Goal: Information Seeking & Learning: Learn about a topic

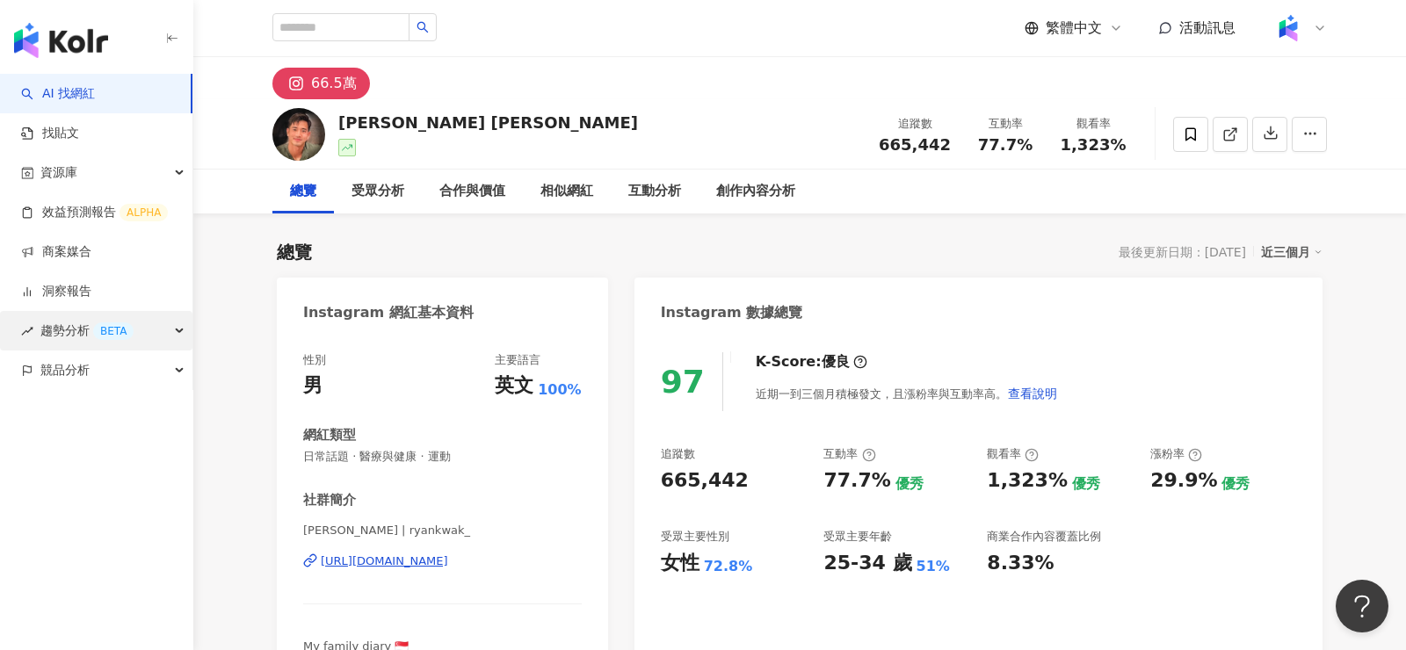
click at [135, 320] on div "趨勢分析 BETA" at bounding box center [96, 331] width 192 height 40
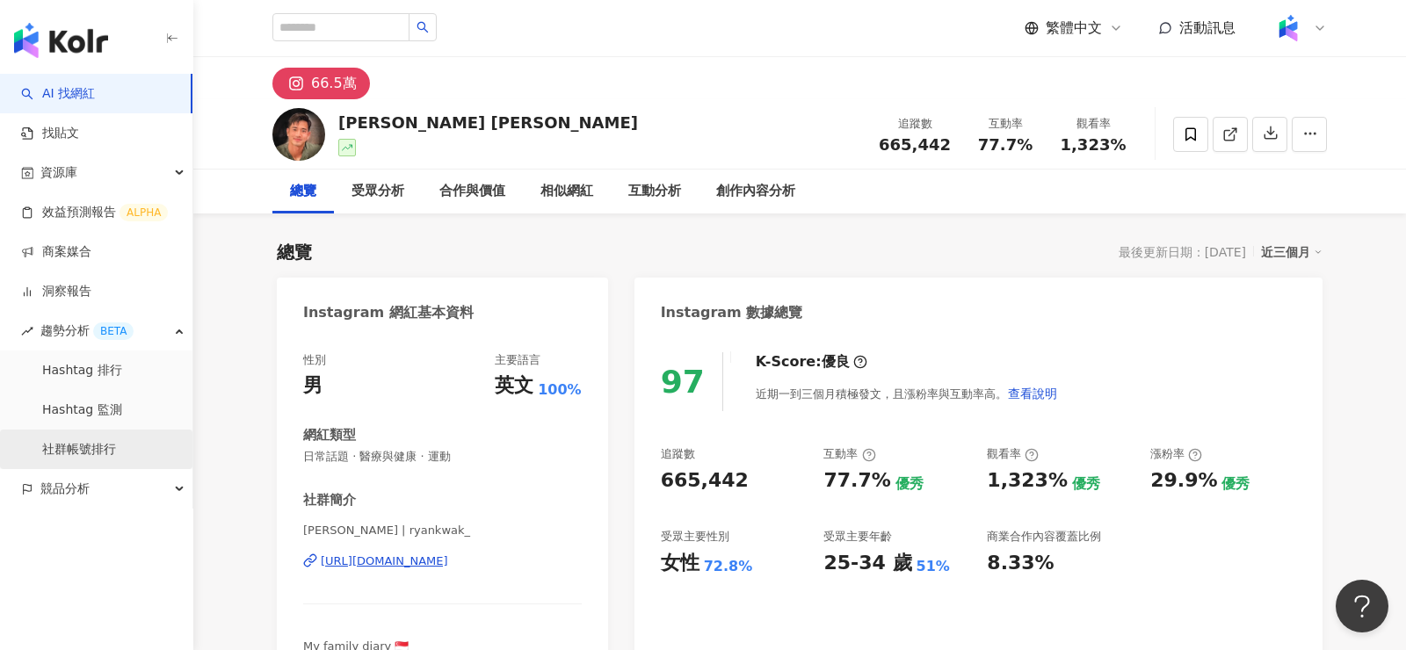
click at [116, 450] on link "社群帳號排行" at bounding box center [79, 450] width 74 height 18
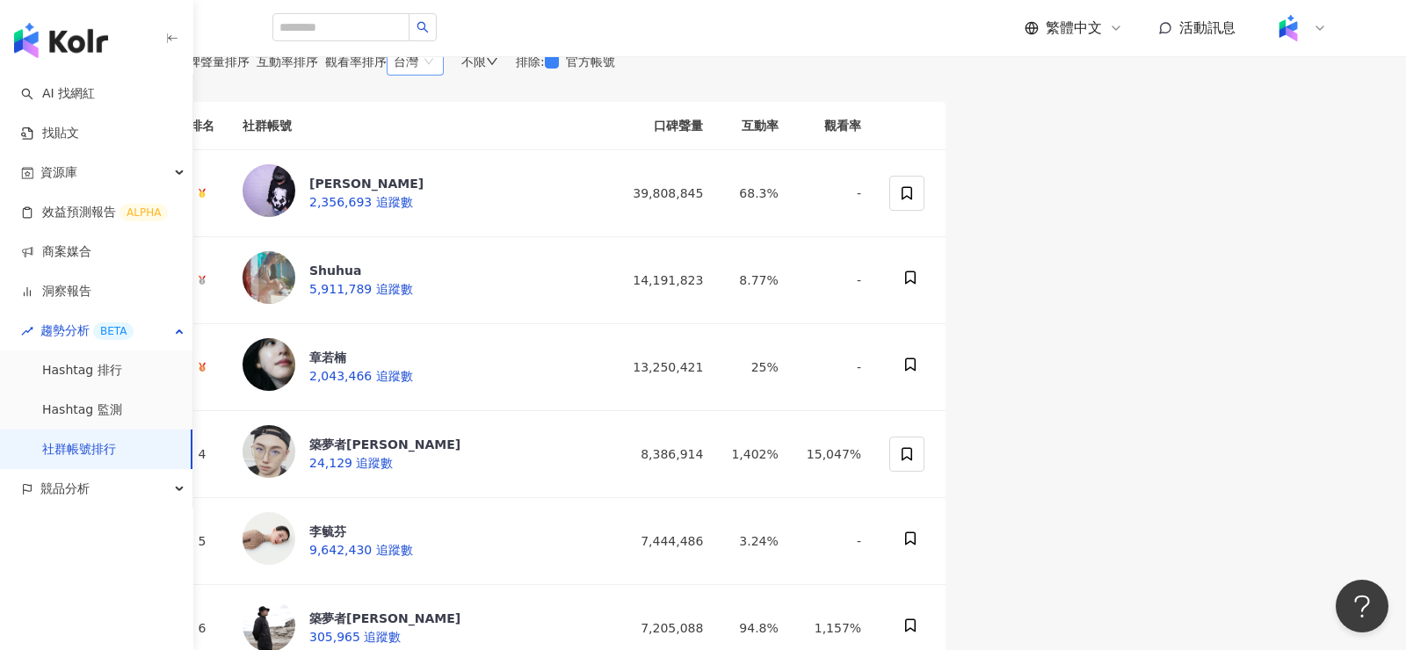
click at [437, 75] on span "台灣" at bounding box center [415, 61] width 43 height 26
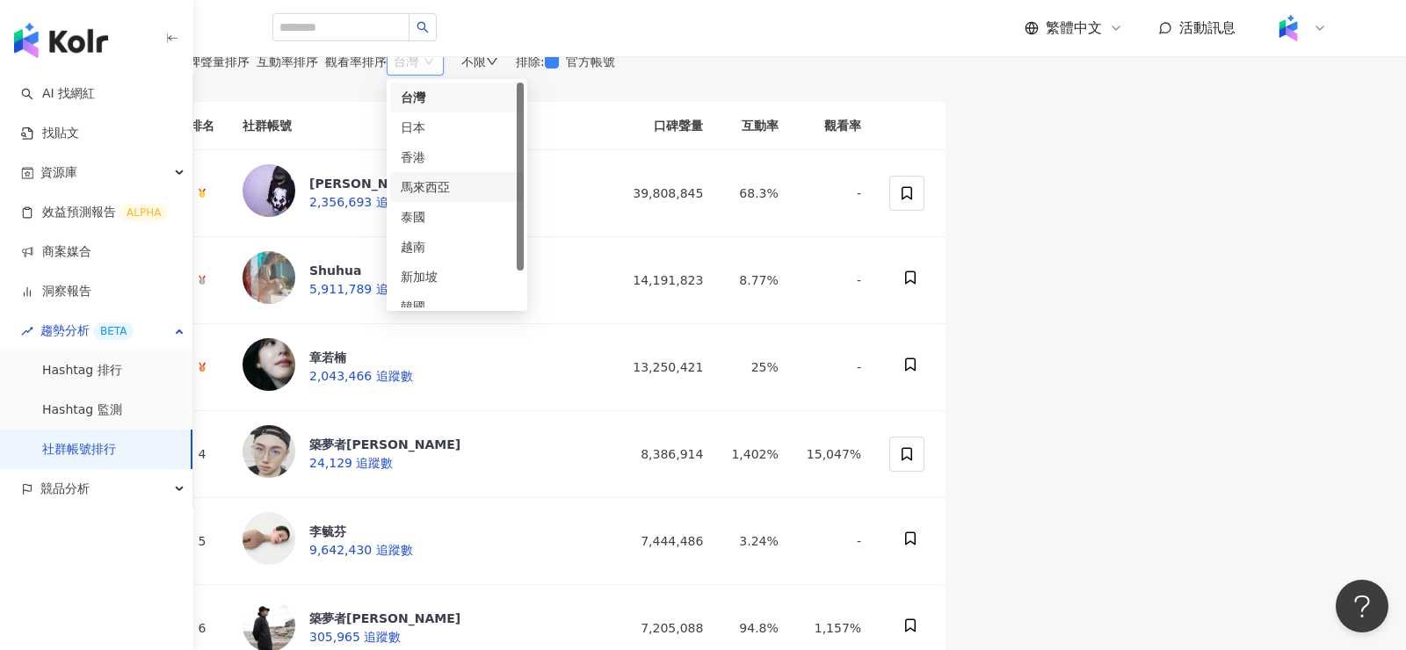
click at [513, 197] on div "馬來西亞" at bounding box center [457, 186] width 112 height 19
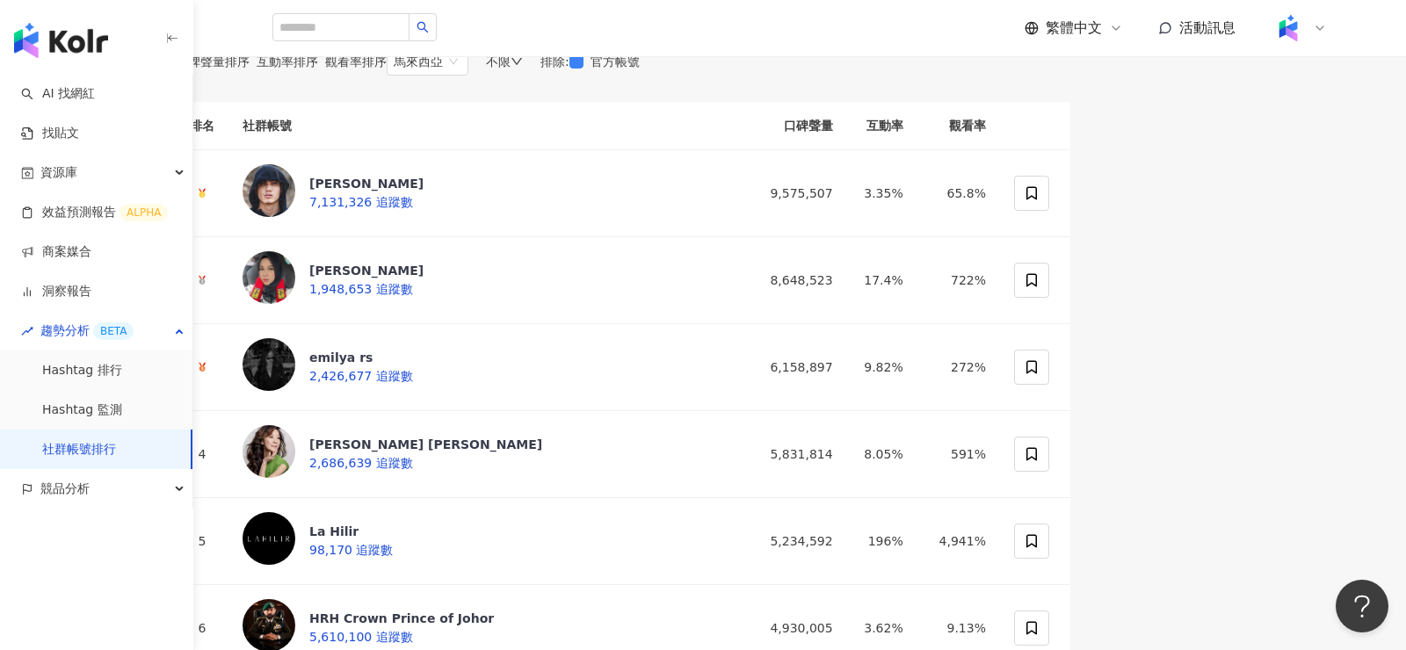
click at [523, 69] on div "不限" at bounding box center [504, 61] width 37 height 14
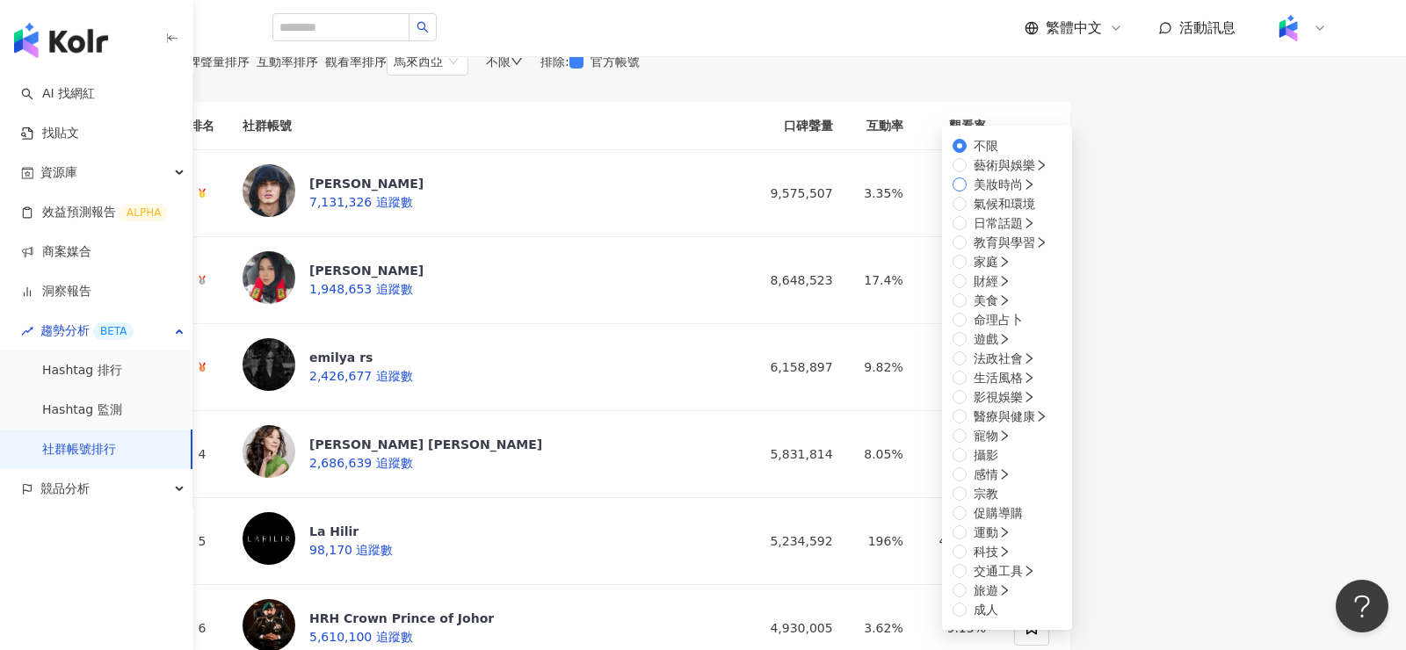
click at [952, 194] on label "美妝時尚" at bounding box center [997, 184] width 90 height 19
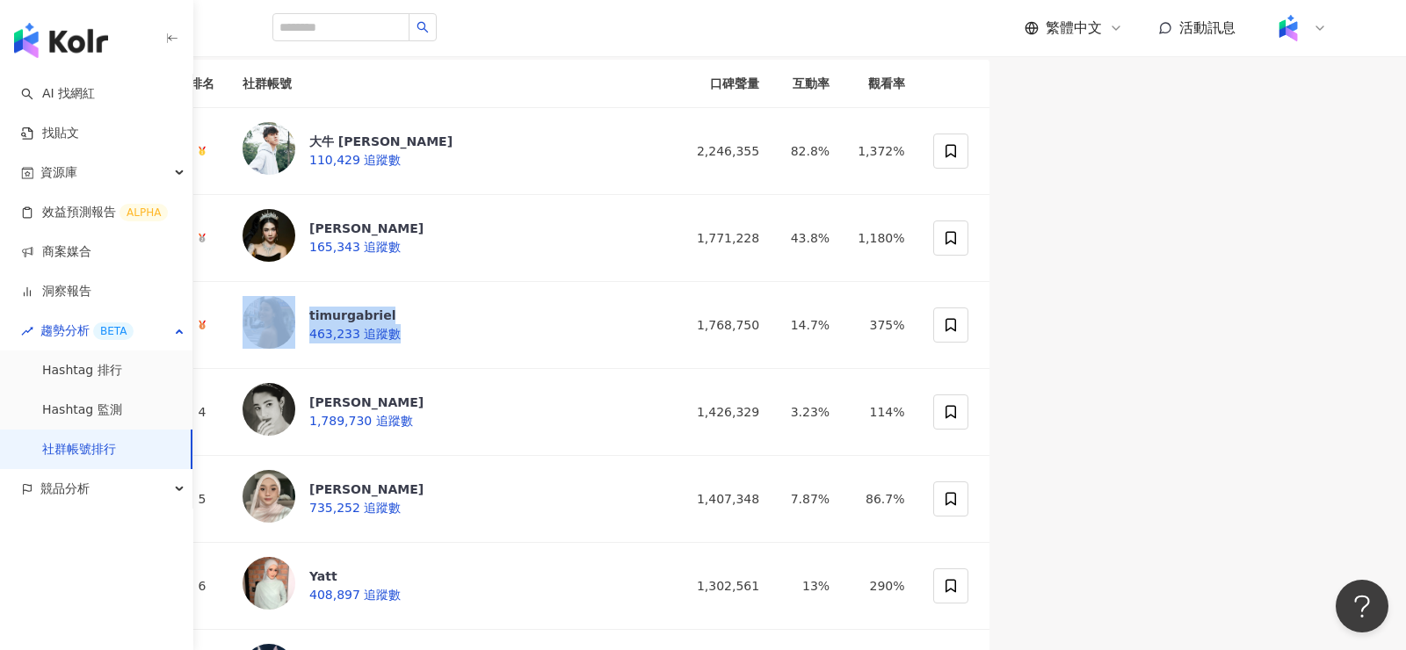
scroll to position [44, 0]
click at [547, 25] on div "美妝時尚" at bounding box center [517, 18] width 62 height 14
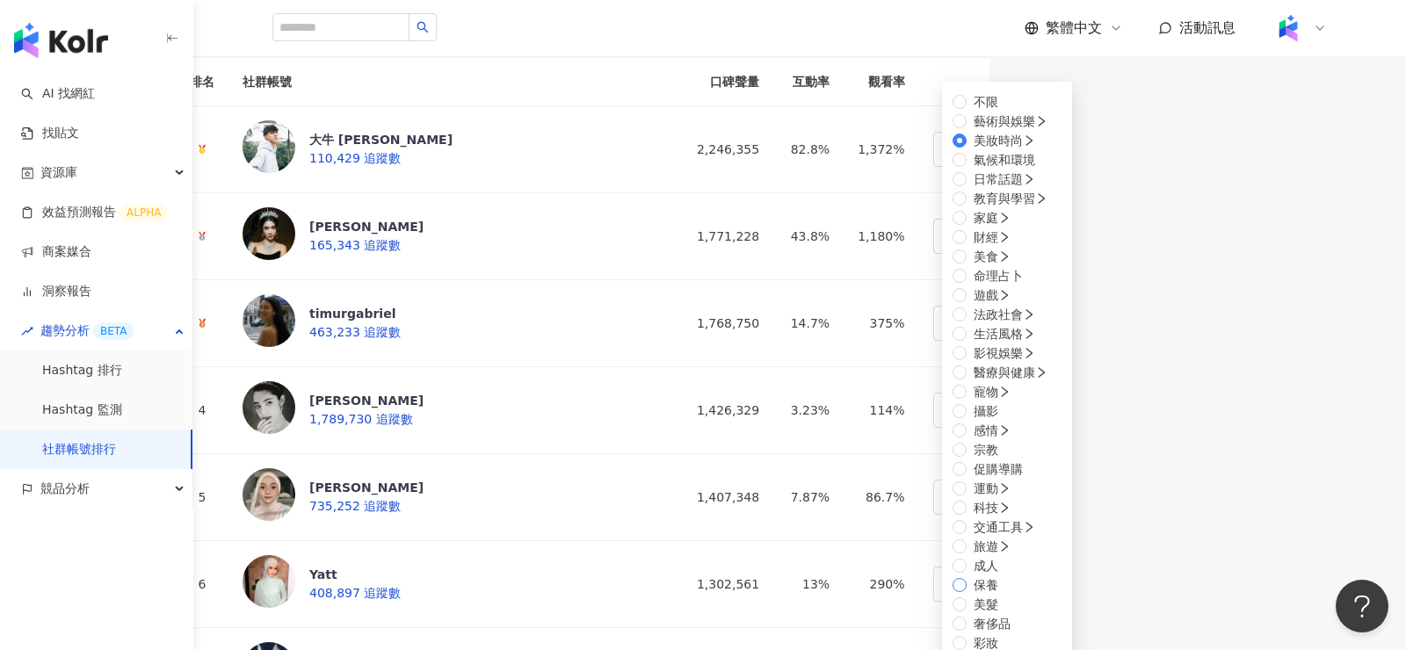
click at [1005, 575] on span "保養" at bounding box center [985, 584] width 39 height 19
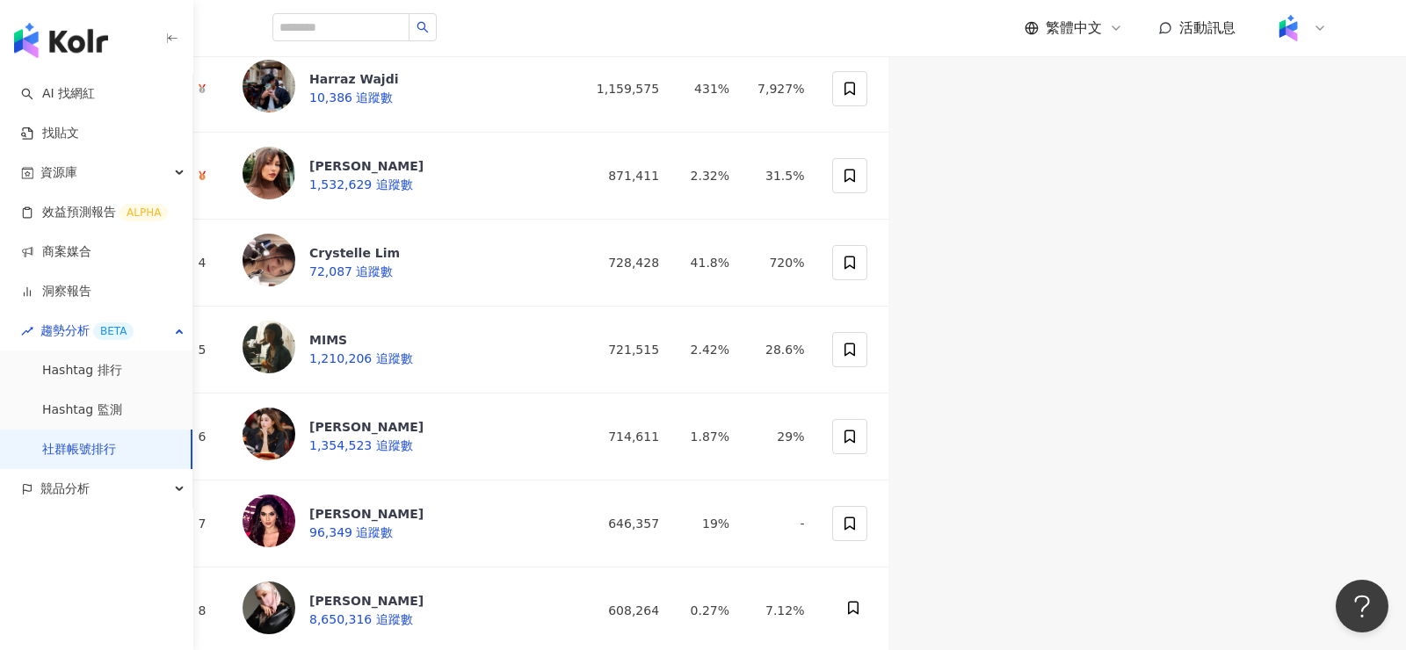
scroll to position [193, 0]
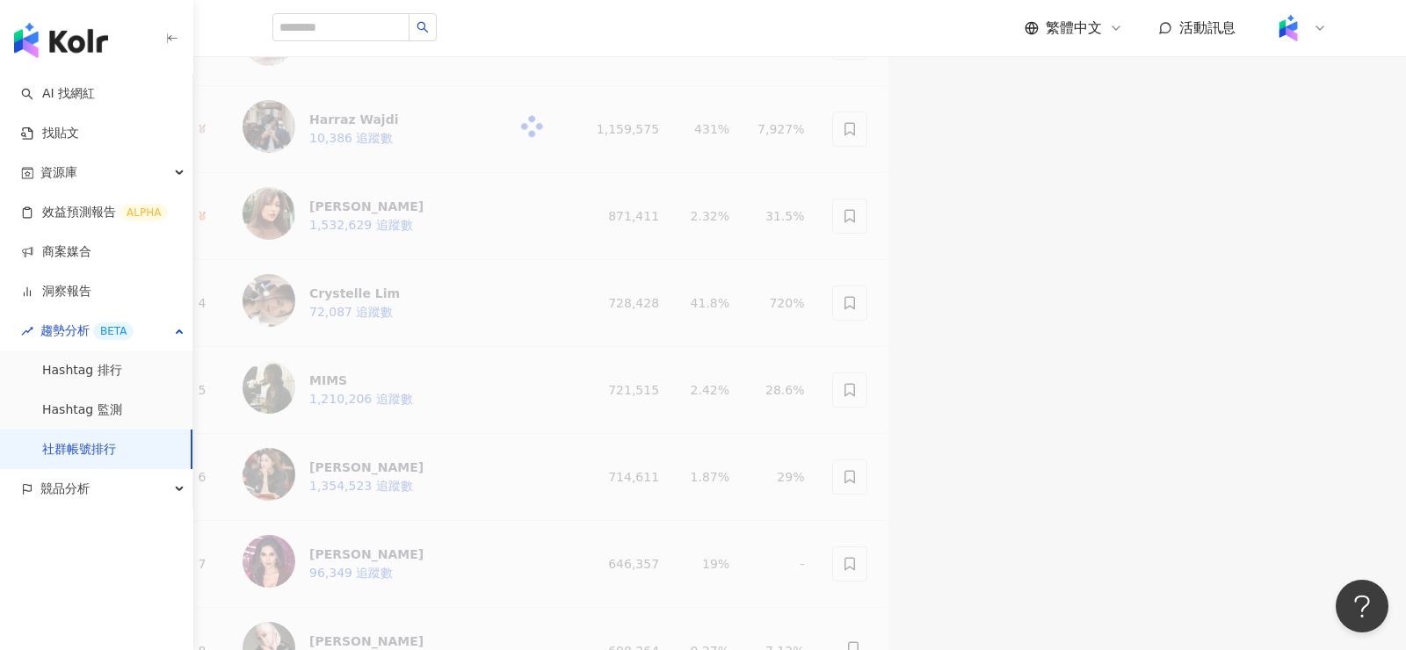
scroll to position [153, 0]
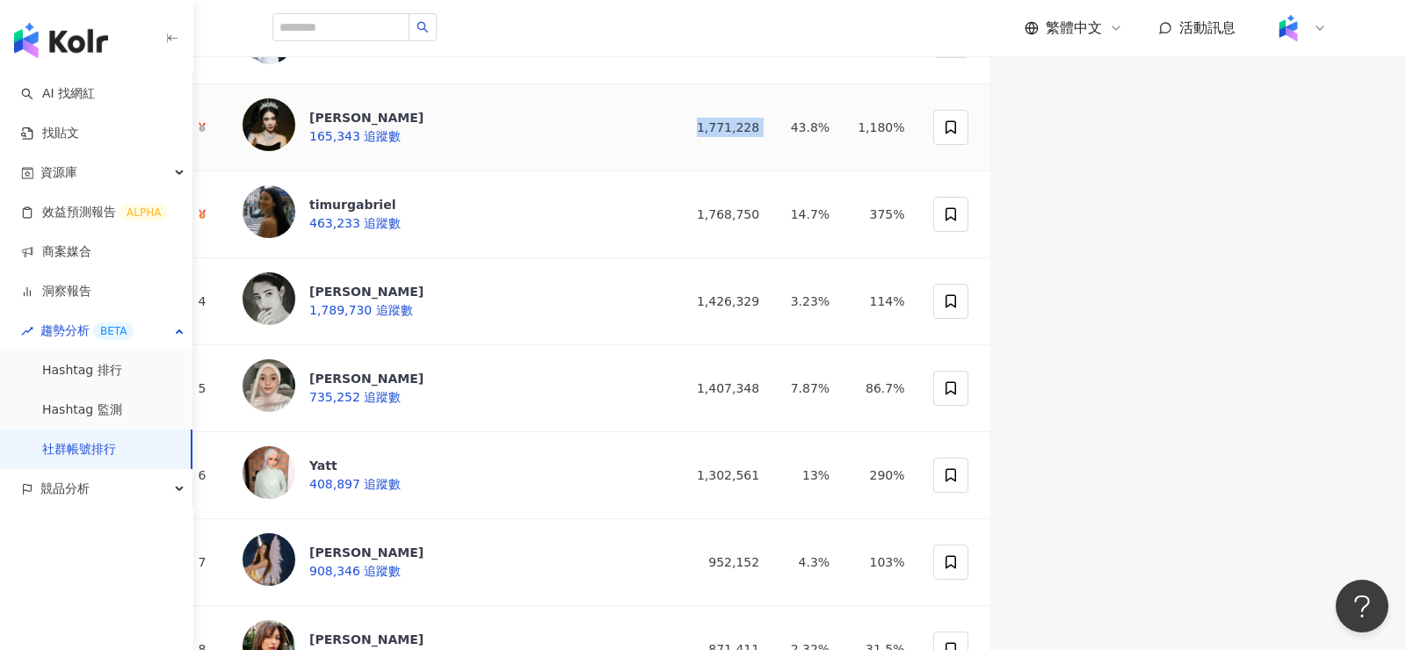
drag, startPoint x: 1038, startPoint y: 322, endPoint x: 1135, endPoint y: 322, distance: 96.6
click at [989, 171] on tr "Gigi 蕙绮 165,343 追蹤數 1,771,228 43.8% 1,180%" at bounding box center [583, 127] width 814 height 87
copy div "1,771,228"
drag, startPoint x: 1025, startPoint y: 410, endPoint x: 1132, endPoint y: 410, distance: 106.3
click at [989, 258] on tr "timurgabriel 463,233 追蹤數 1,768,750 14.7% 375%" at bounding box center [583, 214] width 814 height 87
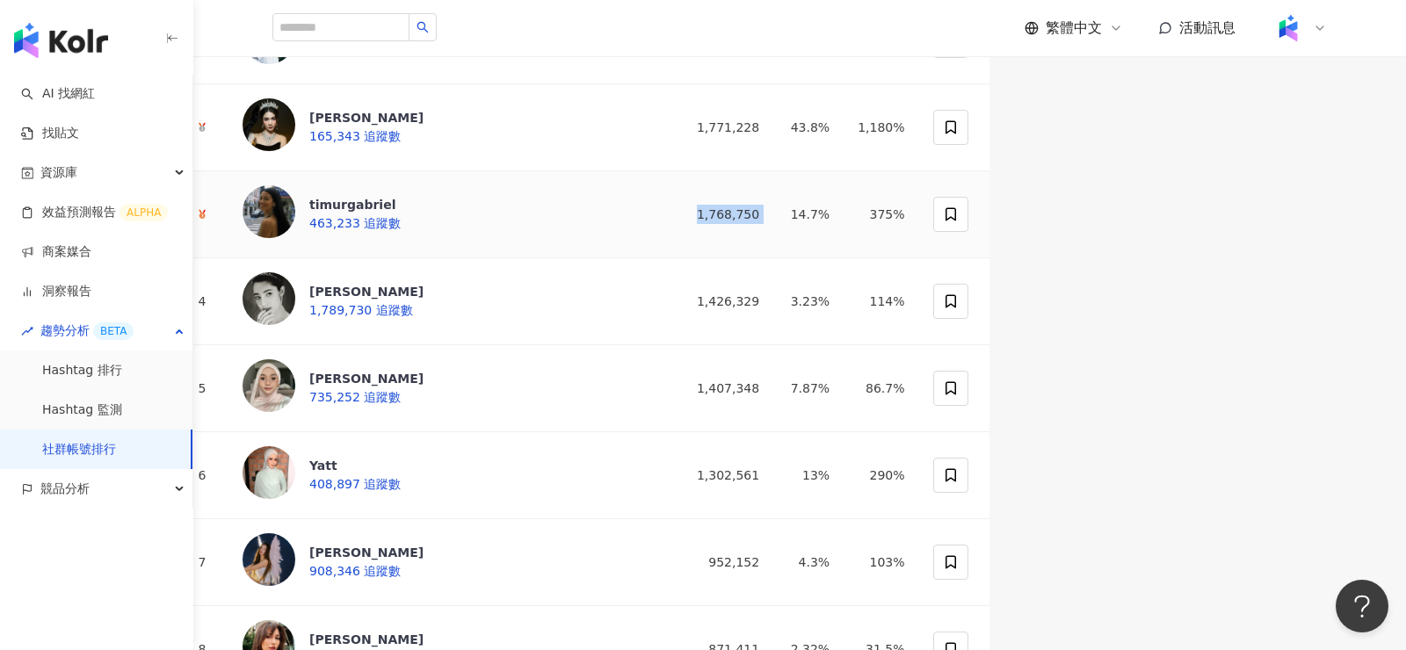
copy div "1,768,750"
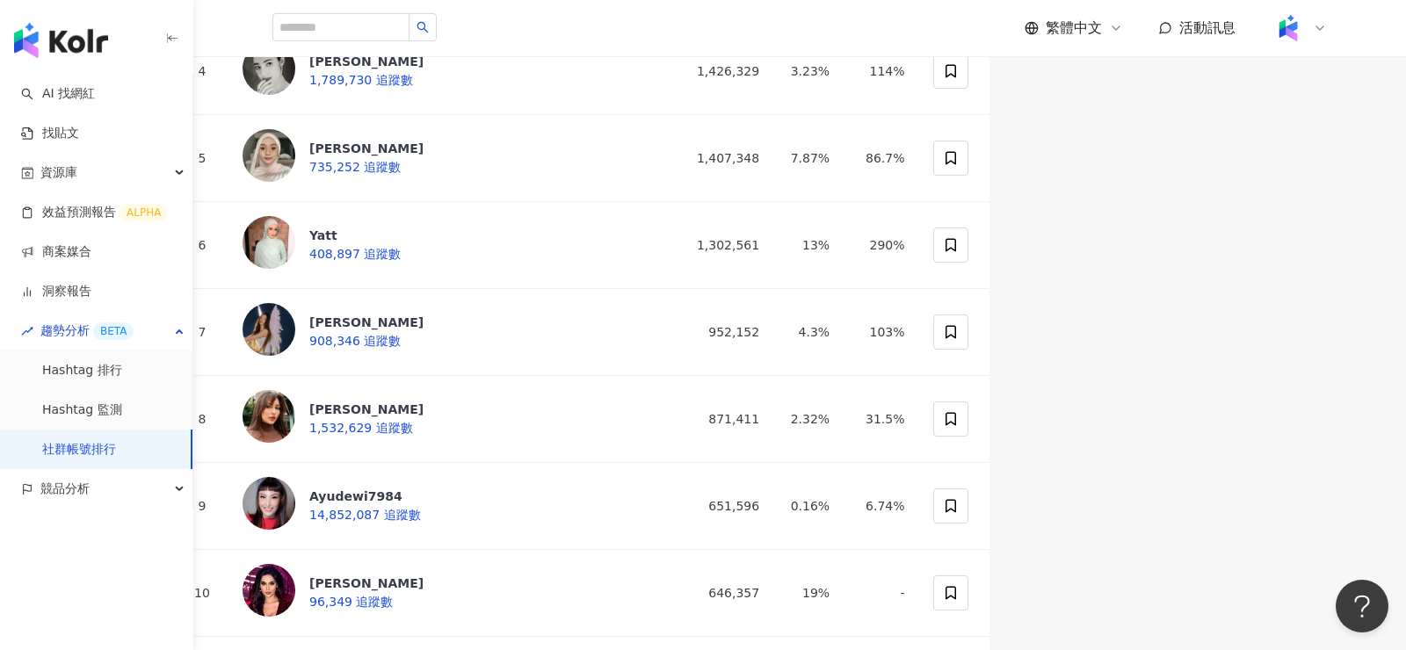
scroll to position [385, 0]
drag, startPoint x: 1023, startPoint y: 253, endPoint x: 1131, endPoint y: 253, distance: 108.1
click at [989, 113] on tr "4 Ameera Khan 1,789,730 追蹤數 1,426,329 3.23% 114%" at bounding box center [583, 69] width 814 height 87
copy div "1,426,329"
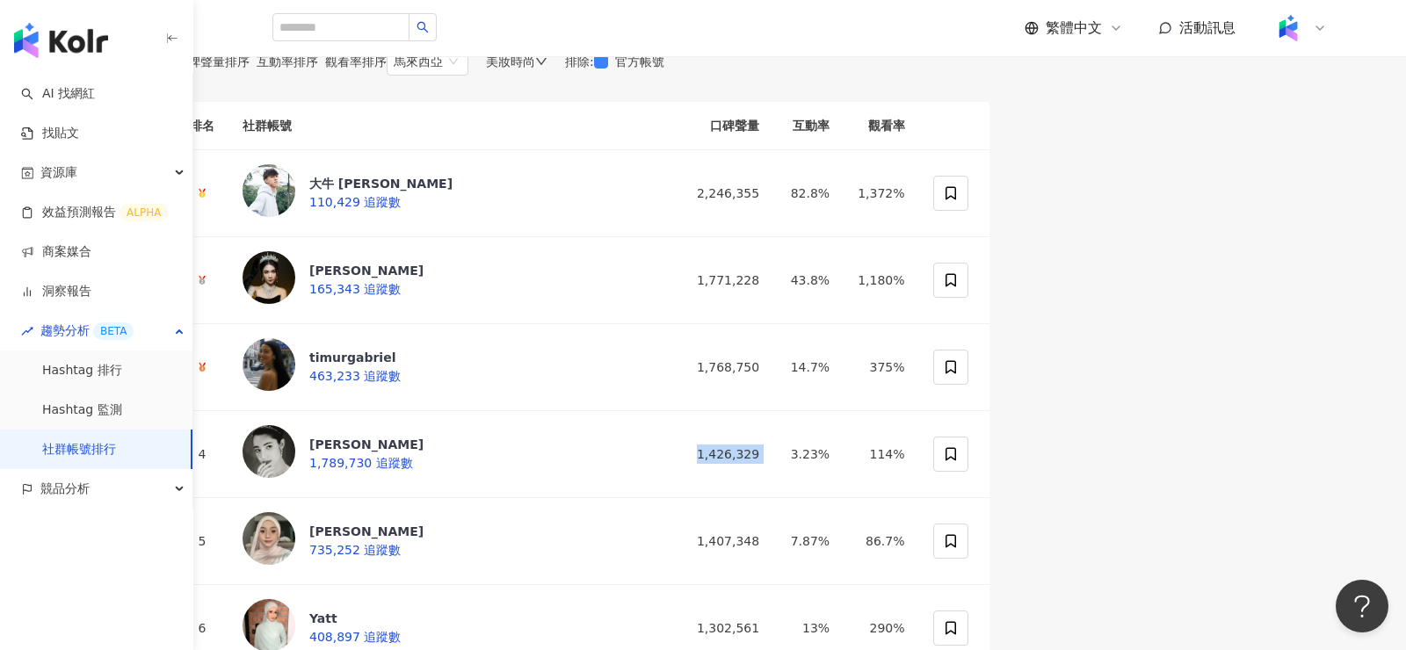
click at [547, 69] on div "美妝時尚" at bounding box center [517, 61] width 62 height 14
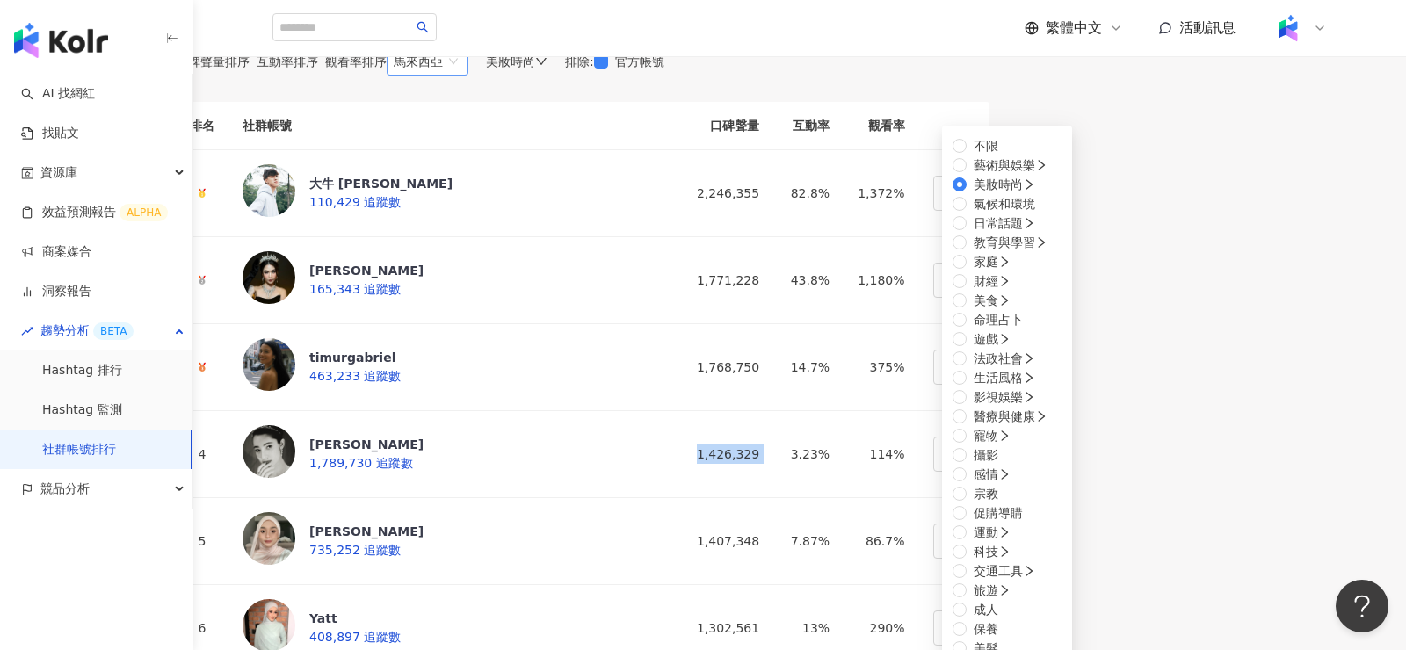
click at [443, 75] on div "馬來西亞" at bounding box center [418, 61] width 49 height 26
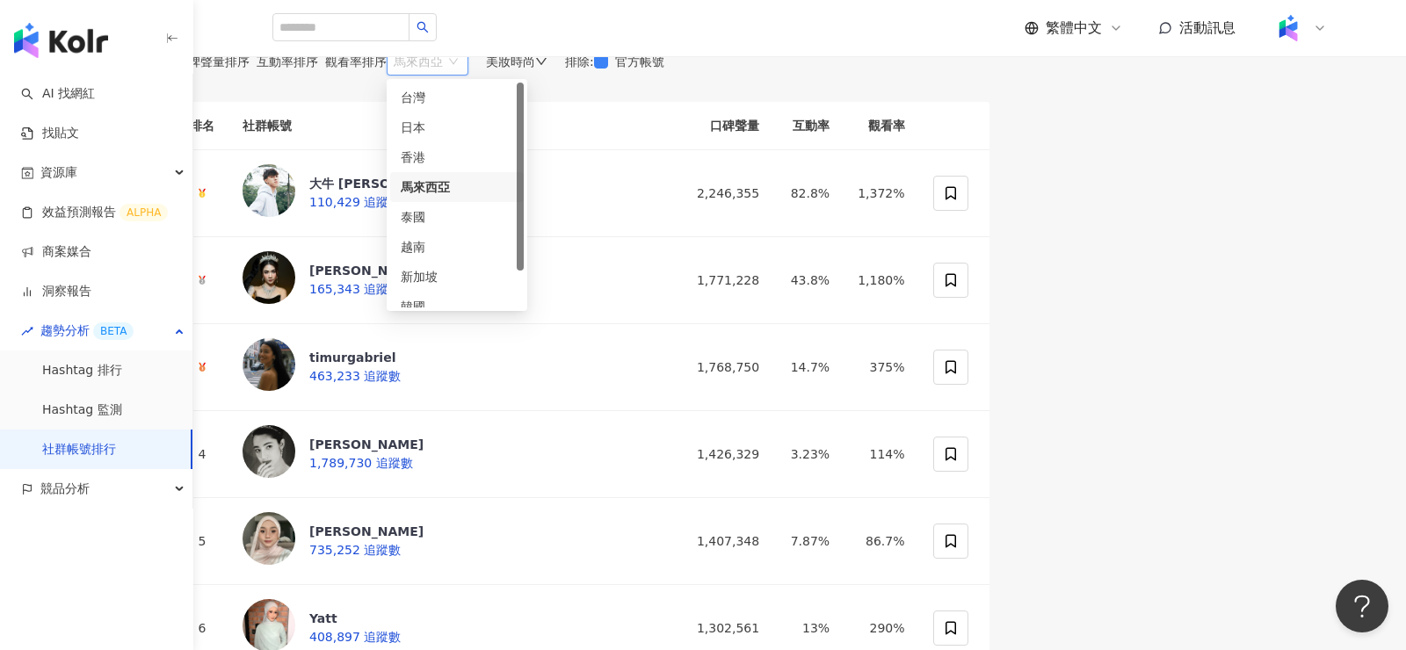
click at [535, 69] on span "美妝時尚" at bounding box center [510, 61] width 49 height 14
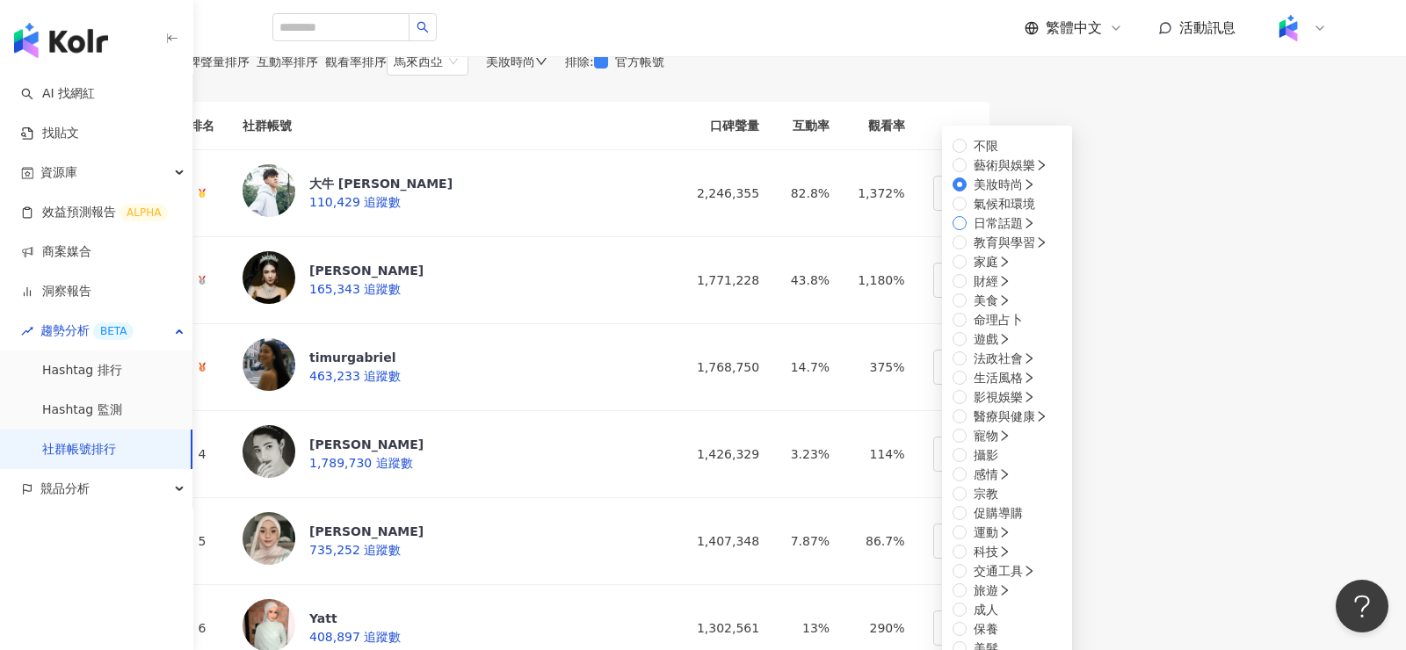
scroll to position [206, 0]
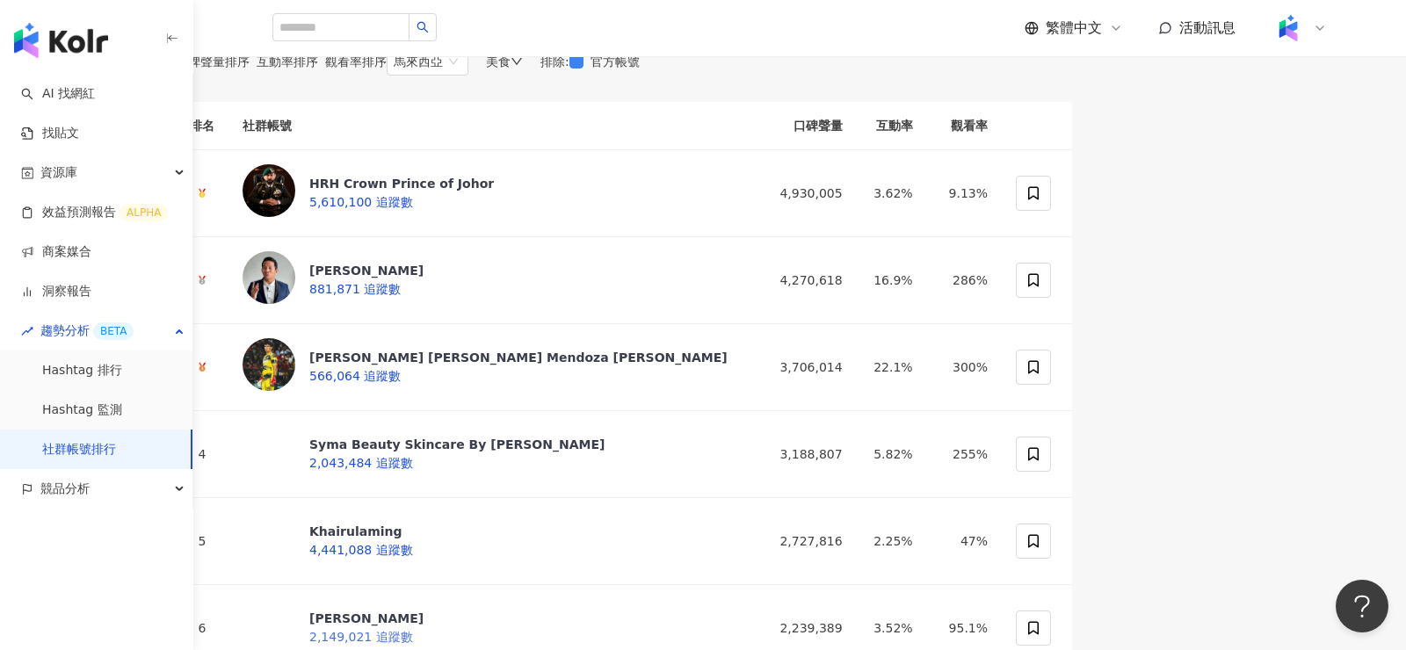
scroll to position [161, 0]
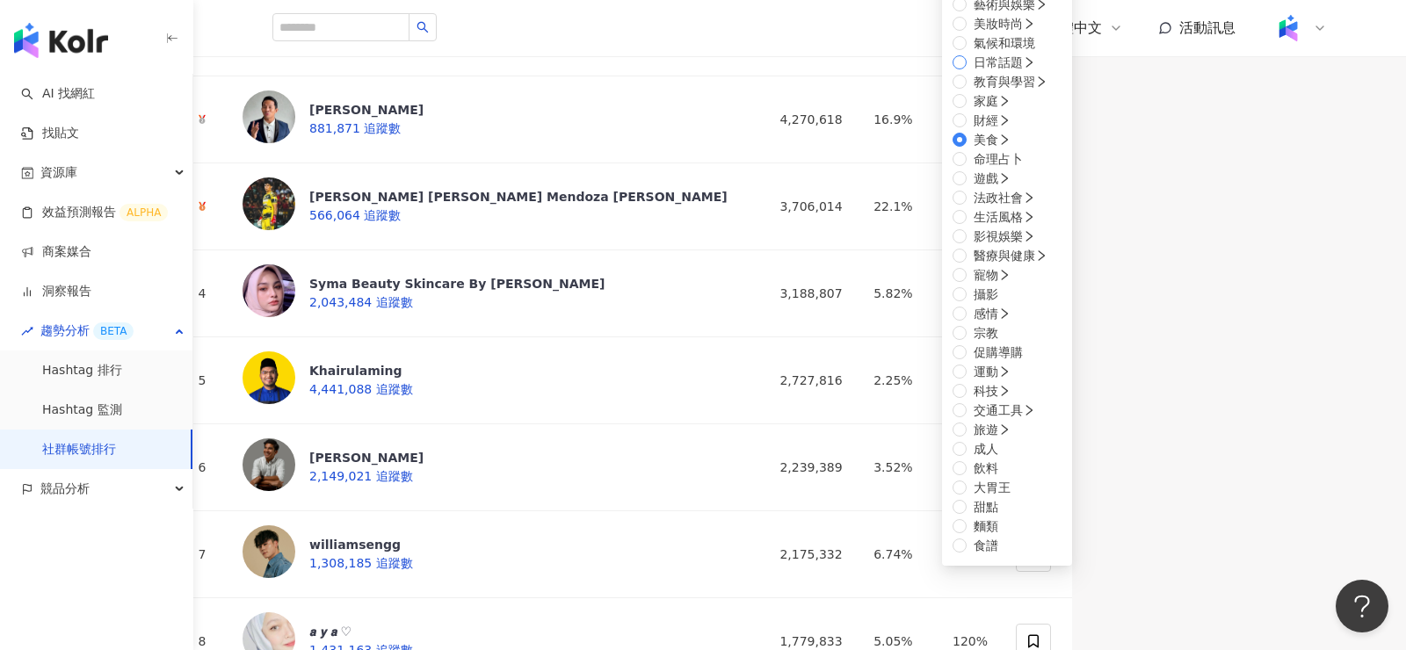
scroll to position [93, 0]
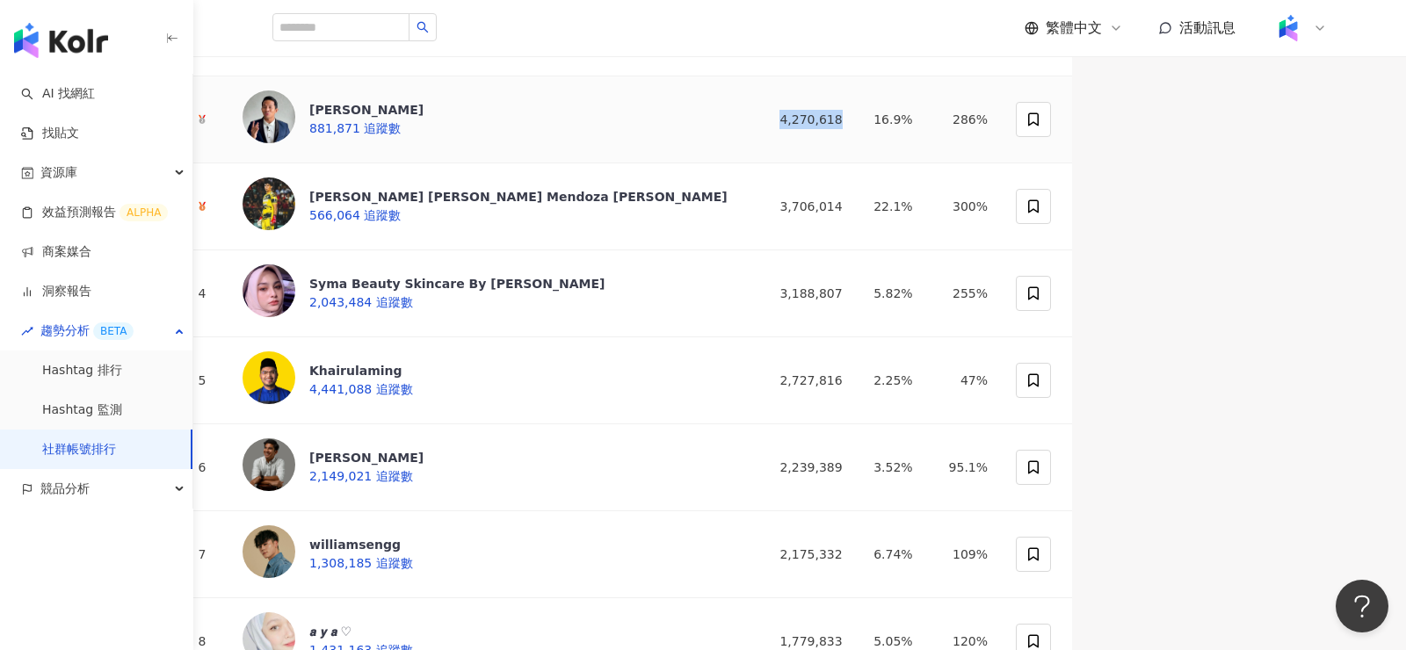
drag, startPoint x: 1105, startPoint y: 307, endPoint x: 1031, endPoint y: 307, distance: 73.8
click at [857, 163] on td "4,270,618" at bounding box center [803, 119] width 105 height 87
copy div "4,270,618"
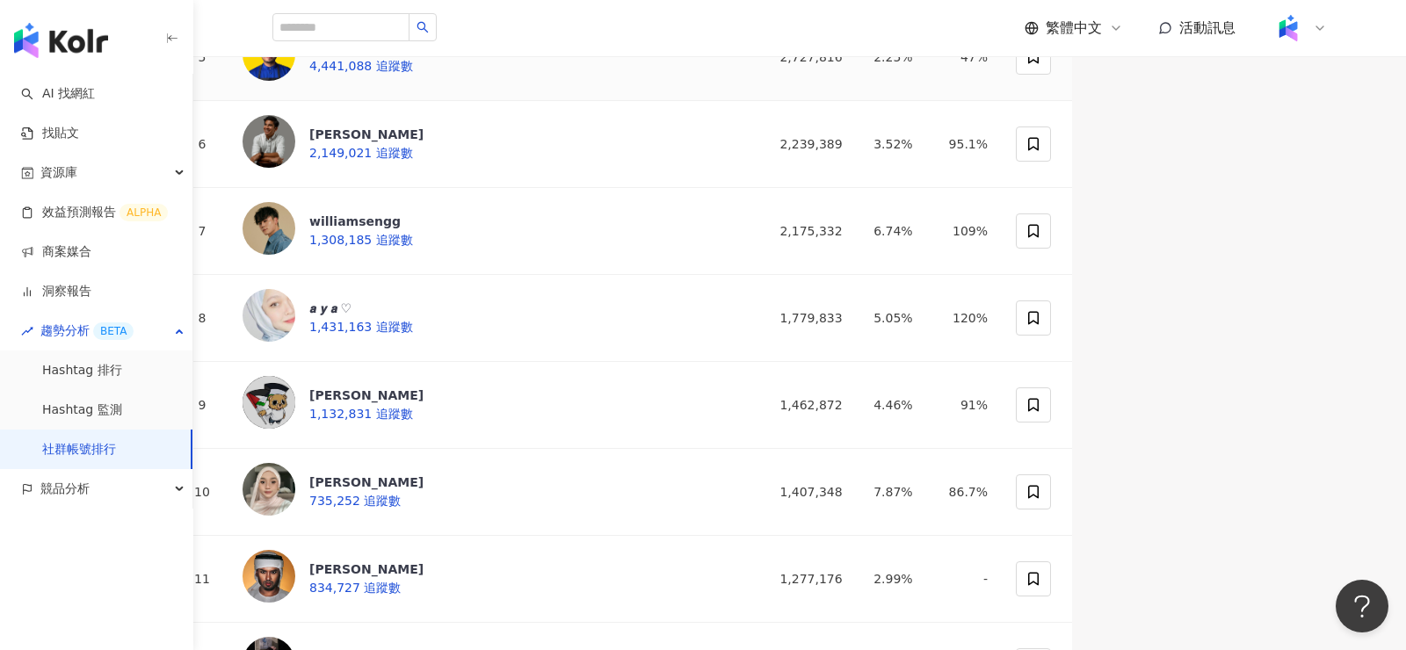
scroll to position [503, 0]
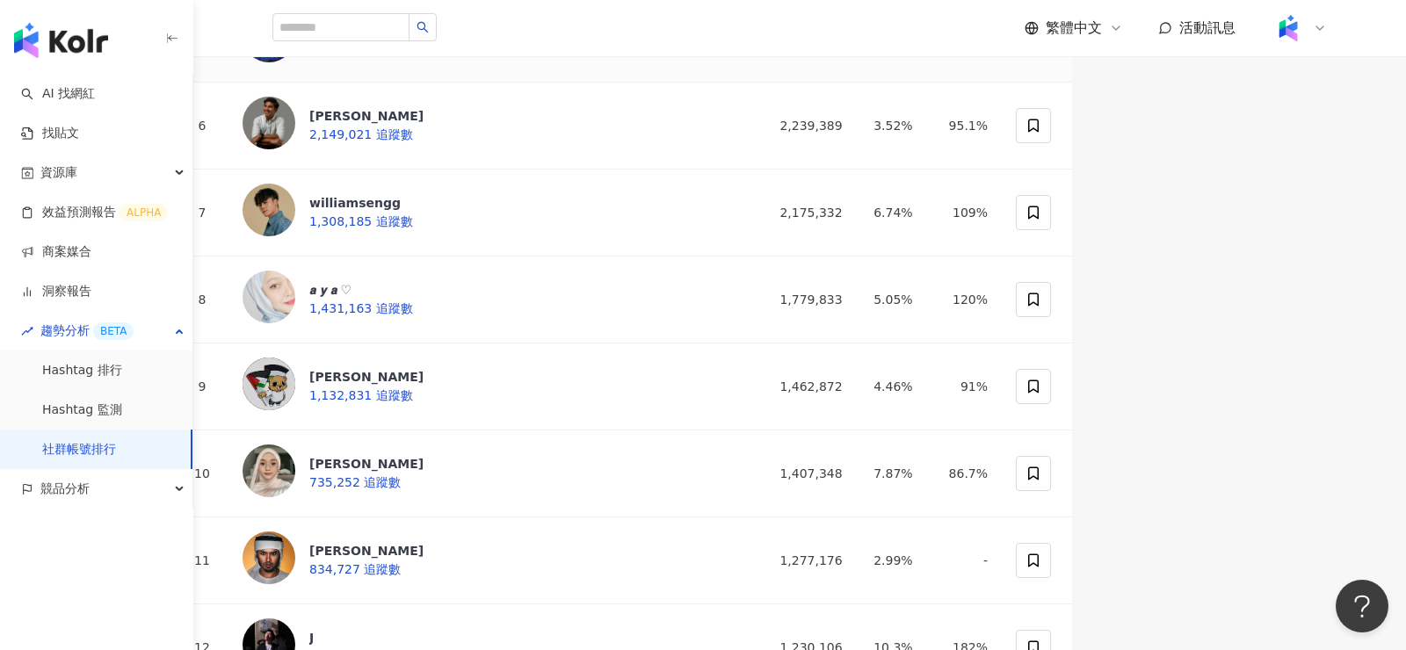
drag, startPoint x: 1038, startPoint y: 228, endPoint x: 1127, endPoint y: 227, distance: 89.6
click at [1072, 83] on tr "5 Khairulaming 4,441,088 追蹤數 2,727,816 2.25% 47%" at bounding box center [624, 39] width 896 height 87
copy div "2,727,816"
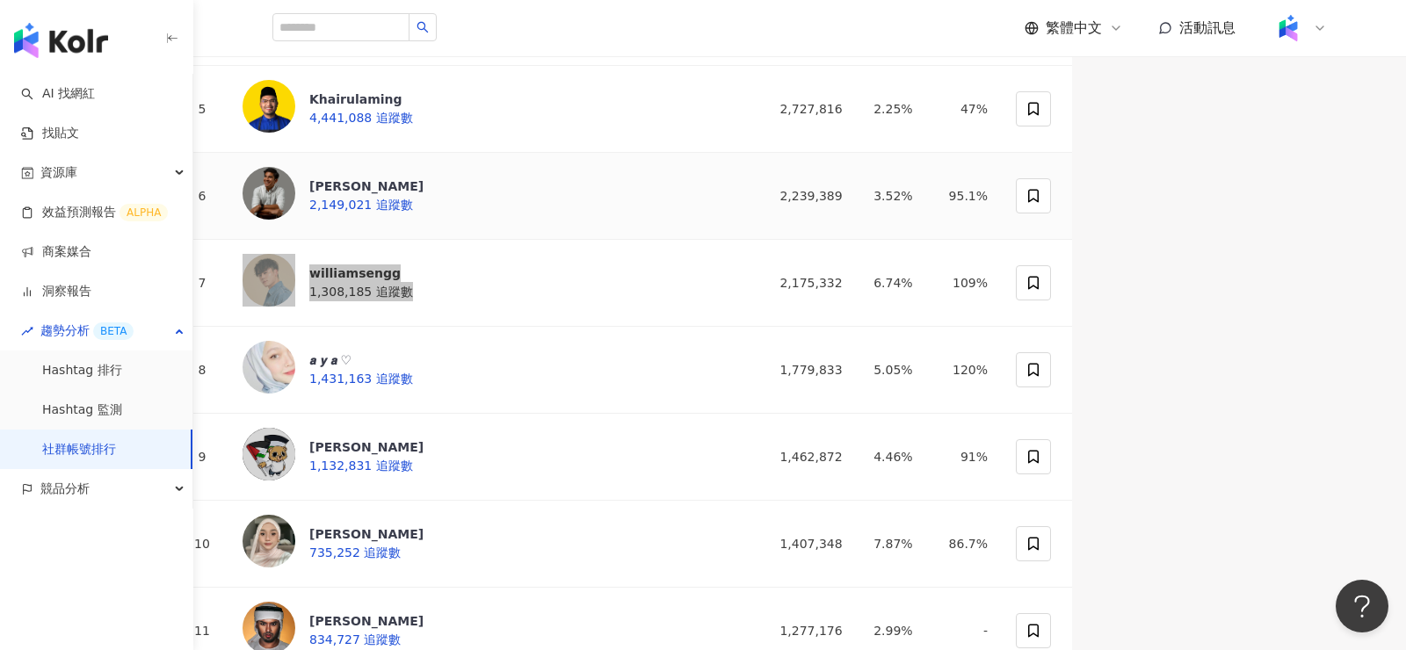
scroll to position [669, 0]
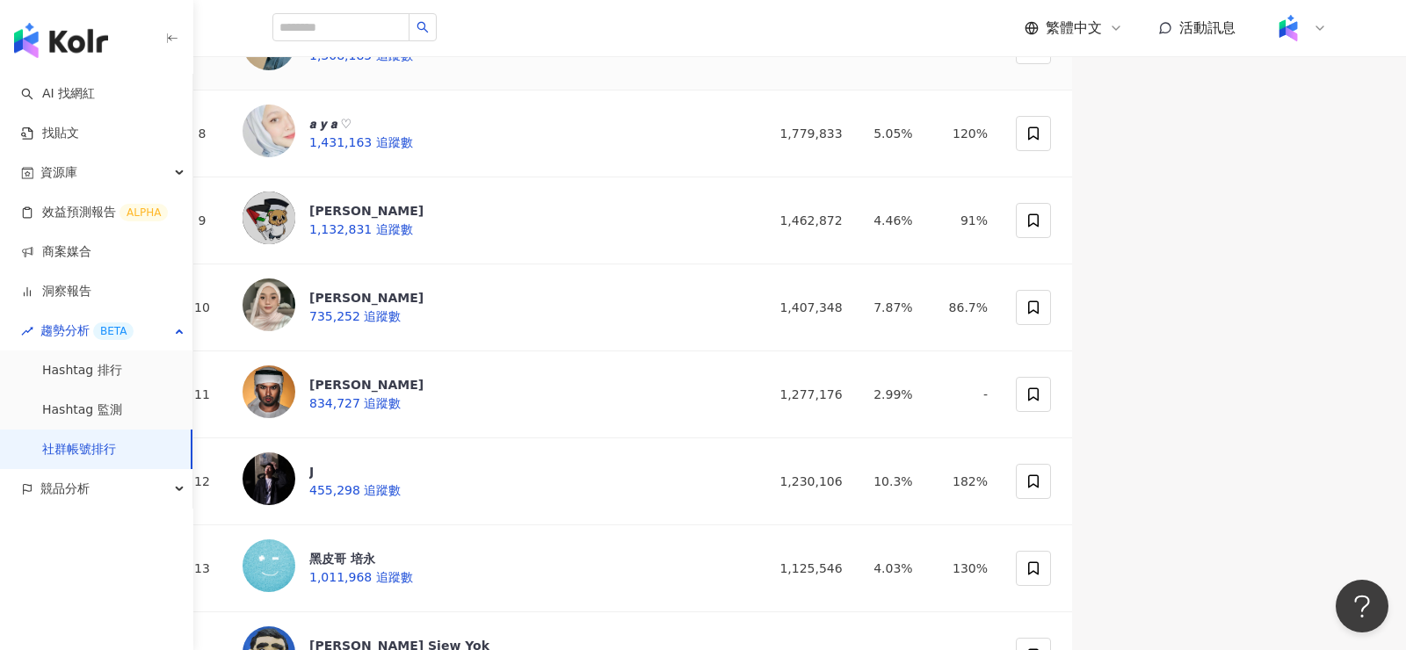
drag, startPoint x: 1037, startPoint y: 231, endPoint x: 1110, endPoint y: 231, distance: 72.9
click at [857, 90] on td "2,175,332" at bounding box center [803, 47] width 105 height 87
copy div "2,175,332"
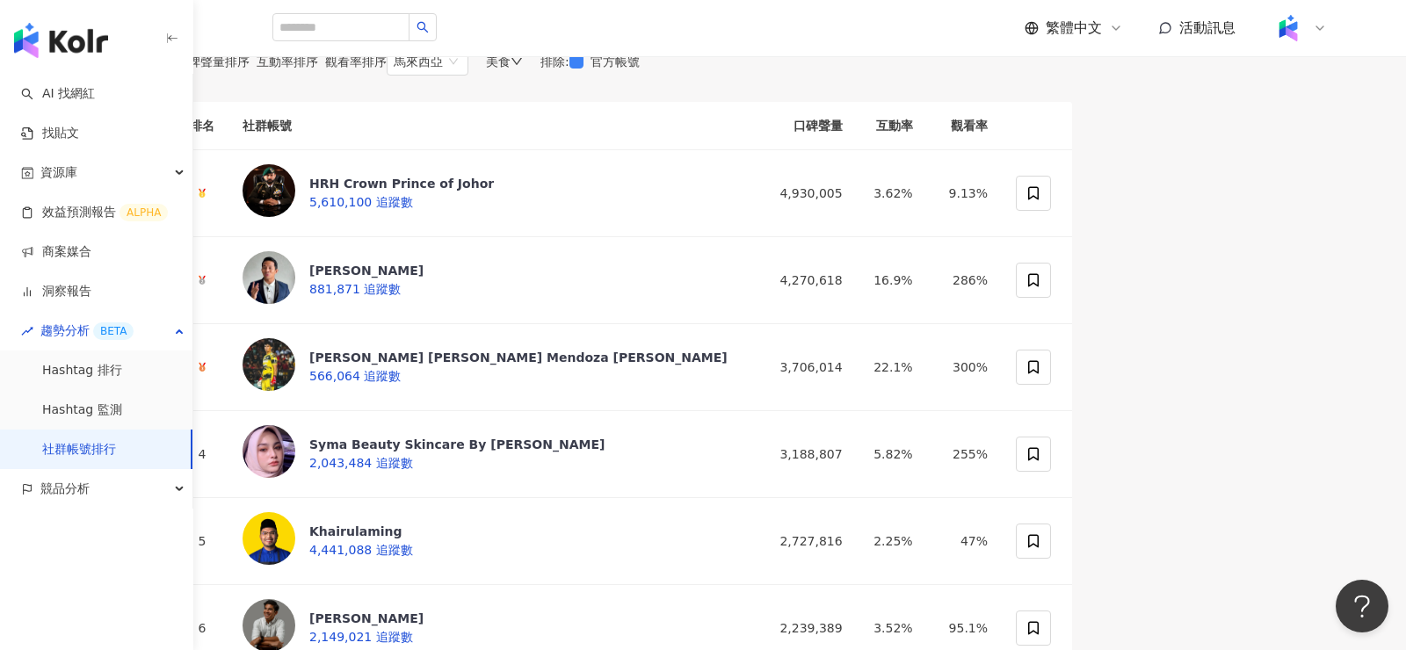
click at [523, 69] on div "美食" at bounding box center [504, 61] width 37 height 14
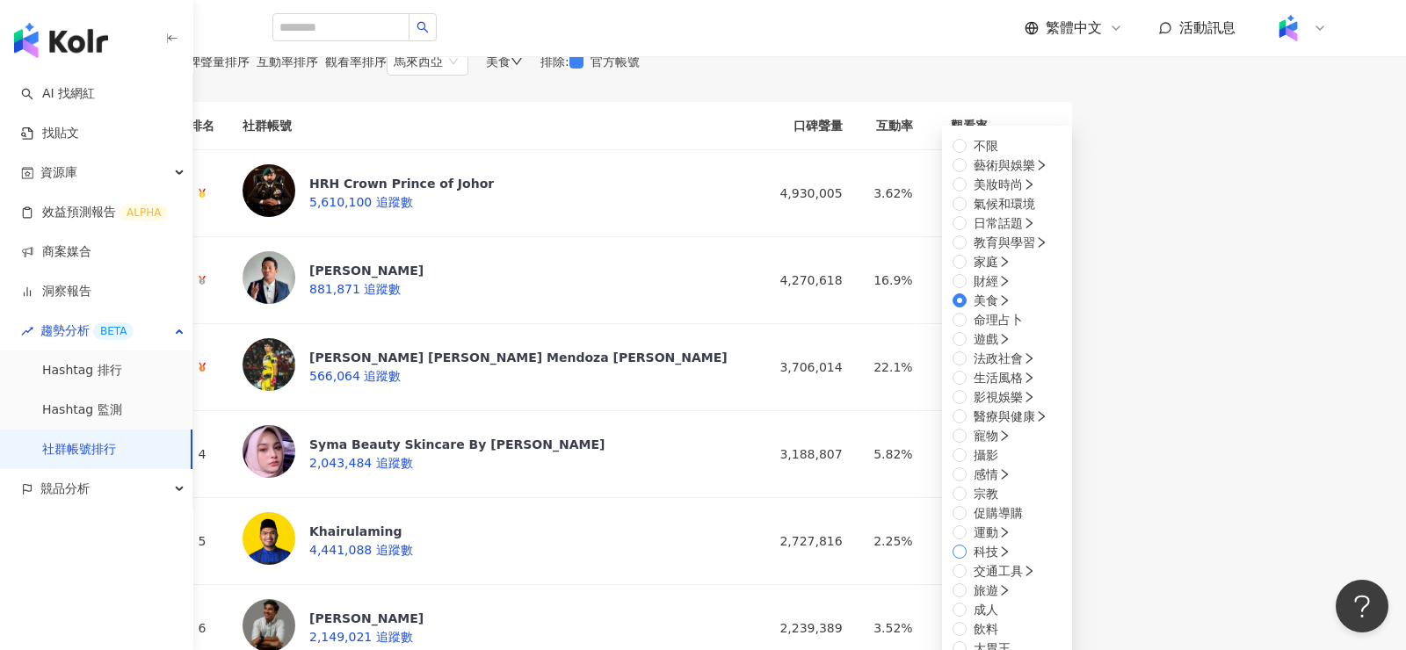
scroll to position [592, 0]
click at [731, 76] on div "口碑聲量排序 互動率排序 觀看率排序 馬來西亞 hk my th 台灣 日本 香港 馬來西亞 泰國 越南 新加坡 韓國 美國 美食 不限 藝術與娛樂 美妝時尚…" at bounding box center [624, 61] width 896 height 28
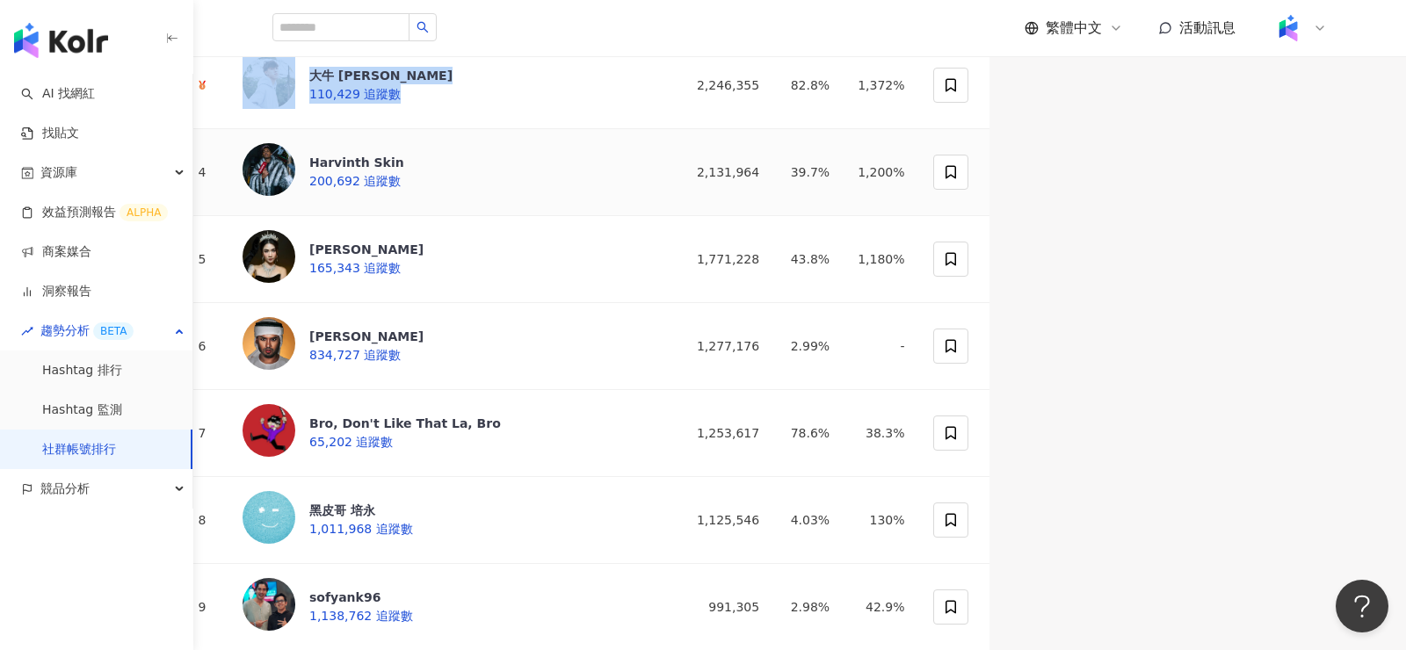
scroll to position [337, 0]
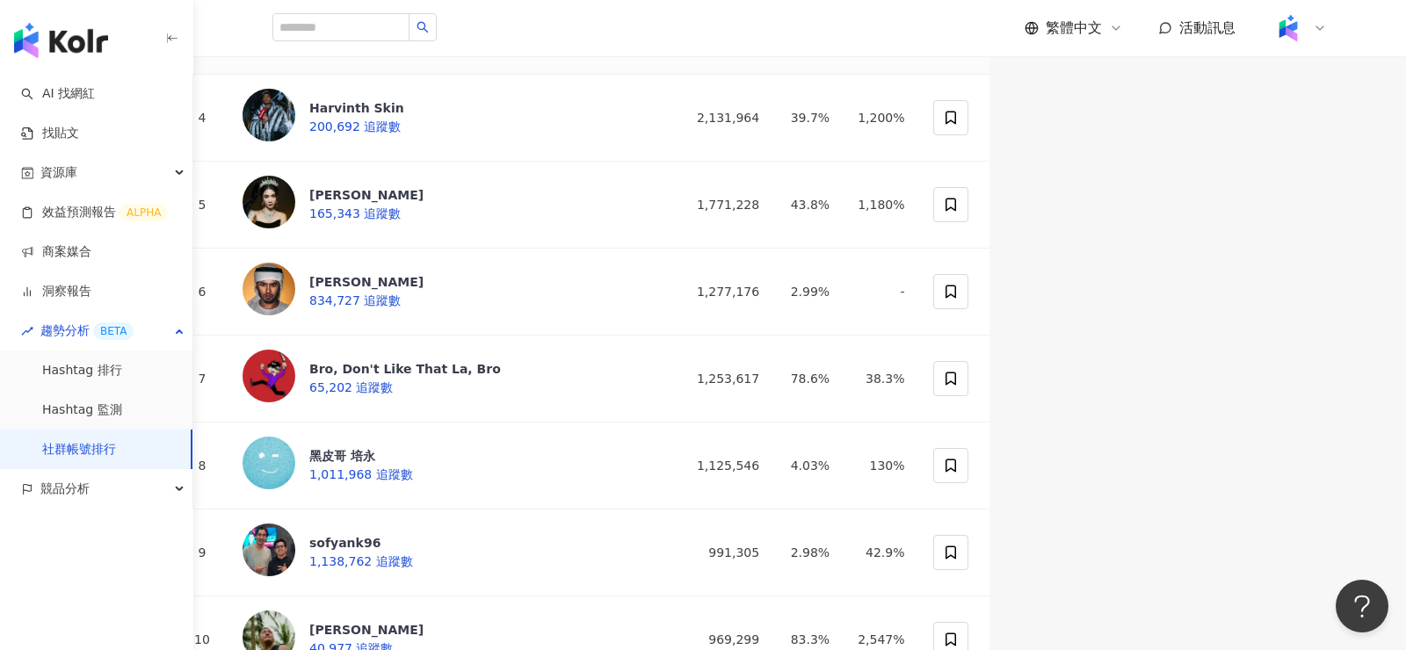
drag, startPoint x: 1039, startPoint y: 226, endPoint x: 1107, endPoint y: 221, distance: 67.8
click at [773, 75] on td "2,246,355" at bounding box center [720, 31] width 105 height 87
copy div "2,246,355"
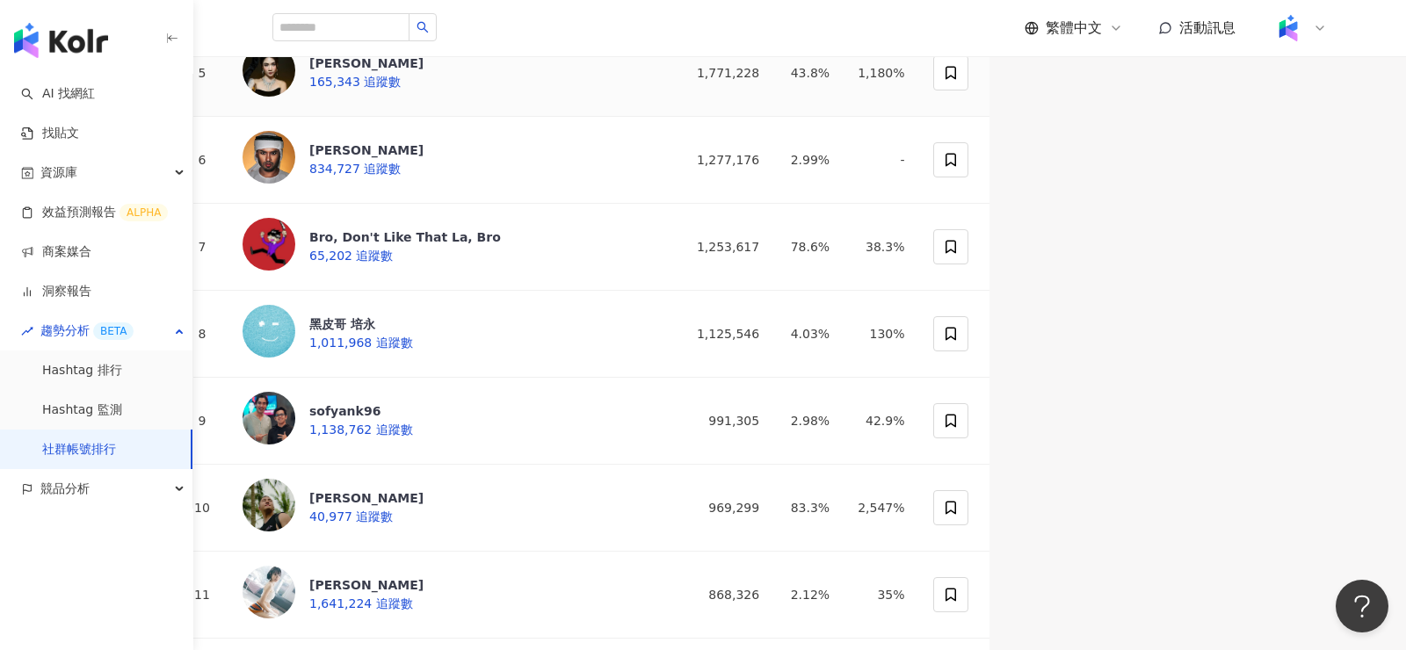
scroll to position [520, 0]
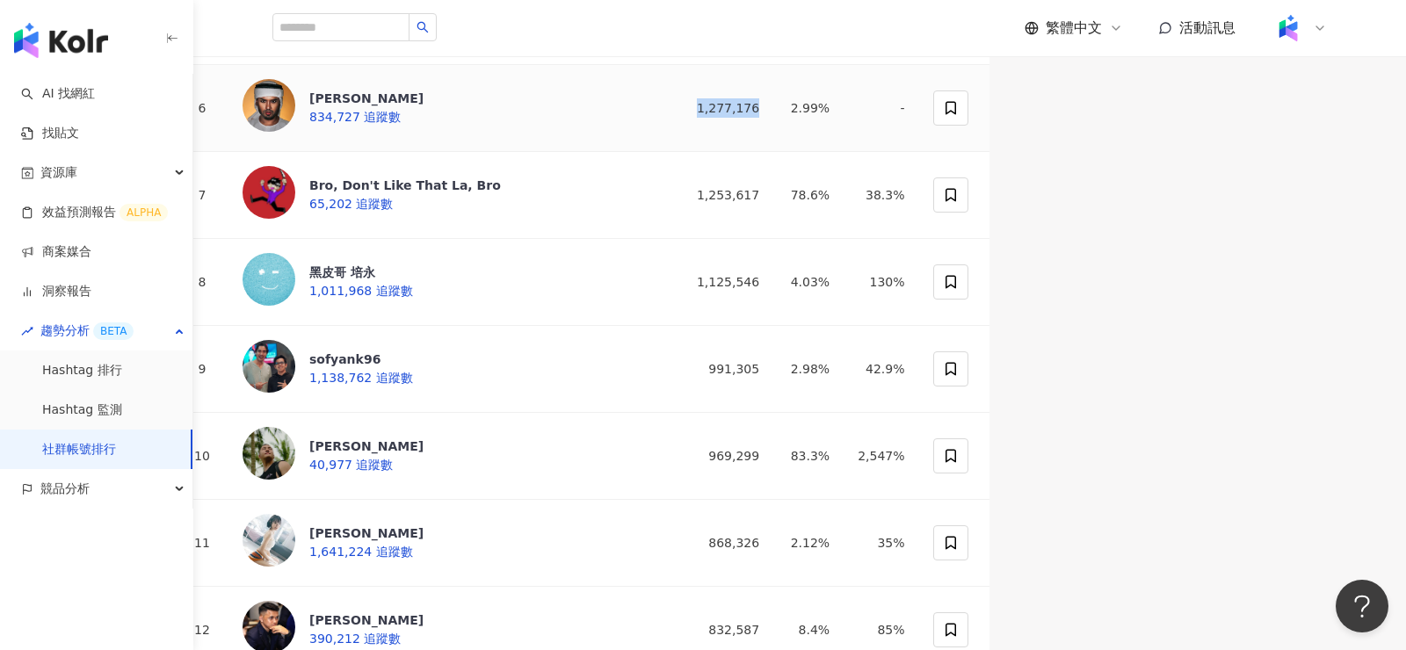
drag, startPoint x: 1005, startPoint y: 308, endPoint x: 1092, endPoint y: 308, distance: 87.0
click at [989, 152] on tr "6 ANAS Zahrin 834,727 追蹤數 1,277,176 2.99% -" at bounding box center [583, 108] width 814 height 87
copy tr "追蹤數 1,277,176"
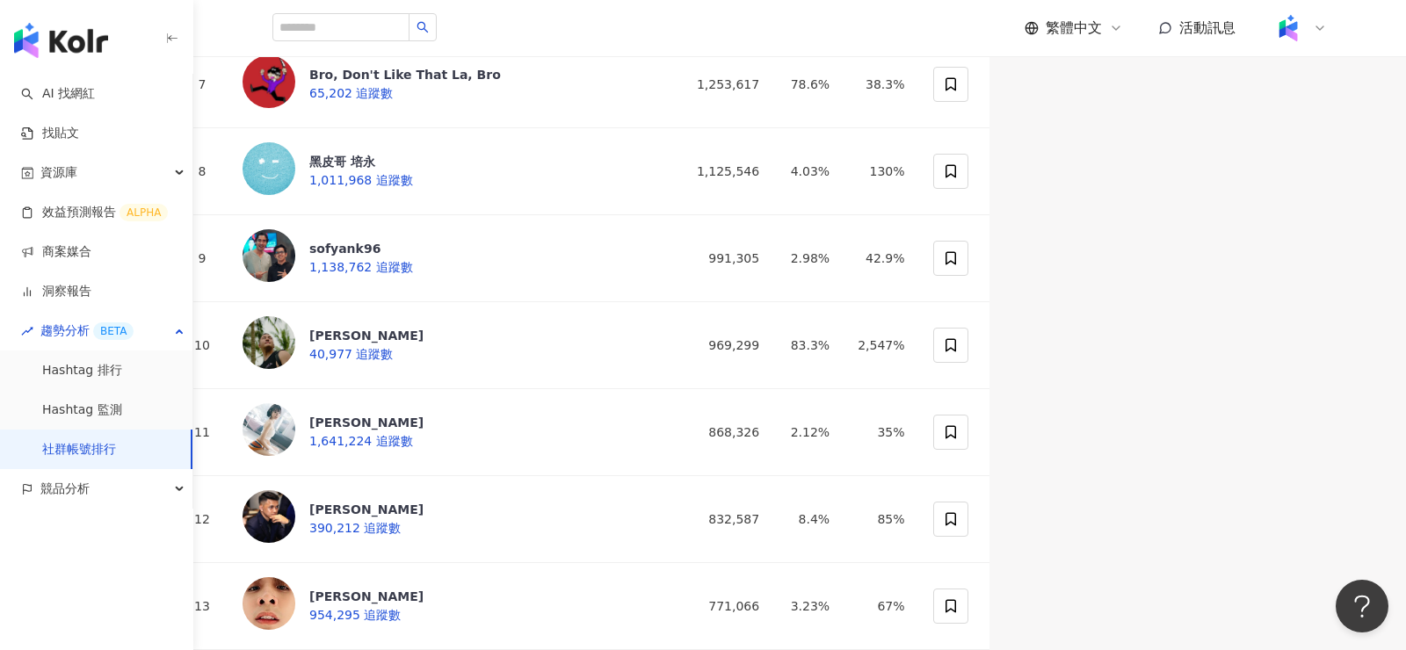
scroll to position [664, 0]
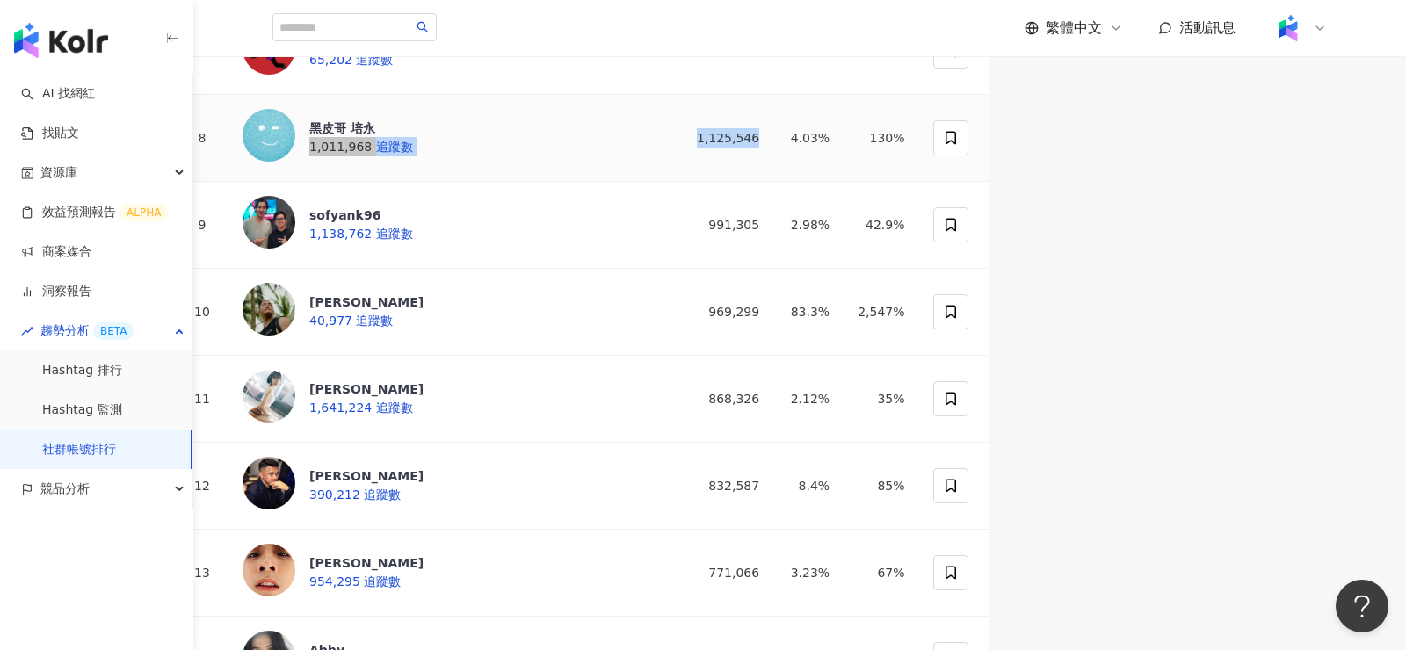
drag, startPoint x: 1107, startPoint y: 322, endPoint x: 1001, endPoint y: 322, distance: 106.3
click at [989, 182] on tr "8 黑皮哥 培永 1,011,968 追蹤數 1,125,546 4.03% 130%" at bounding box center [583, 138] width 814 height 87
copy tr "黑皮哥 培永 1,011,968 追蹤數 1,125,546"
drag, startPoint x: 1104, startPoint y: 326, endPoint x: 1036, endPoint y: 326, distance: 67.7
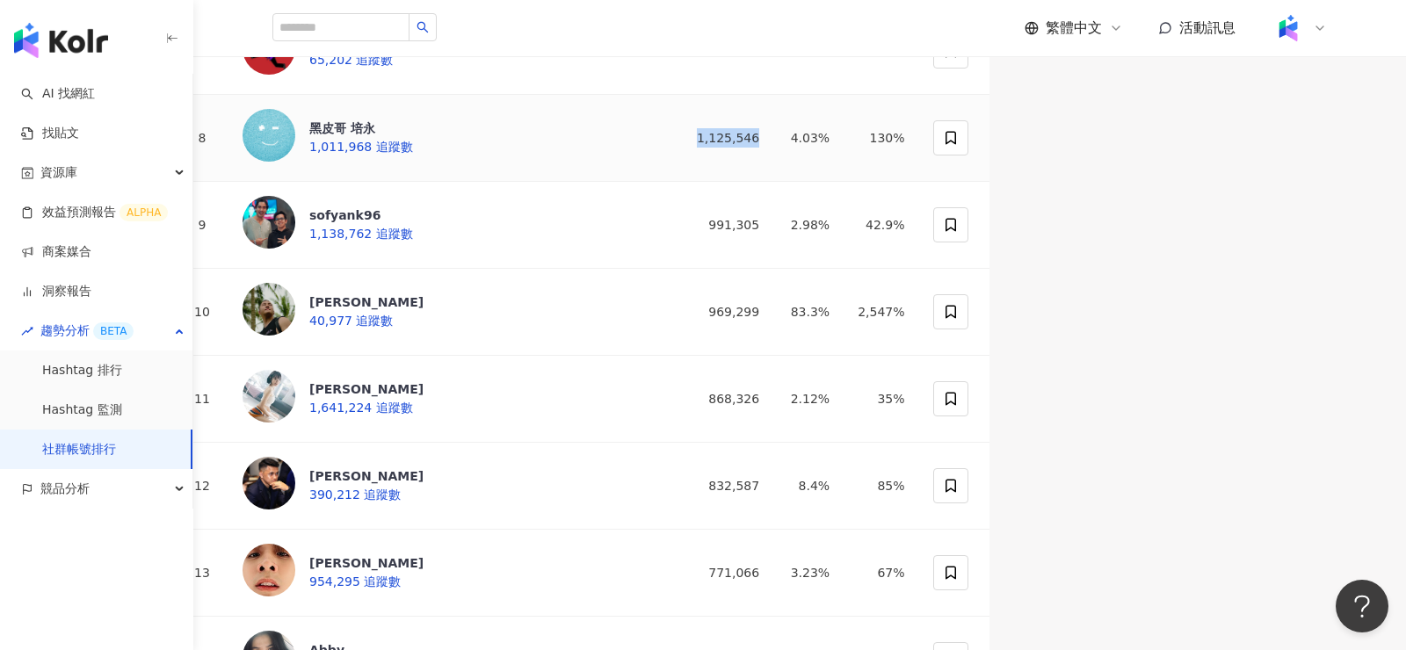
click at [773, 182] on td "1,125,546" at bounding box center [720, 138] width 105 height 87
copy div "1,125,546"
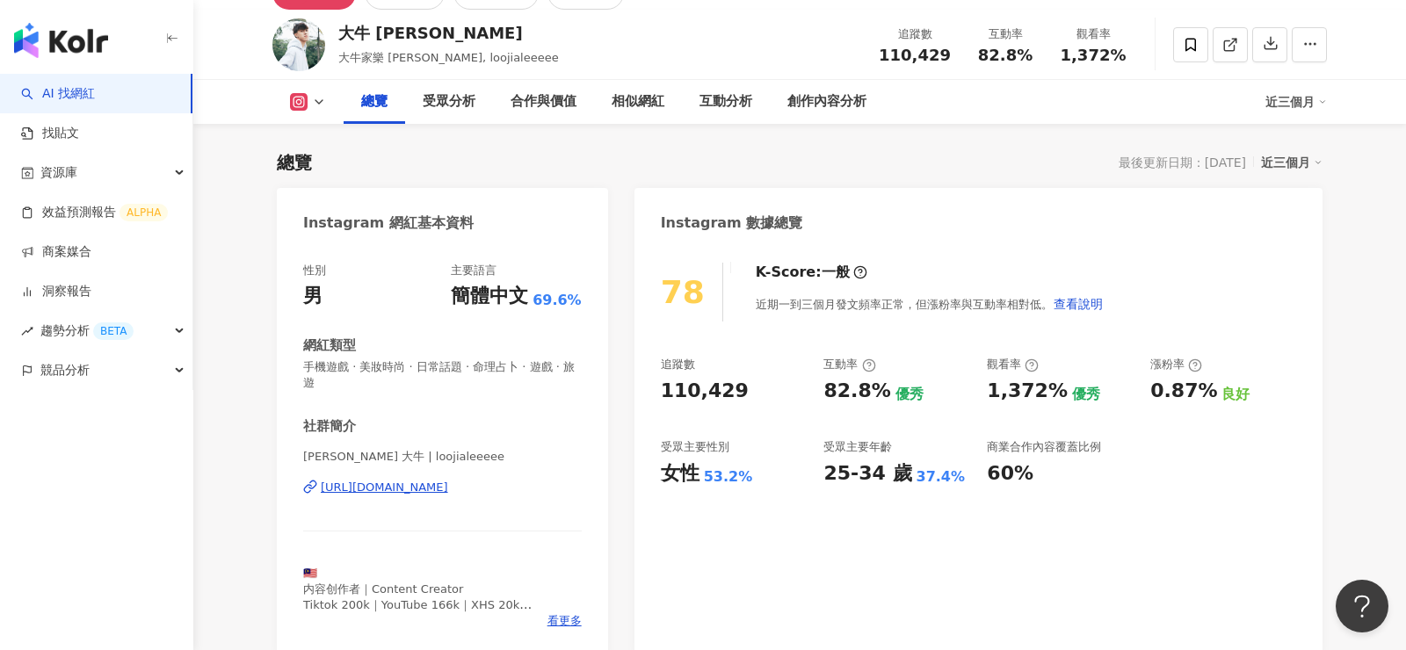
scroll to position [169, 0]
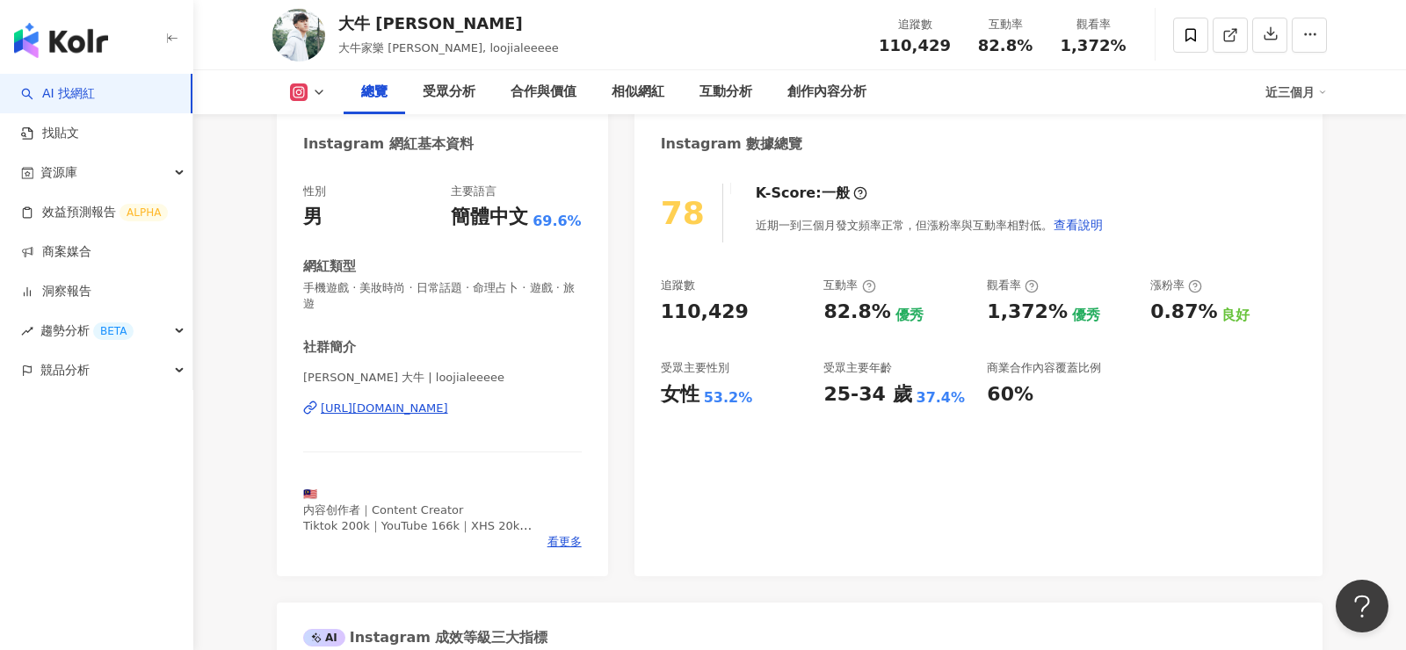
click at [448, 401] on div "https://www.instagram.com/loojialeeeee/" at bounding box center [384, 409] width 127 height 16
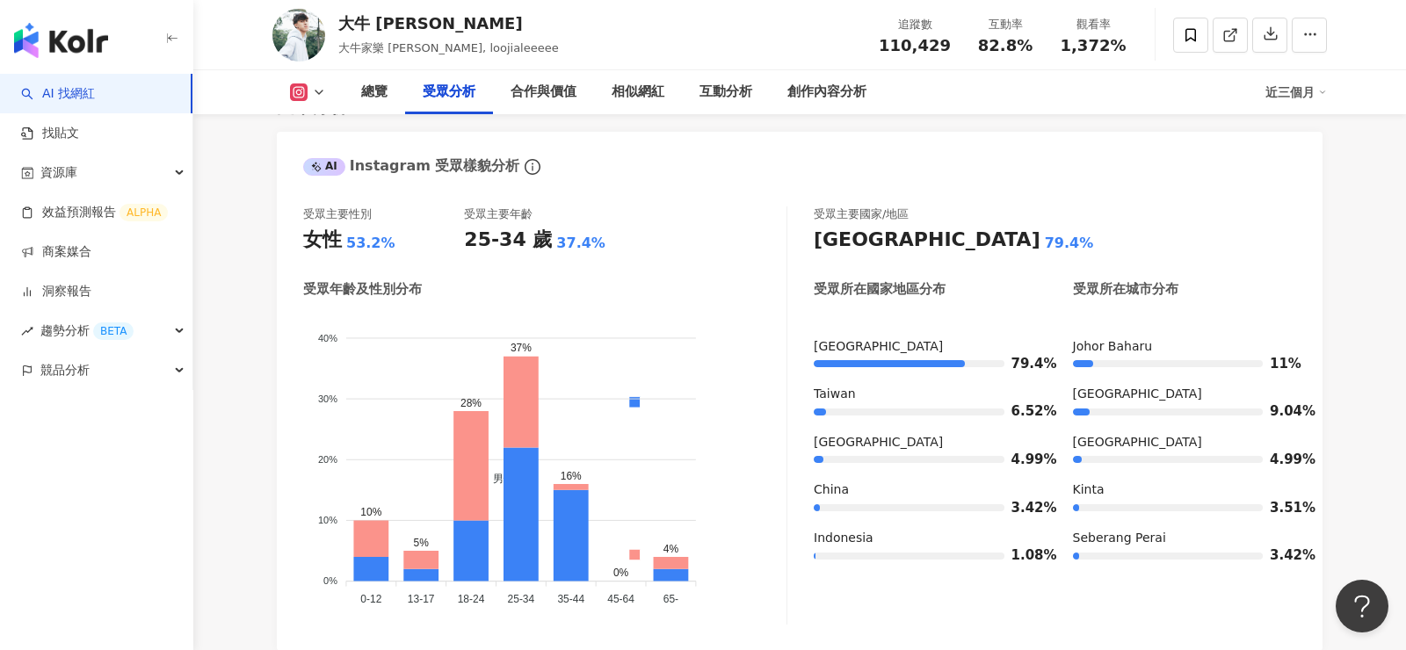
scroll to position [1603, 0]
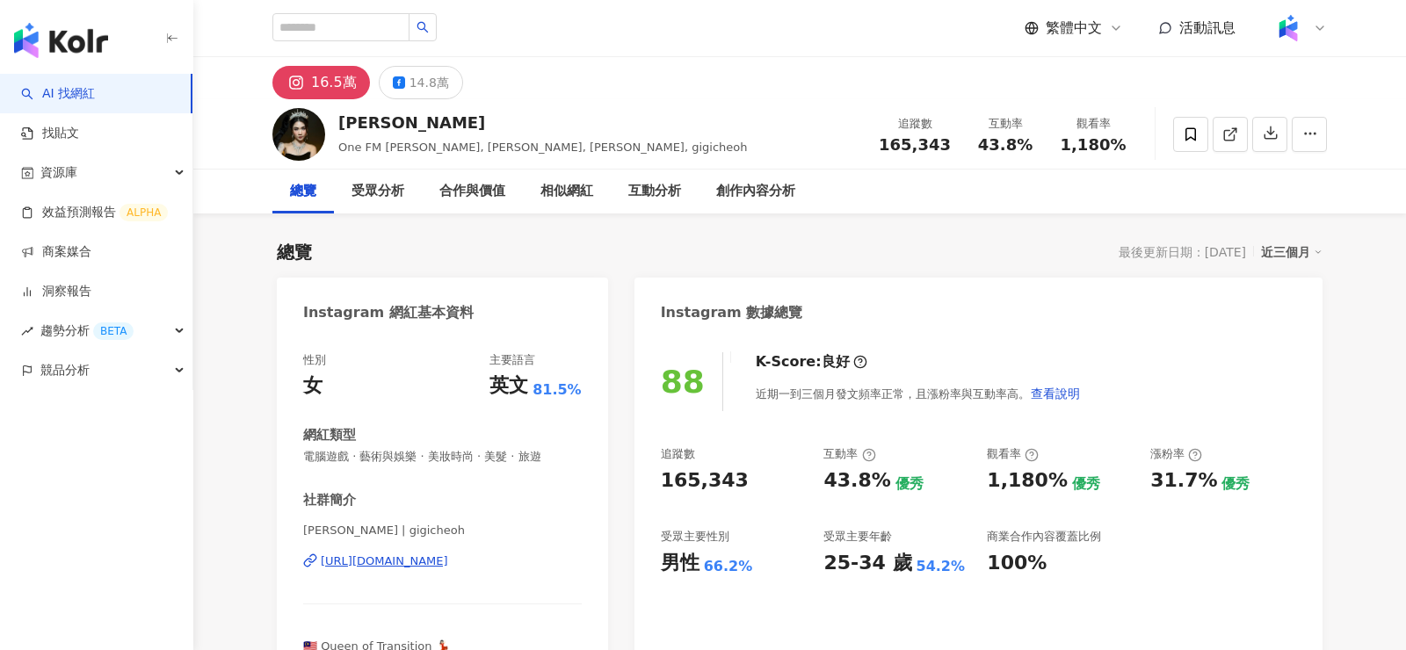
click at [448, 564] on div "https://www.instagram.com/gigicheoh/" at bounding box center [384, 562] width 127 height 16
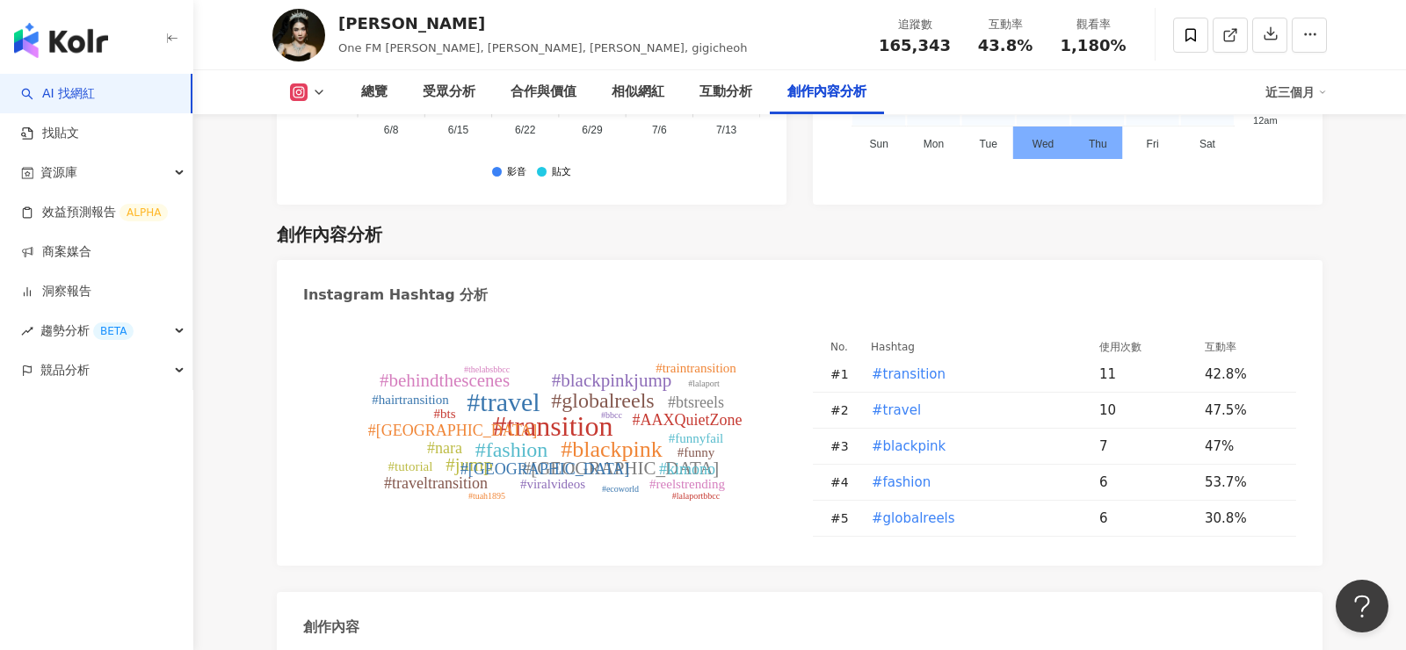
scroll to position [5263, 0]
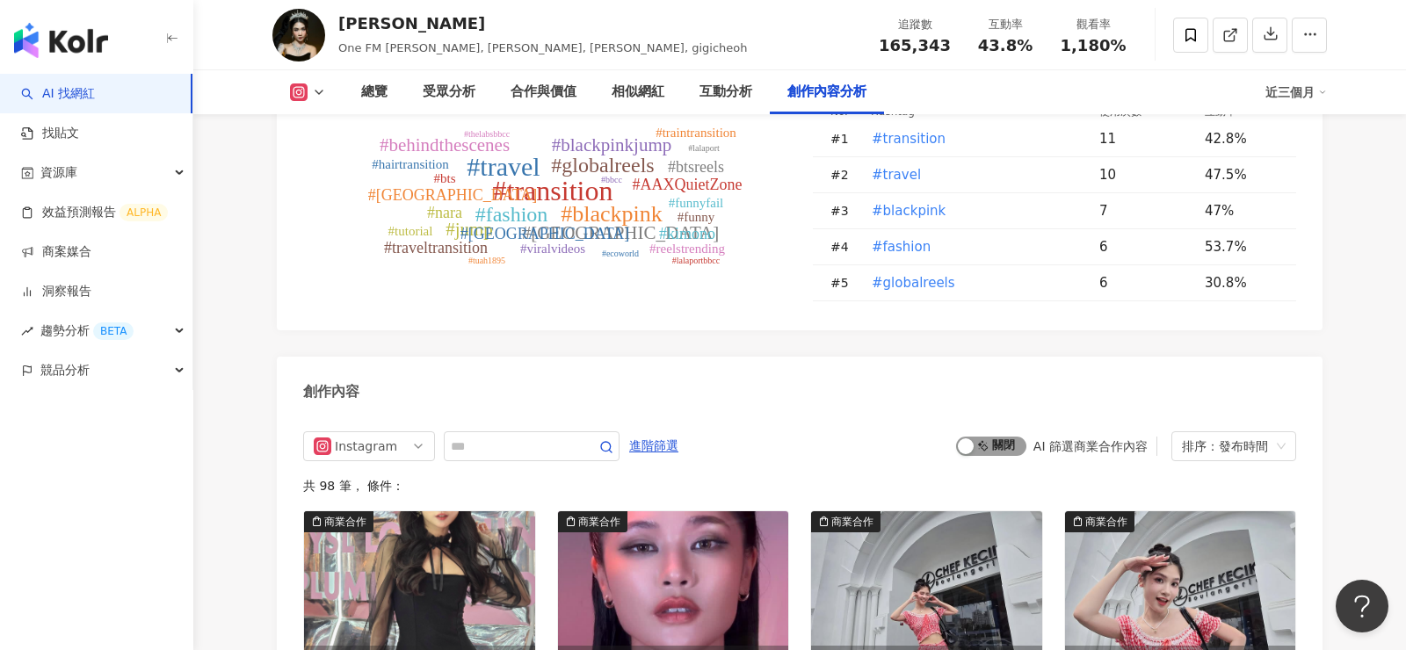
click at [1001, 437] on span "啟動 關閉" at bounding box center [991, 446] width 70 height 19
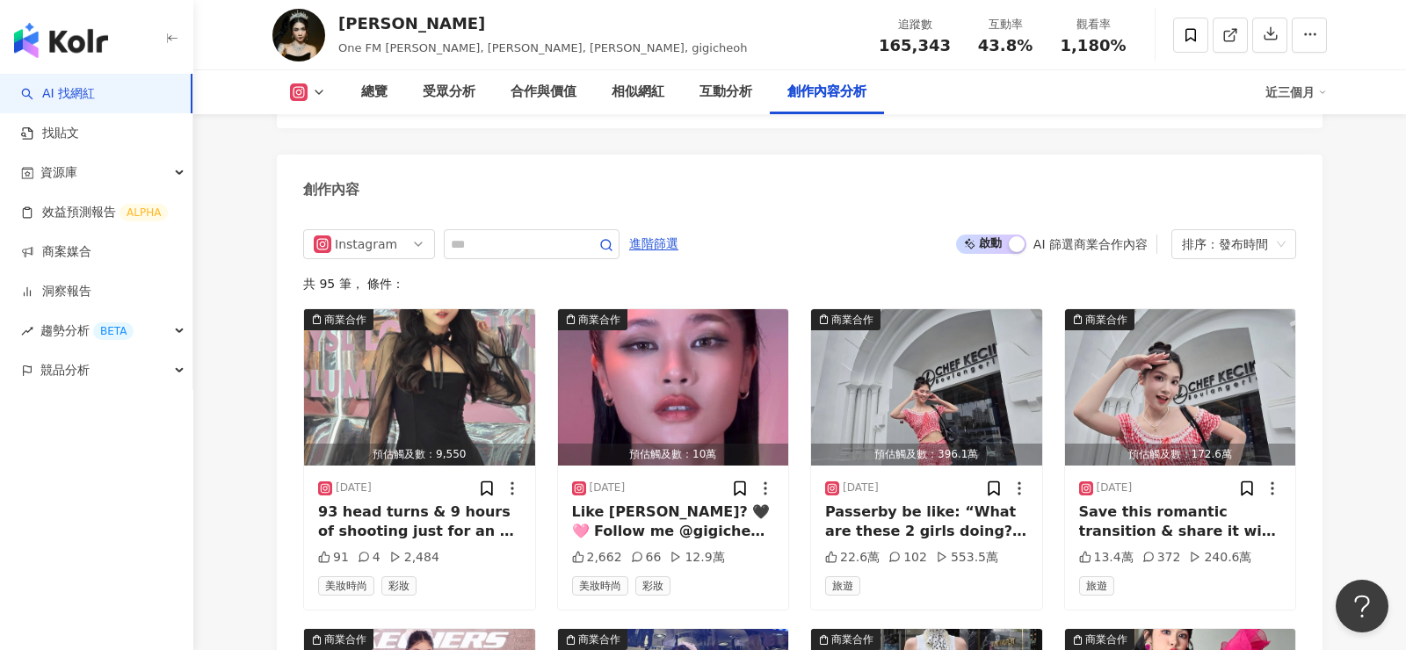
click at [777, 229] on div "Instagram 進階篩選 啟動 關閉 AI 篩選商業合作內容 排序：發布時間" at bounding box center [799, 244] width 993 height 30
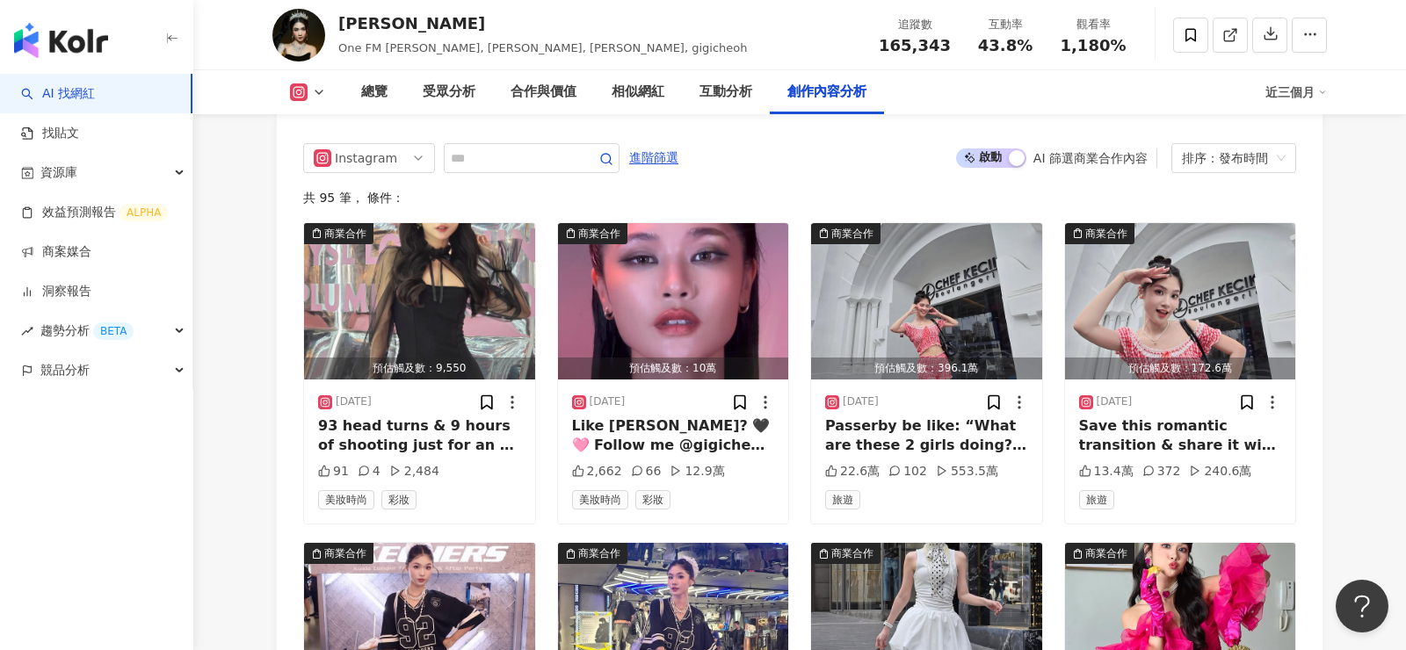
scroll to position [5554, 0]
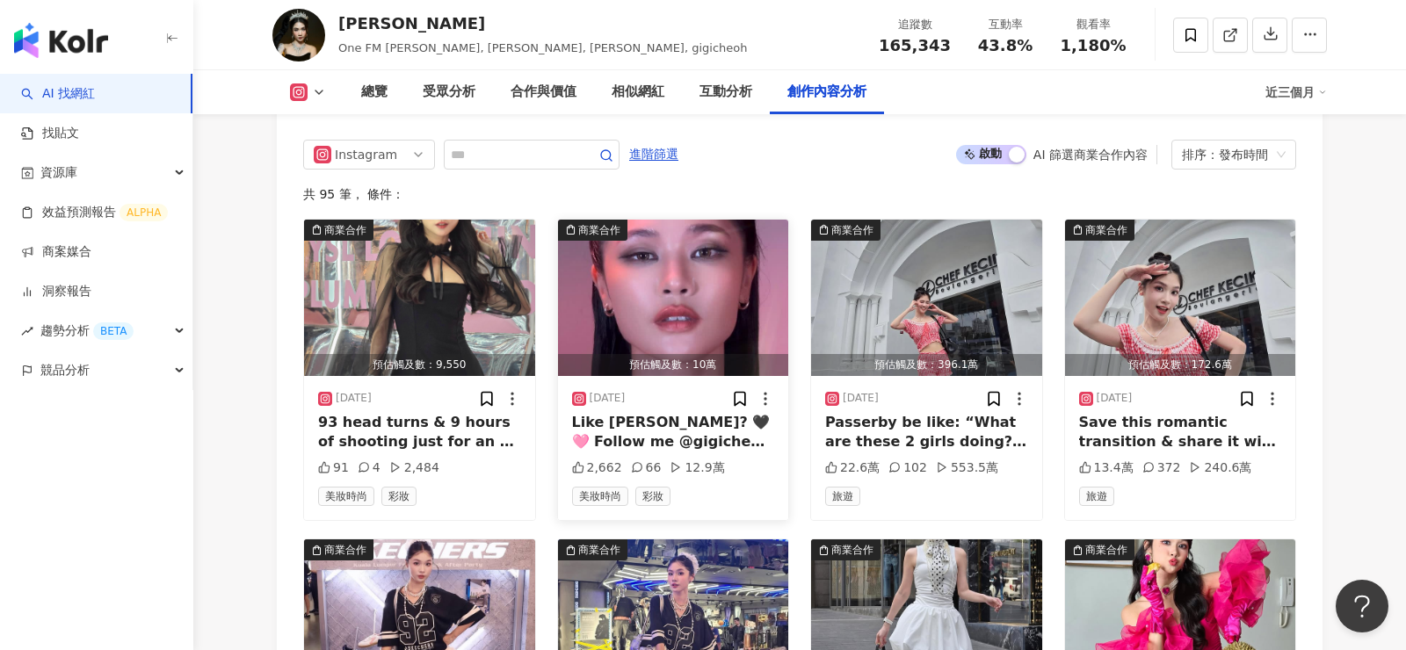
click at [706, 259] on img "button" at bounding box center [673, 298] width 231 height 156
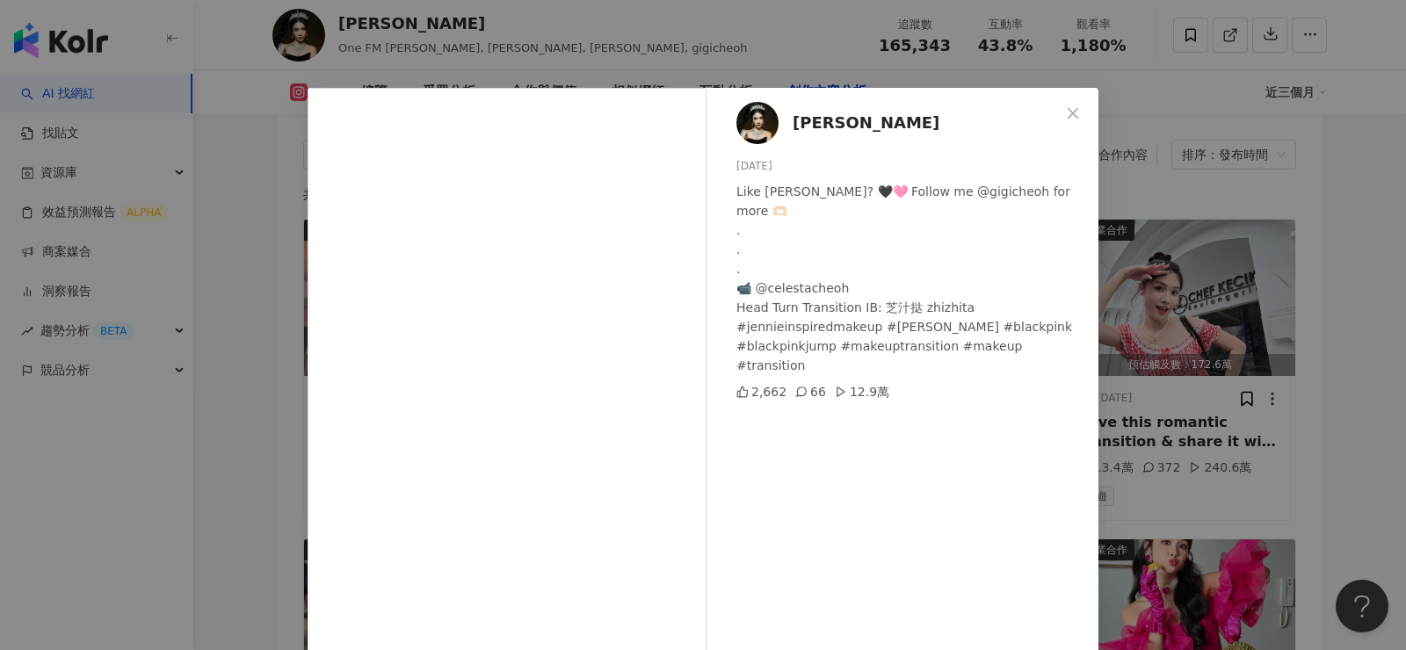
click at [643, 45] on div "Gigi 蕙绮 2025/8/17 Like Jennie? 🖤🩷 Follow me @gigicheoh for more 🫶🏻 . . . 📹 @cel…" at bounding box center [703, 325] width 1406 height 650
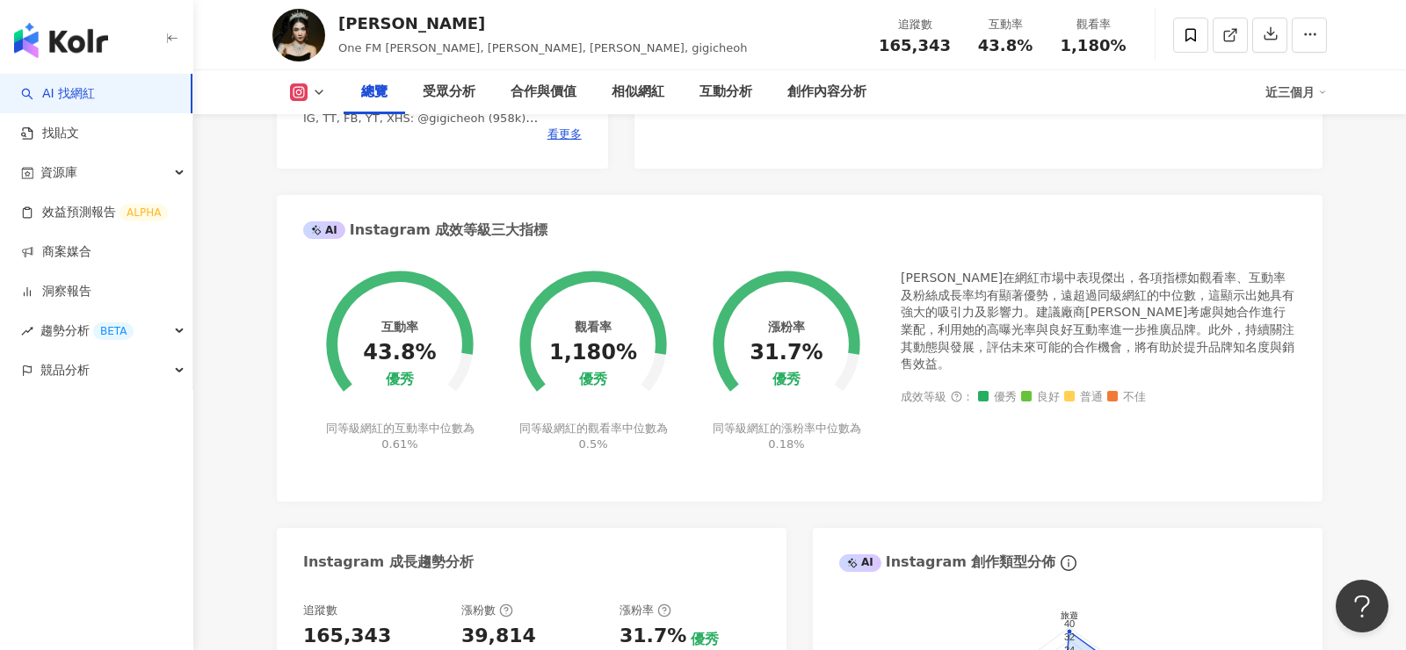
scroll to position [0, 0]
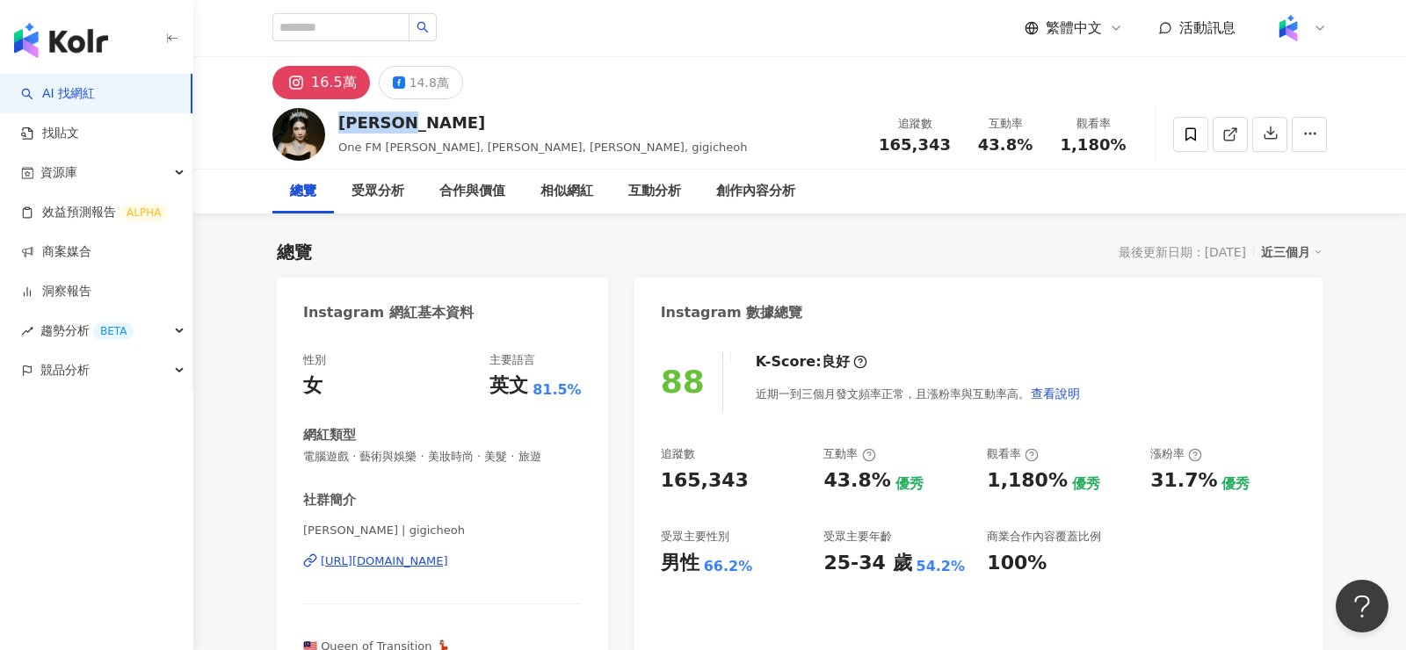
drag, startPoint x: 417, startPoint y: 121, endPoint x: 339, endPoint y: 121, distance: 78.2
click at [339, 121] on div "Gigi 蕙绮" at bounding box center [542, 123] width 409 height 22
copy div "Gigi 蕙绮"
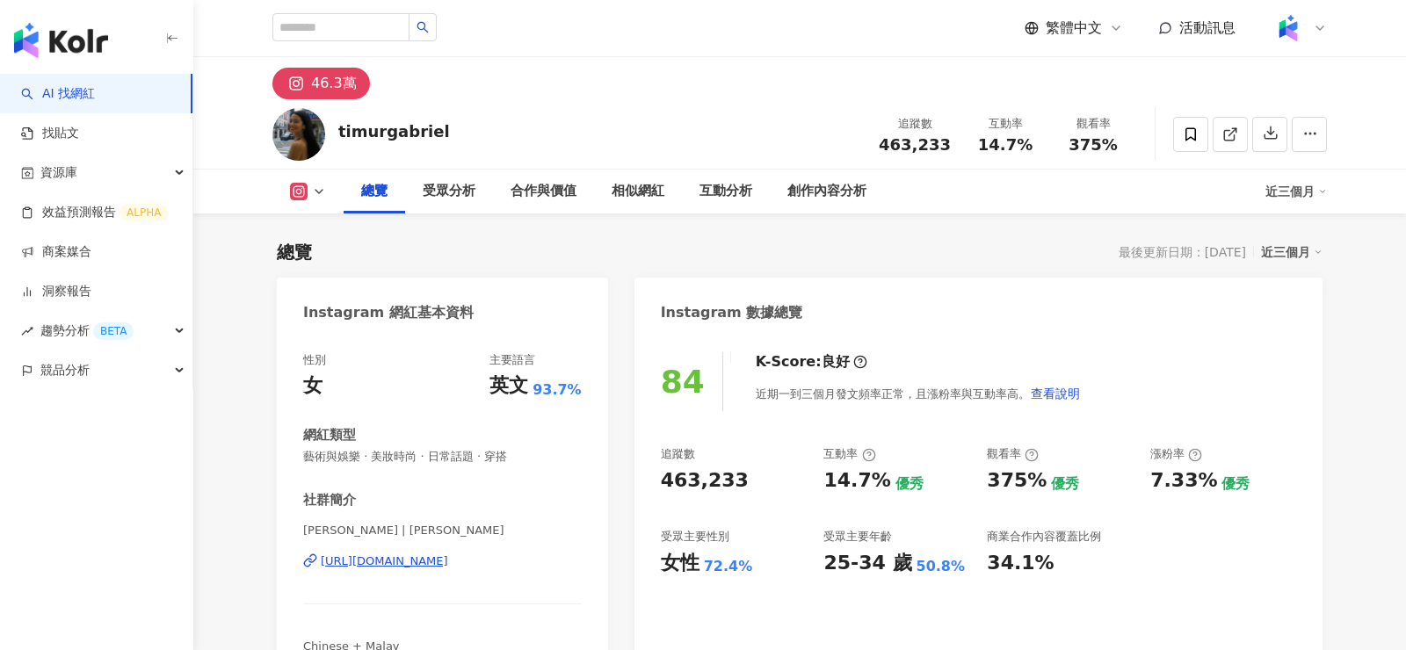
scroll to position [332, 0]
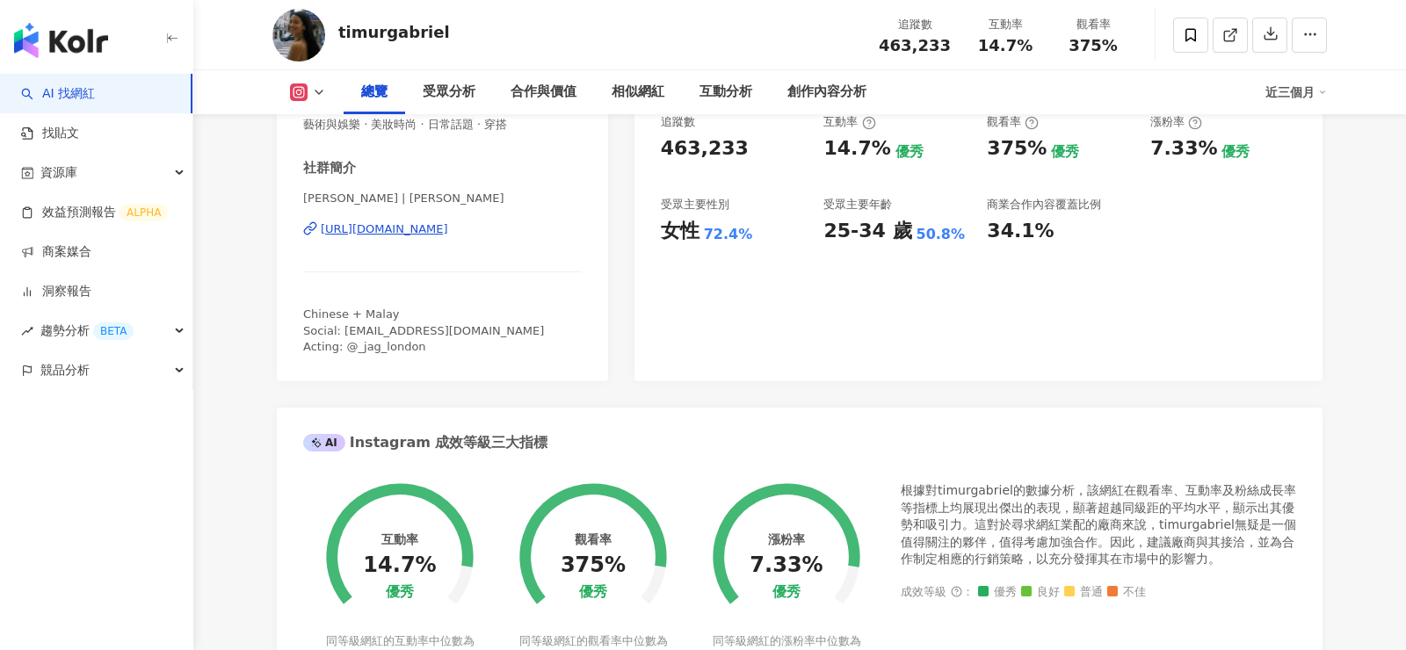
click at [448, 224] on div "[URL][DOMAIN_NAME]" at bounding box center [384, 229] width 127 height 16
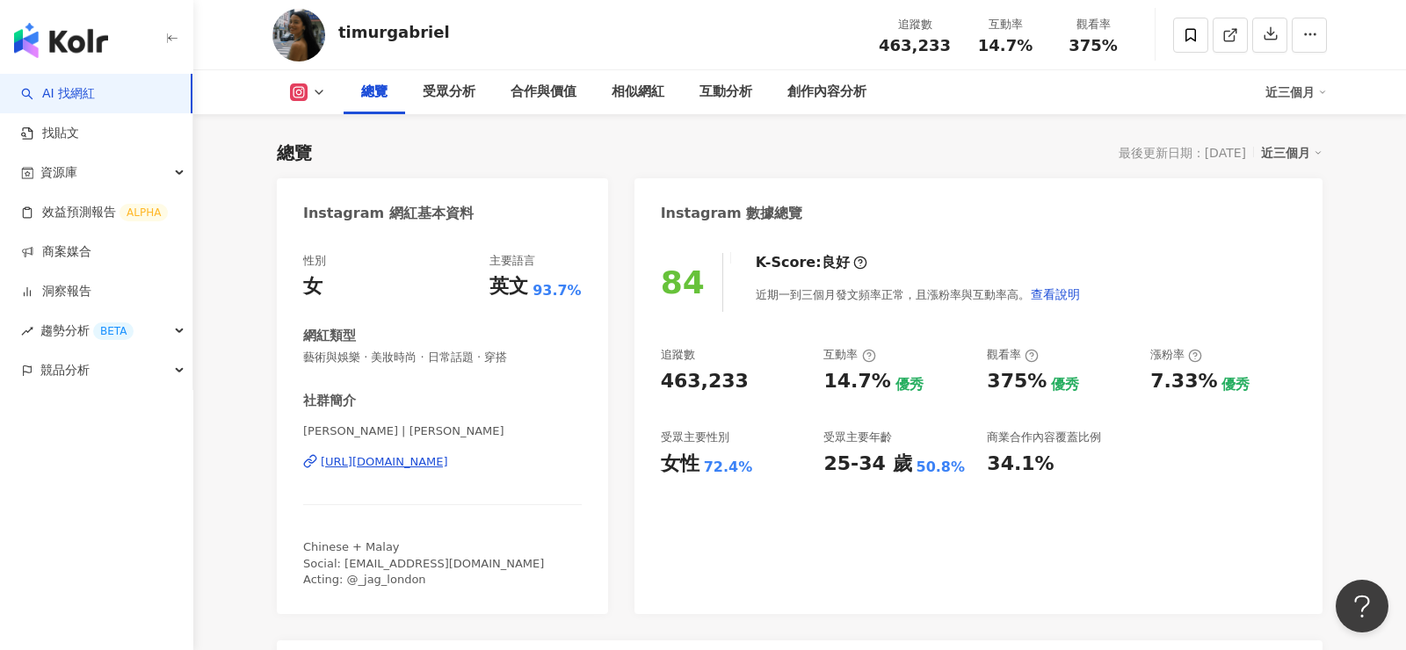
scroll to position [0, 0]
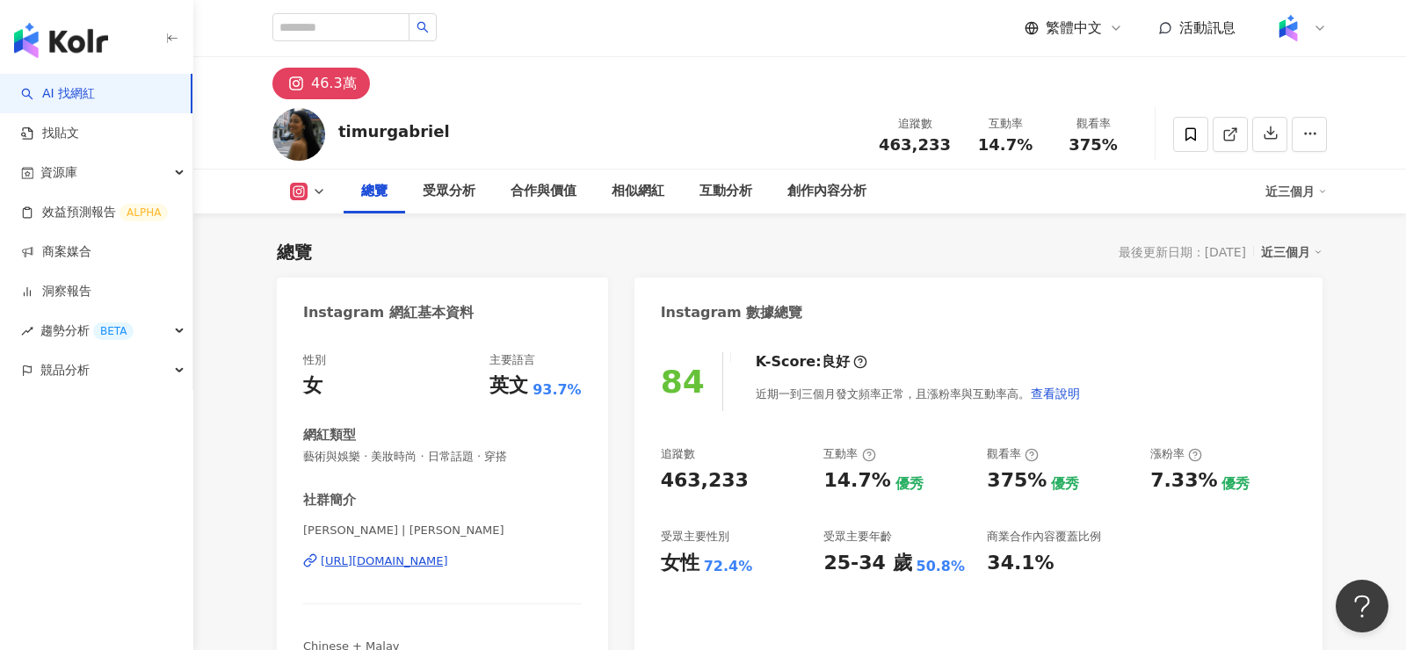
click at [448, 564] on div "[URL][DOMAIN_NAME]" at bounding box center [384, 562] width 127 height 16
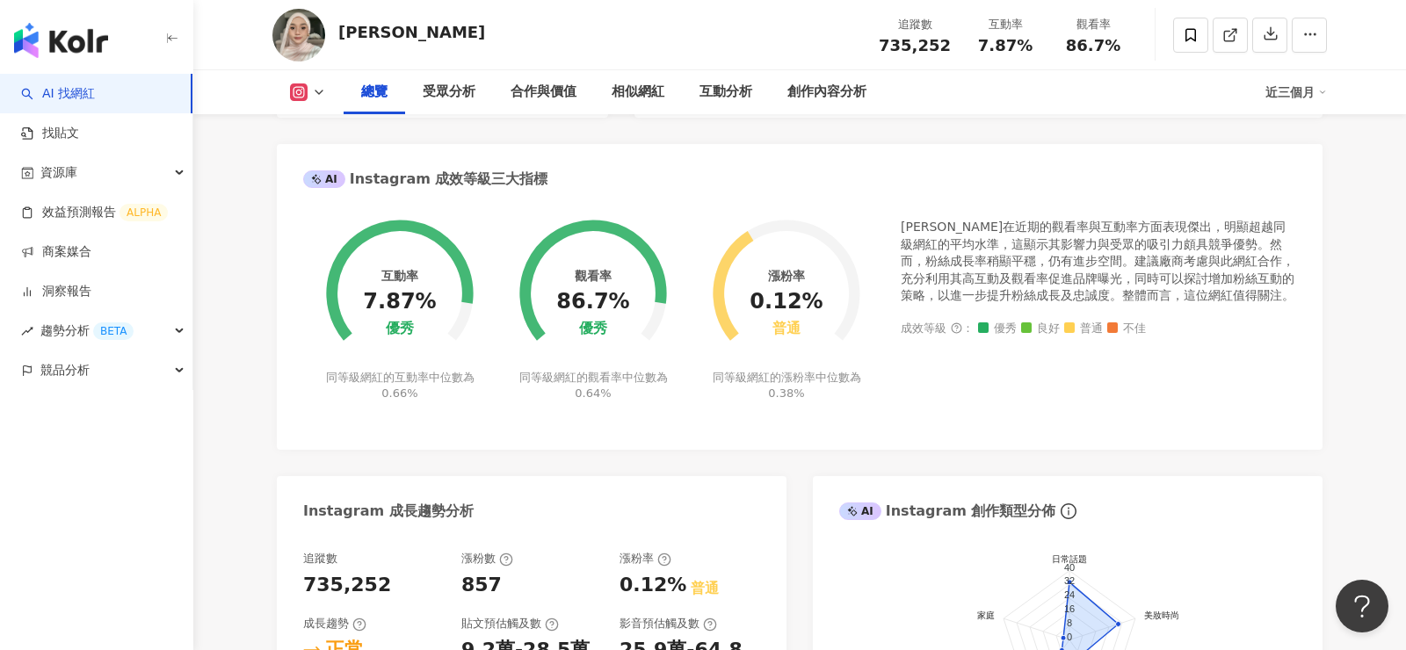
scroll to position [274, 0]
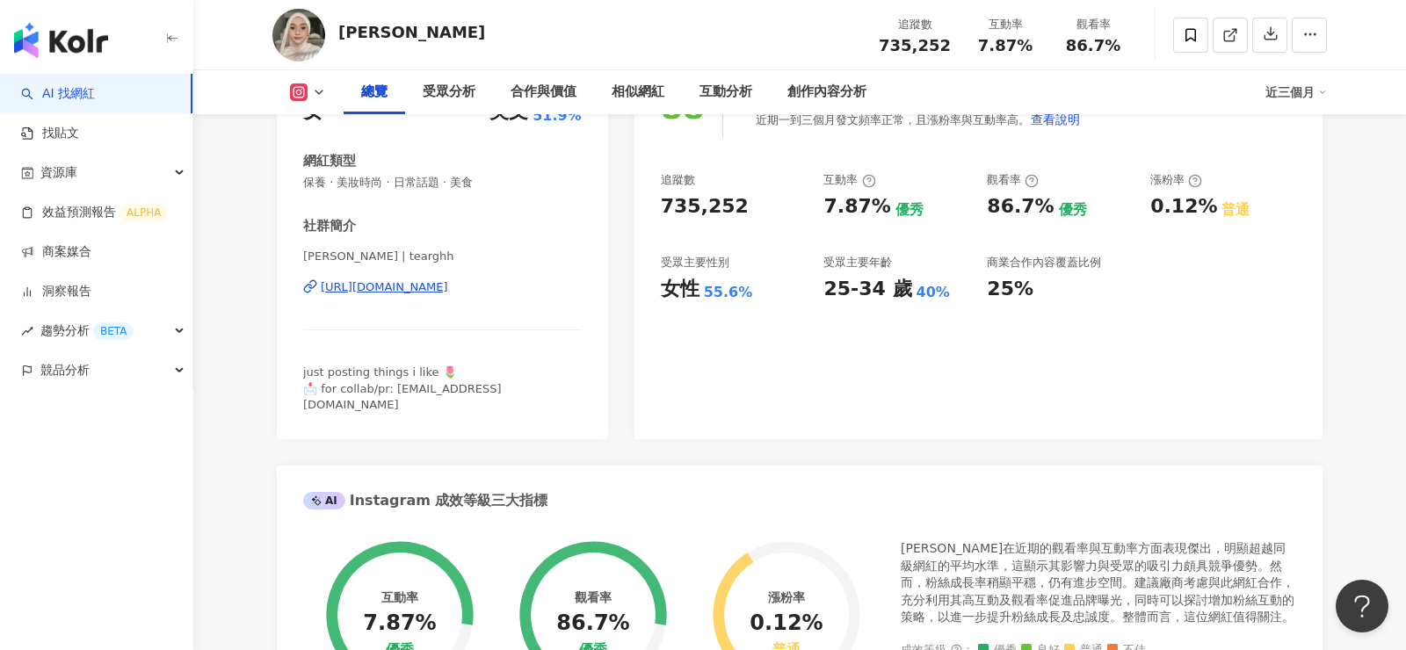
click at [485, 298] on div "Fateha sahaini | tearghh https://www.instagram.com/tearghh/" at bounding box center [442, 300] width 279 height 103
click at [448, 286] on div "https://www.instagram.com/tearghh/" at bounding box center [384, 287] width 127 height 16
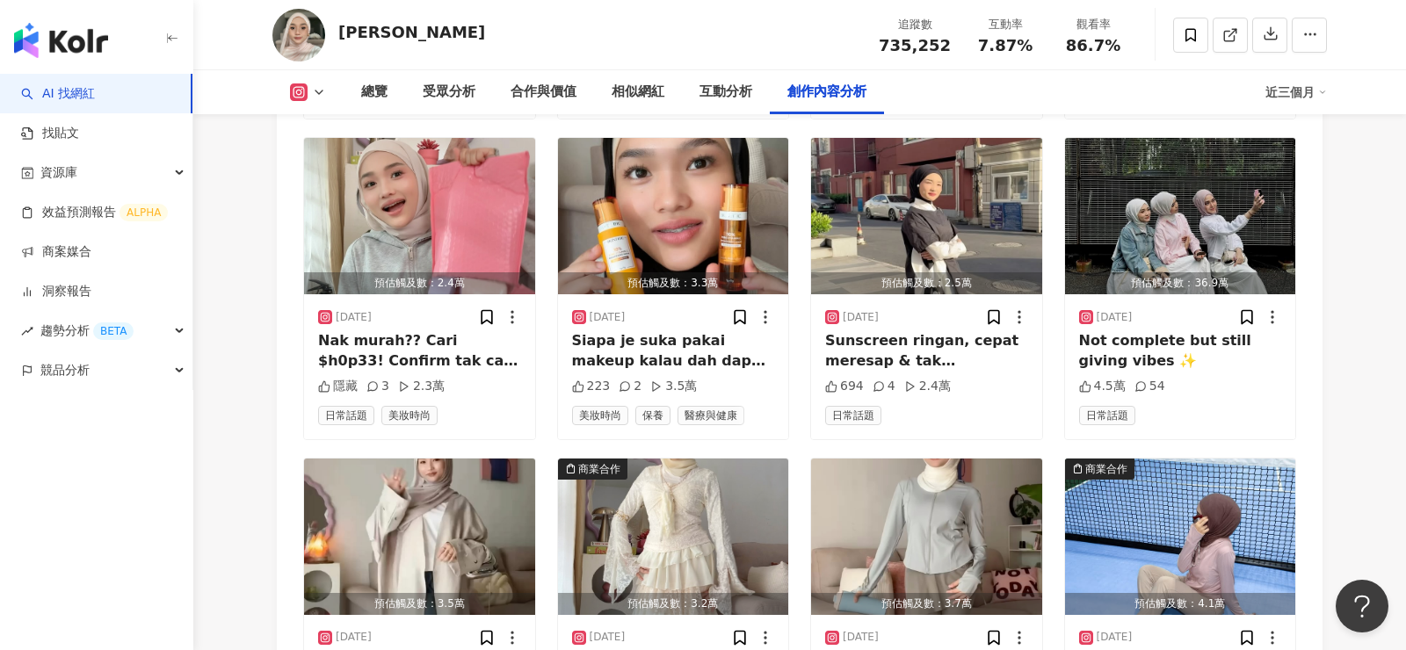
scroll to position [5683, 0]
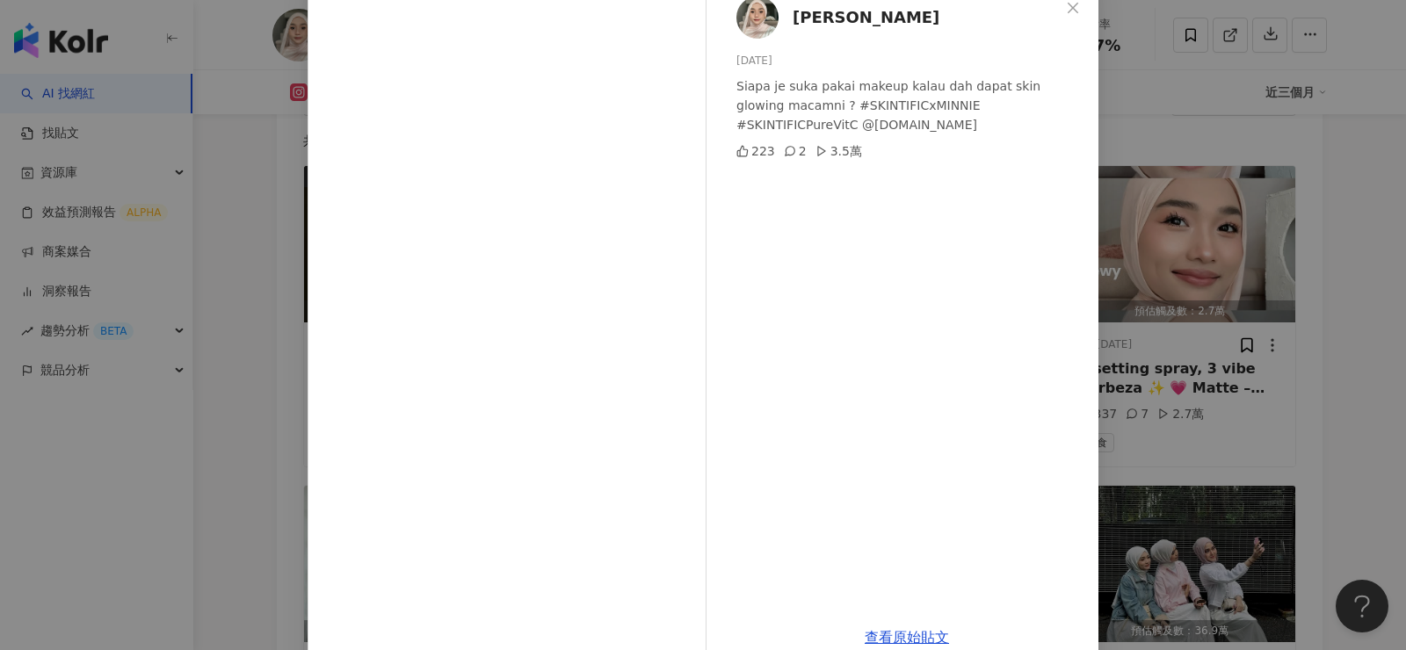
scroll to position [106, 0]
click at [1199, 281] on div "Fateha sahaini 2025/8/4 Siapa je suka pakai makeup kalau dah dapat skin glowing…" at bounding box center [703, 325] width 1406 height 650
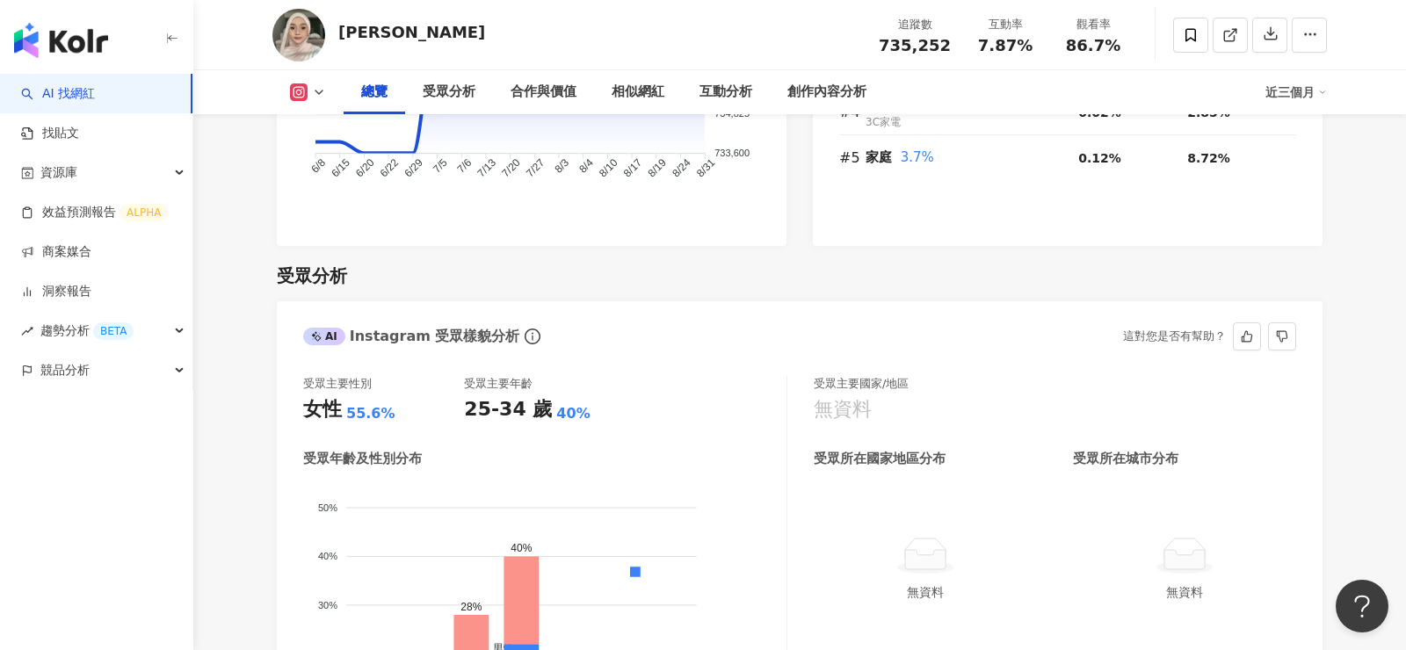
scroll to position [1436, 0]
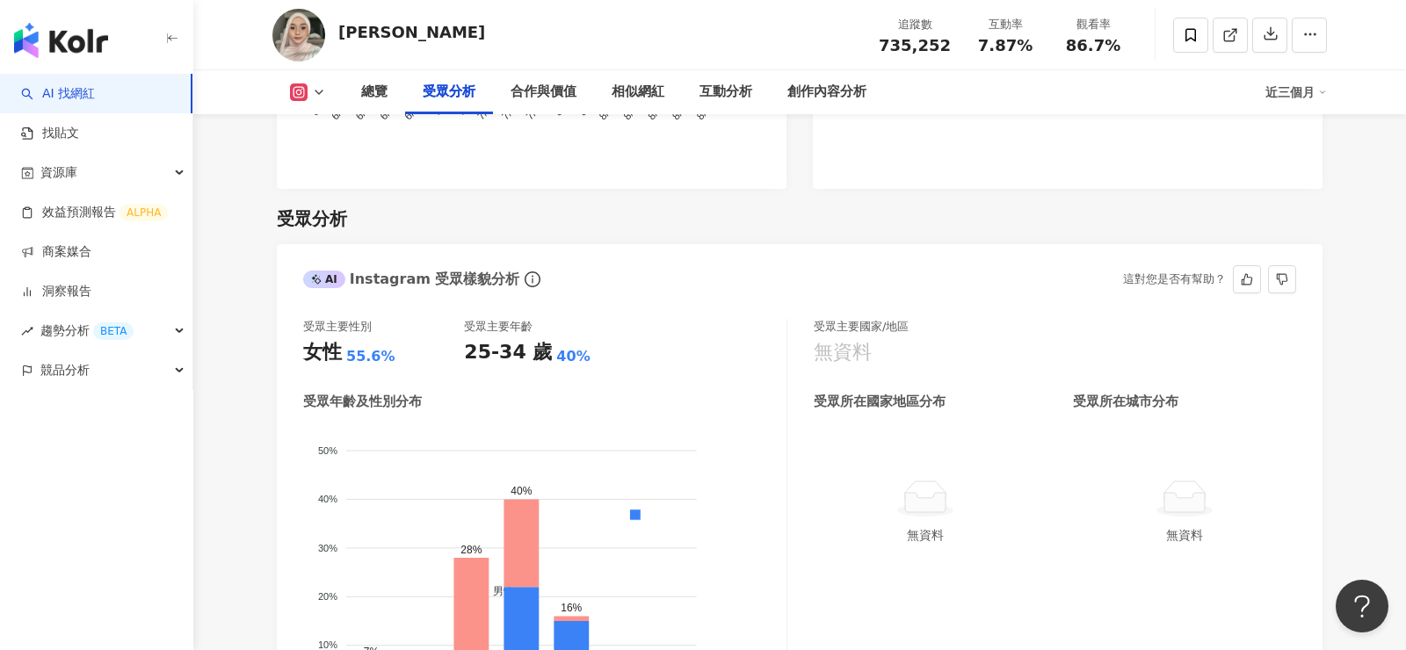
click at [869, 339] on div "無資料" at bounding box center [843, 352] width 58 height 27
drag, startPoint x: 1100, startPoint y: 351, endPoint x: 1133, endPoint y: 351, distance: 32.5
click at [1133, 393] on div "受眾所在城市分布" at bounding box center [1125, 402] width 105 height 18
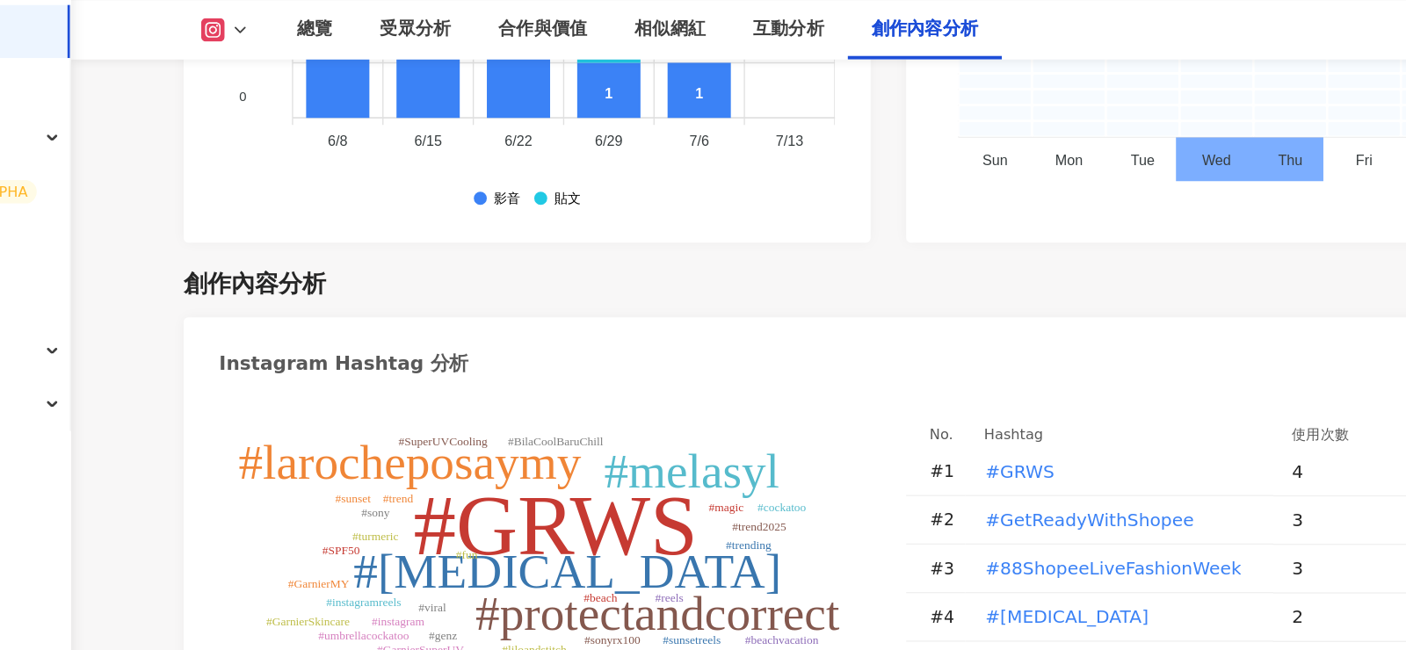
scroll to position [5056, 0]
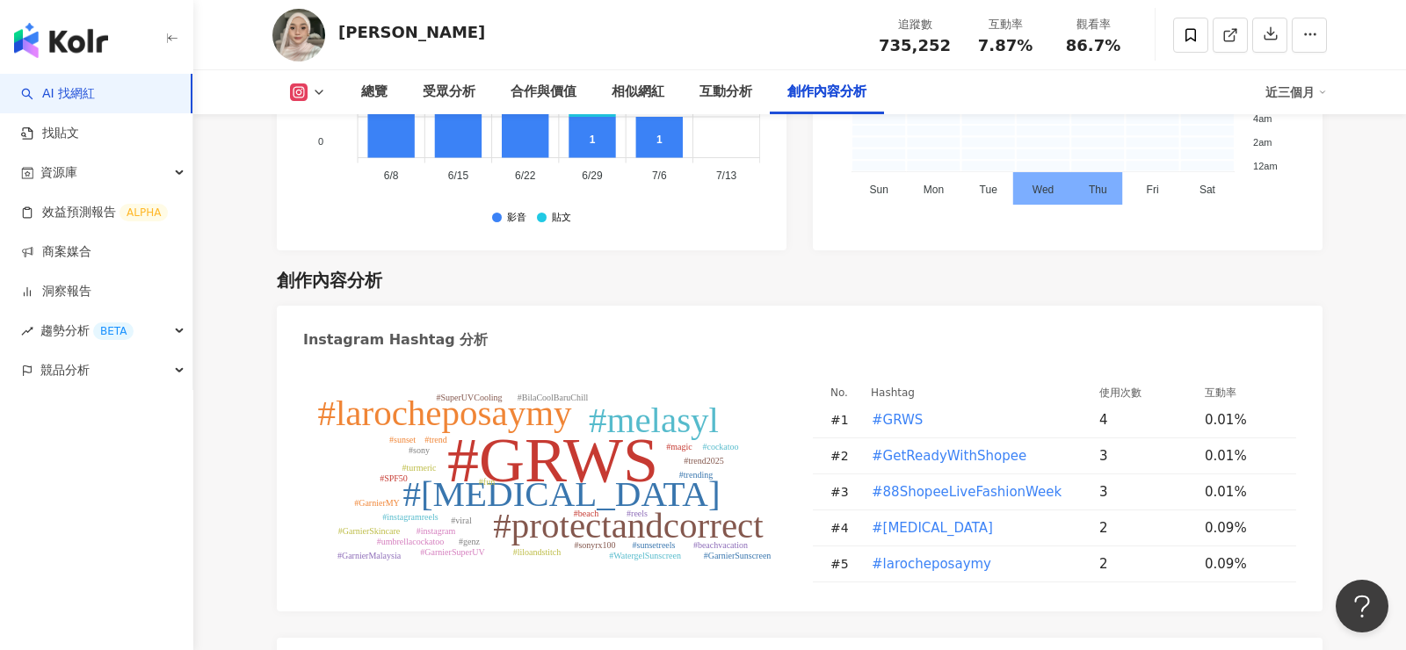
click at [683, 400] on tspan "#melasyl" at bounding box center [654, 420] width 130 height 40
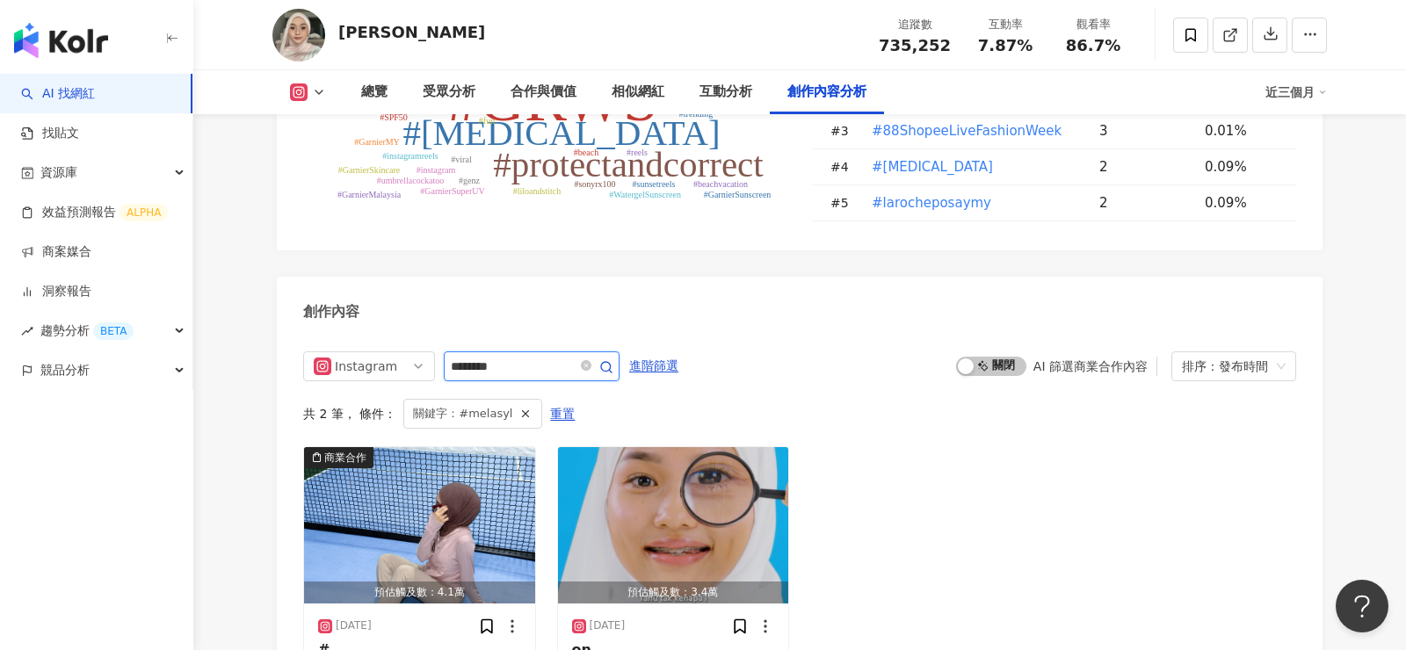
click at [520, 356] on input "********" at bounding box center [512, 366] width 123 height 21
type input "******"
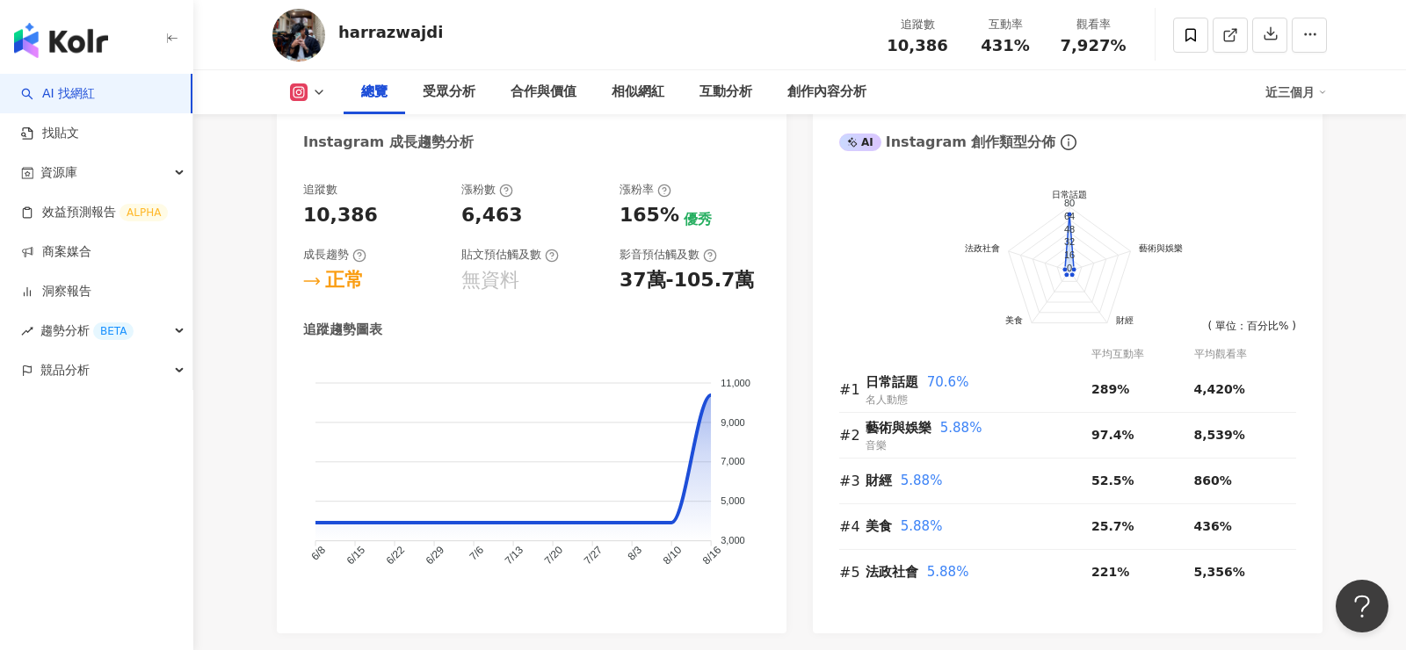
scroll to position [1109, 0]
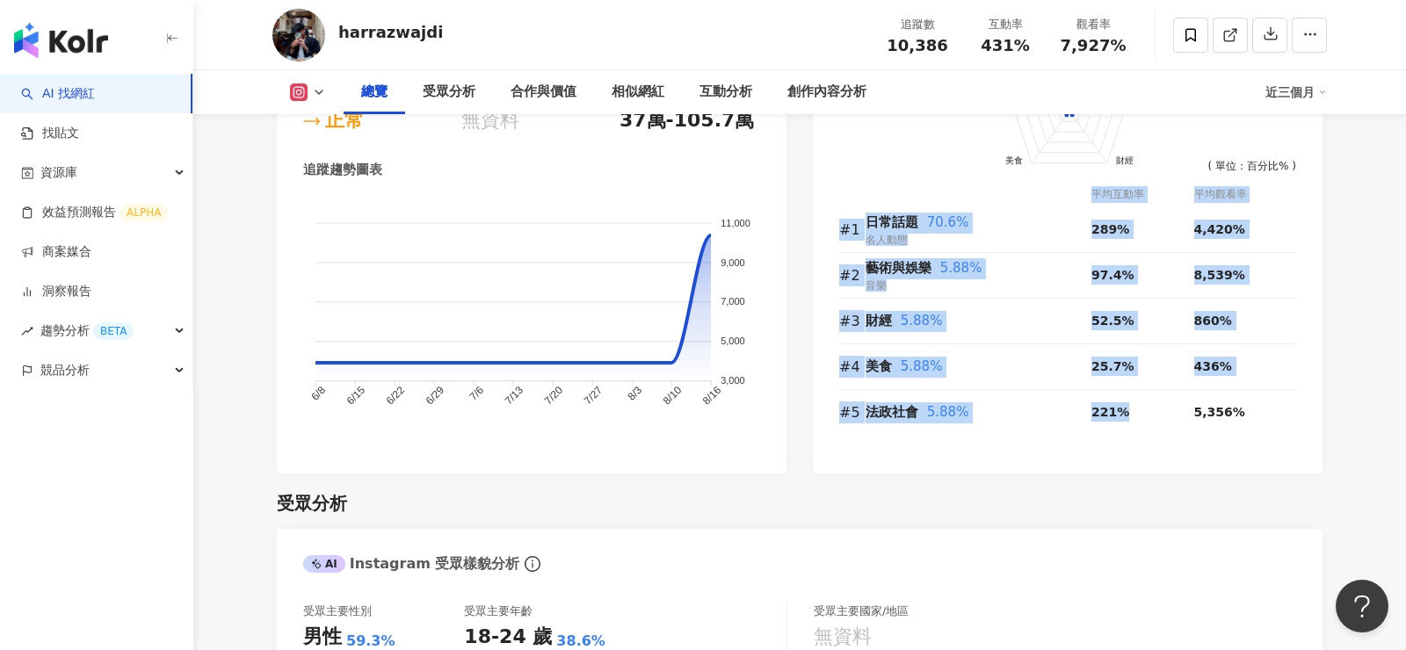
drag, startPoint x: 826, startPoint y: 213, endPoint x: 1161, endPoint y: 470, distance: 421.7
click at [1162, 470] on div "前往申請試用方案解鎖 ( 立即註冊 ) 日常話題 藝術與娛樂 財經 美食 法政社會 80 64 48 32 16 0 ( 單位：百分比% ) 平均互動率 平均…" at bounding box center [1068, 238] width 510 height 469
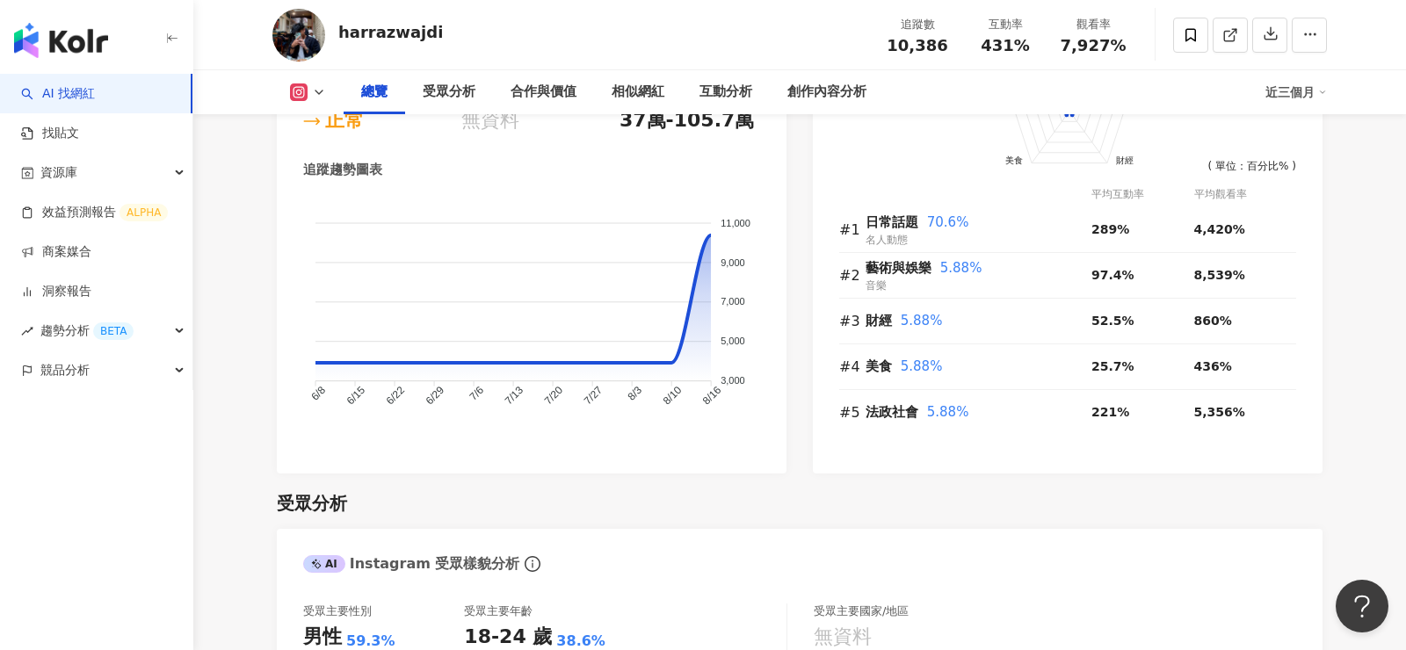
click at [1161, 470] on div "前往申請試用方案解鎖 ( 立即註冊 ) 日常話題 藝術與娛樂 財經 美食 法政社會 80 64 48 32 16 0 ( 單位：百分比% ) 平均互動率 平均…" at bounding box center [1068, 238] width 510 height 469
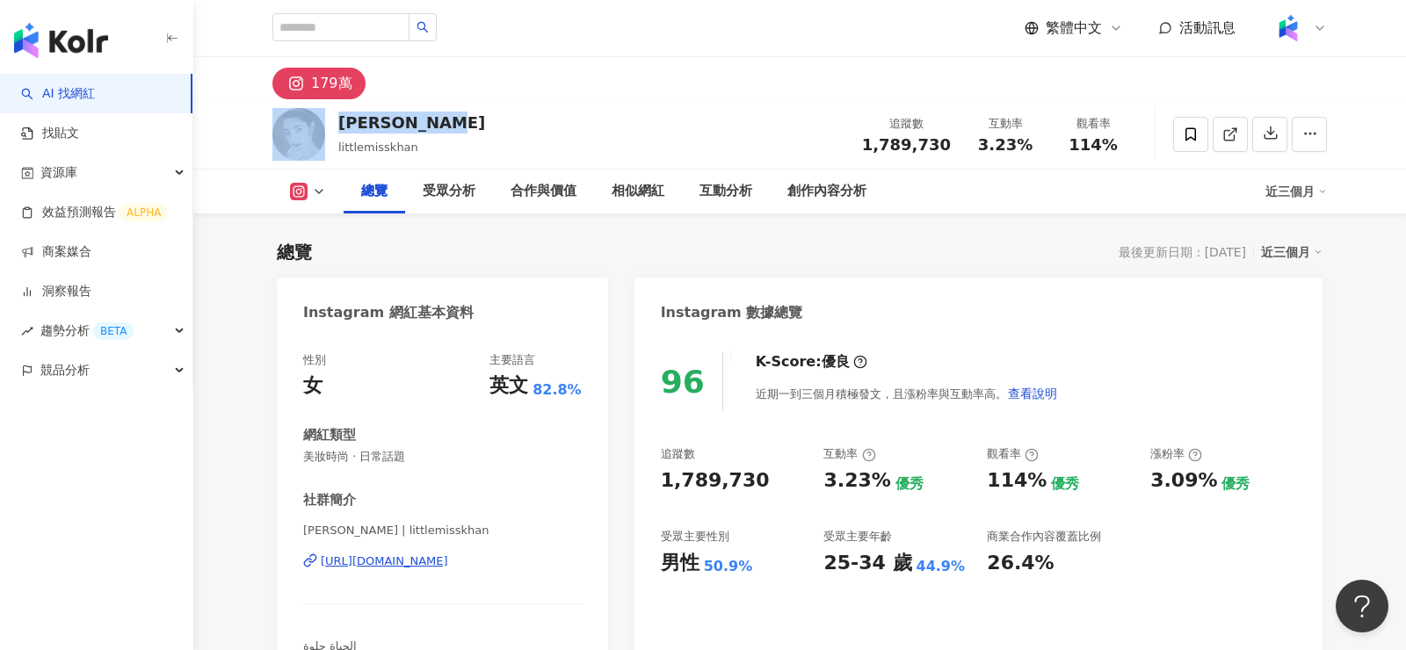
drag, startPoint x: 464, startPoint y: 123, endPoint x: 325, endPoint y: 122, distance: 138.8
click at [325, 122] on div "Ameera Khan littlemisskhan 追蹤數 1,789,730 互動率 3.23% 觀看率 114%" at bounding box center [799, 133] width 1125 height 69
copy div "Ameera Khan"
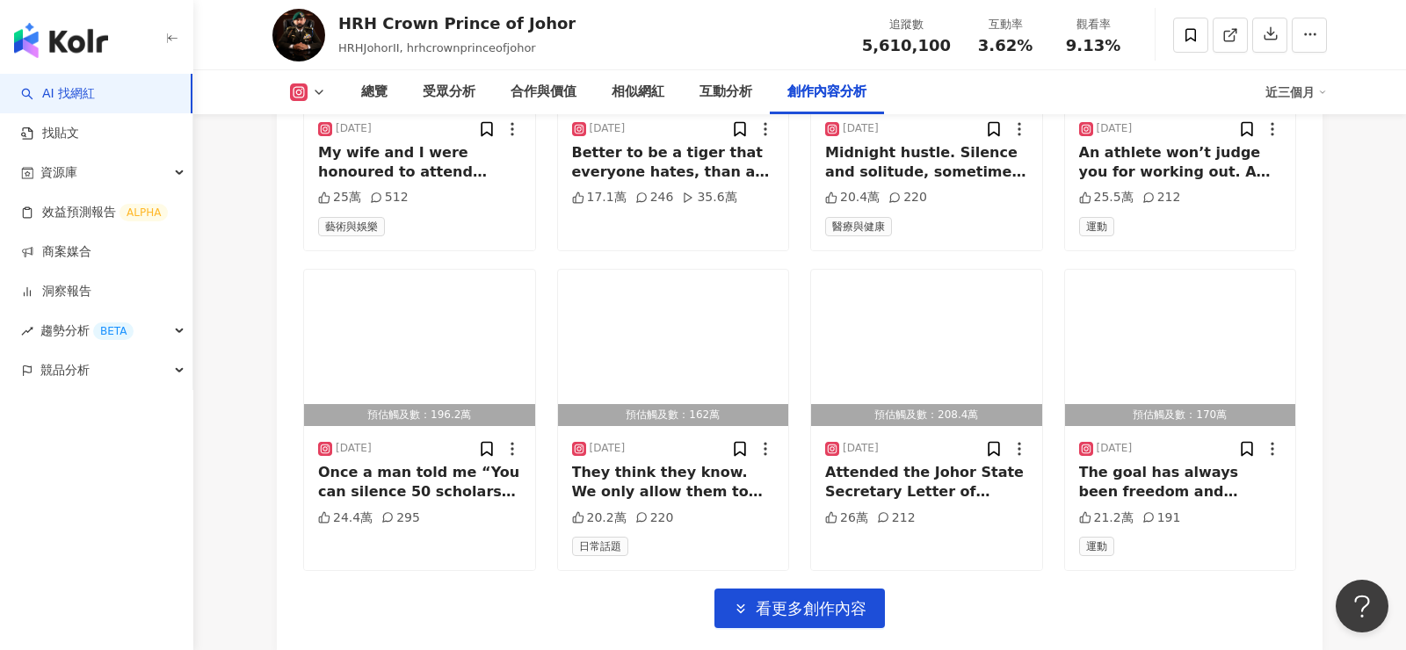
scroll to position [6126, 0]
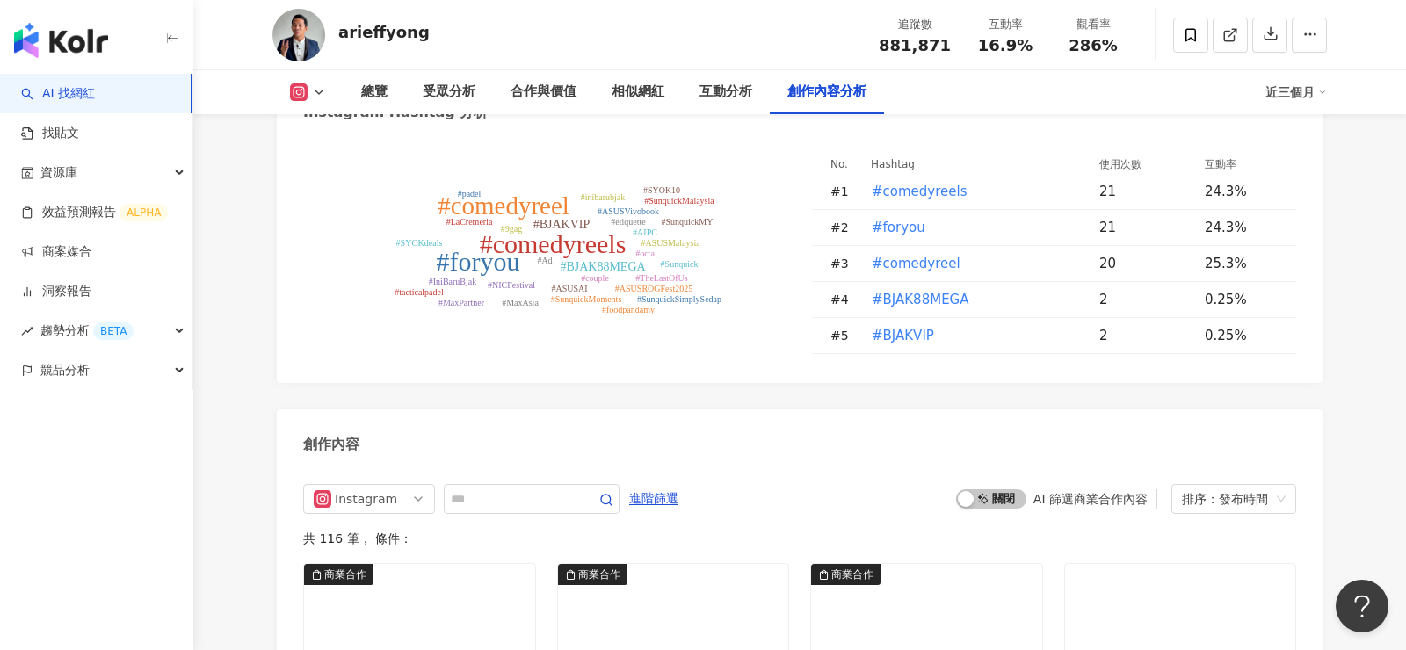
scroll to position [6362, 0]
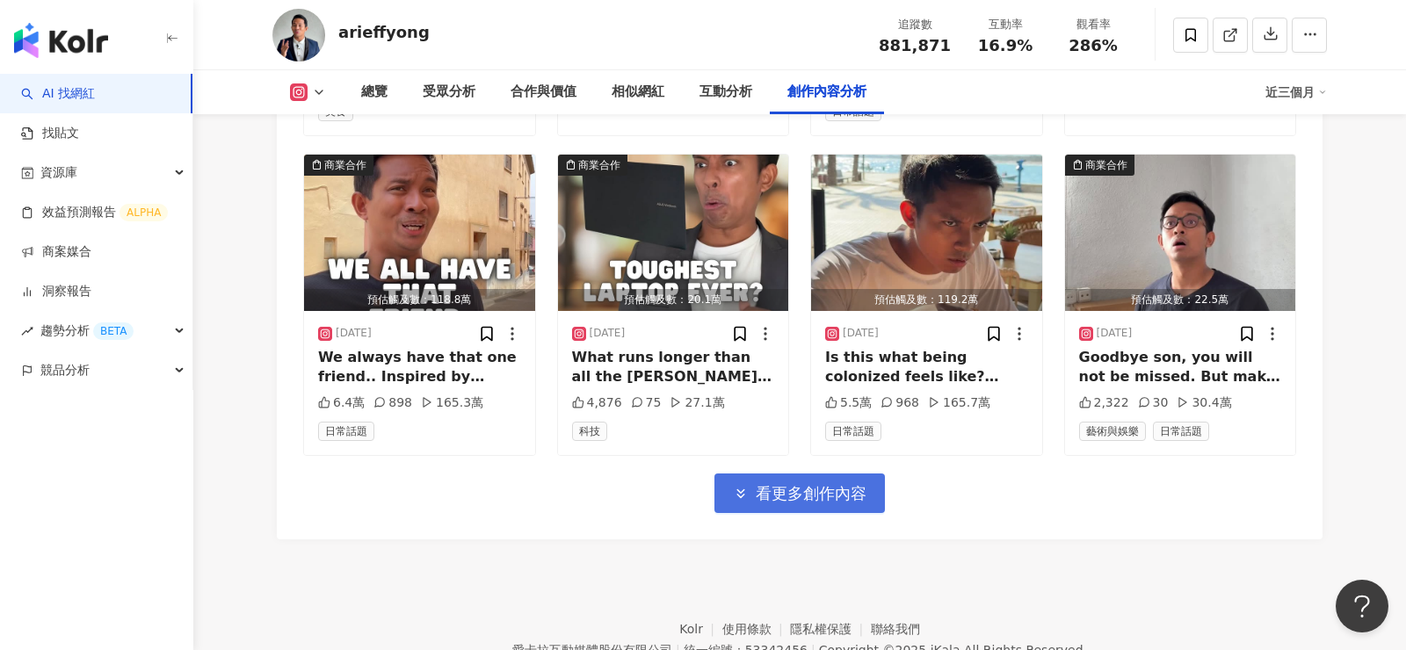
click at [830, 474] on button "看更多創作內容" at bounding box center [799, 494] width 170 height 40
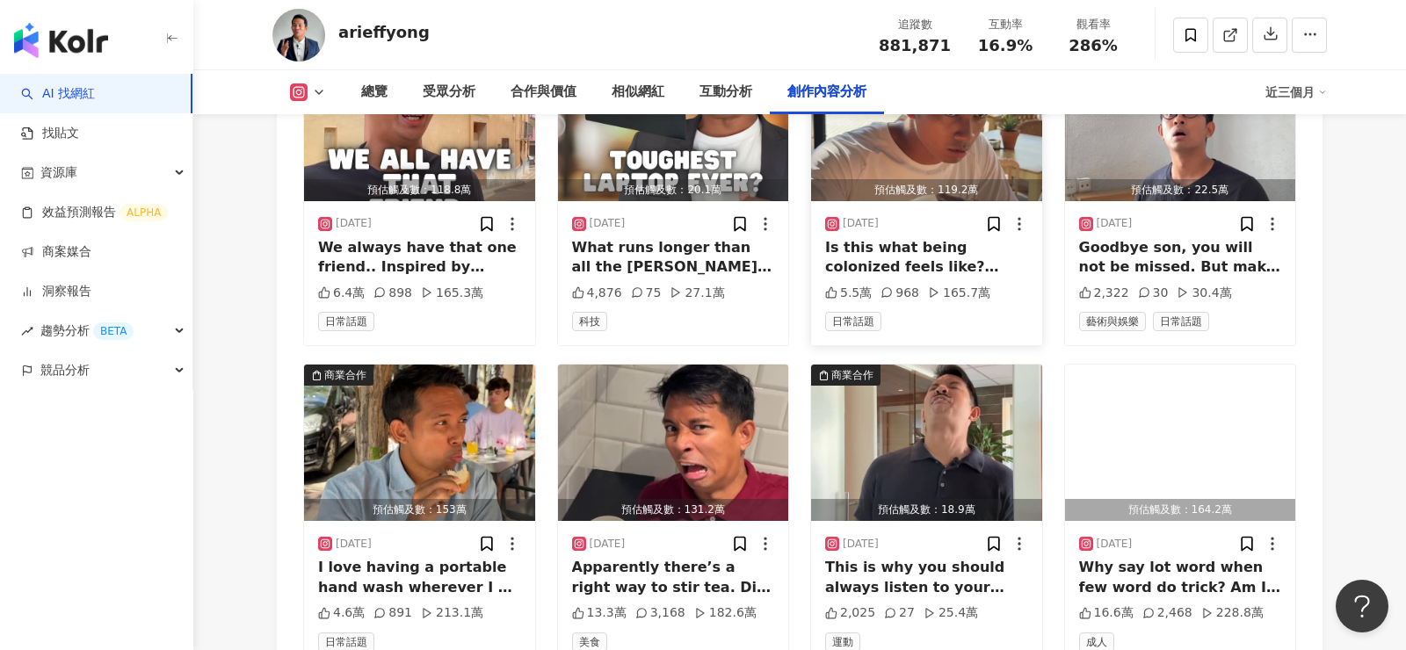
scroll to position [6479, 0]
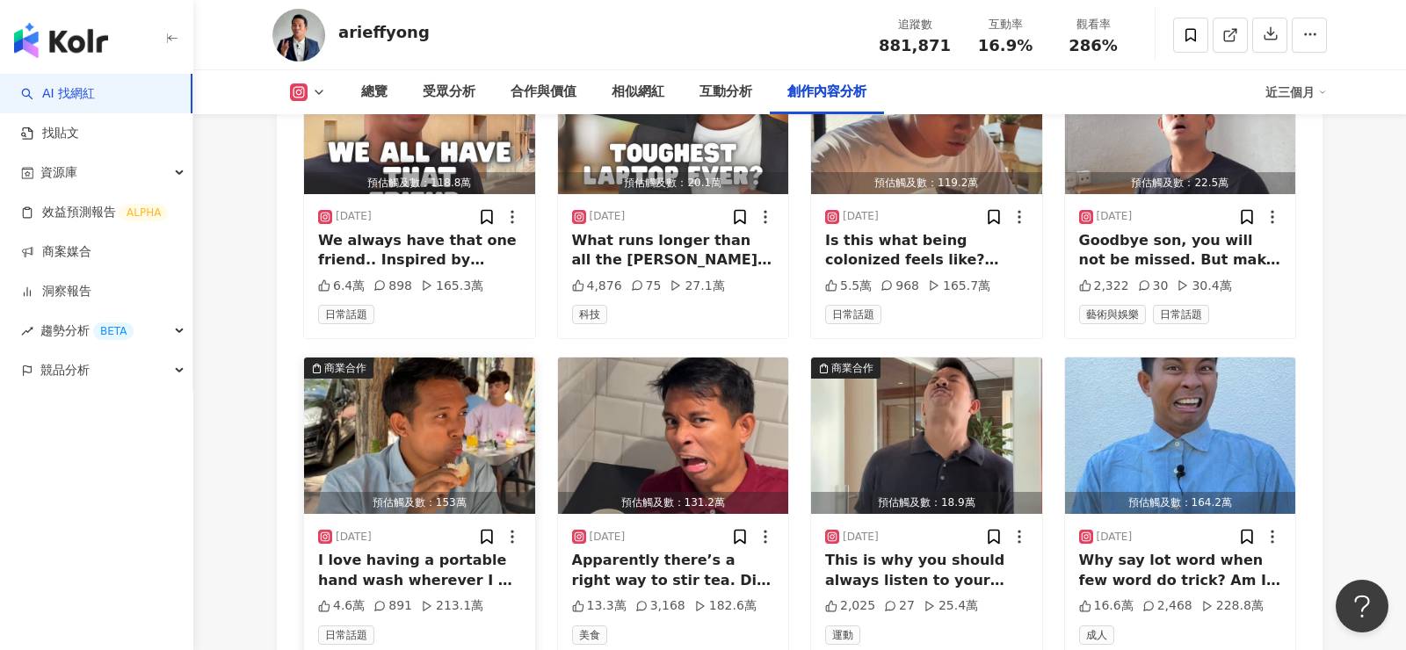
click at [431, 365] on img "button" at bounding box center [419, 436] width 231 height 156
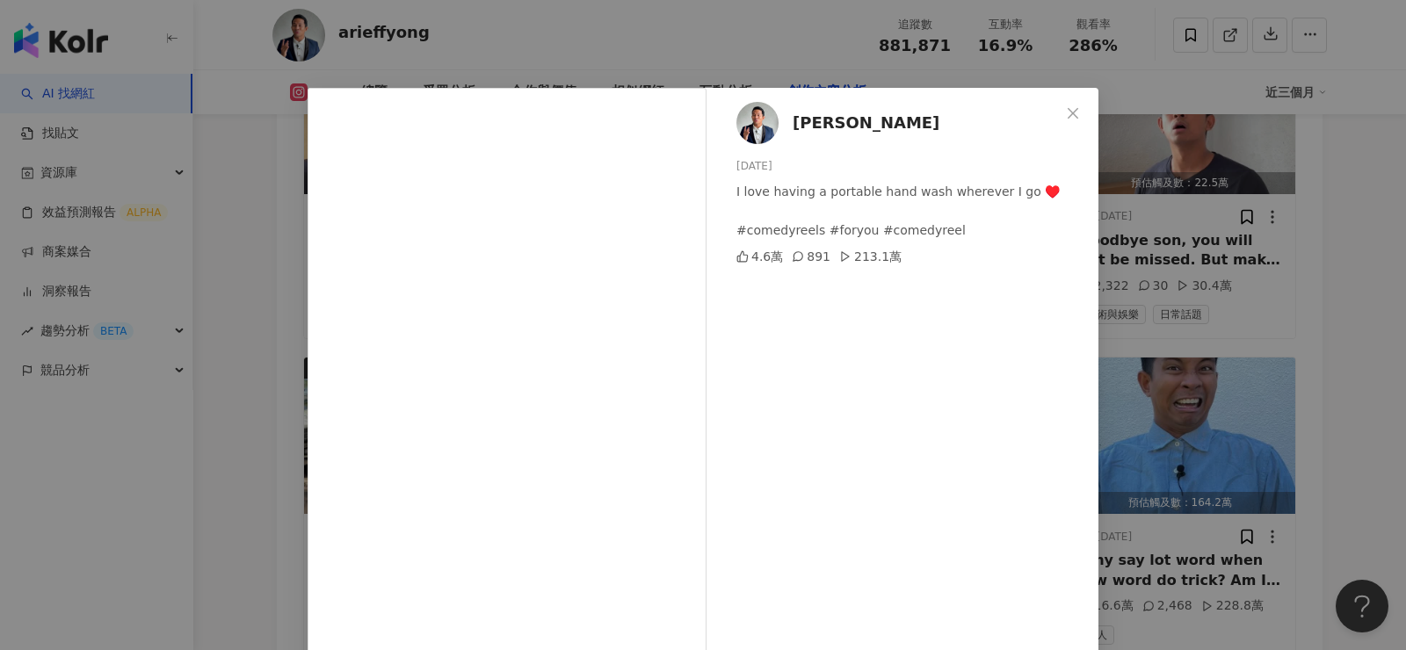
click at [1206, 228] on div "ARIEFF YONG 2025/7/29 I love having a portable hand wash wherever I go ♥️ #come…" at bounding box center [703, 325] width 1406 height 650
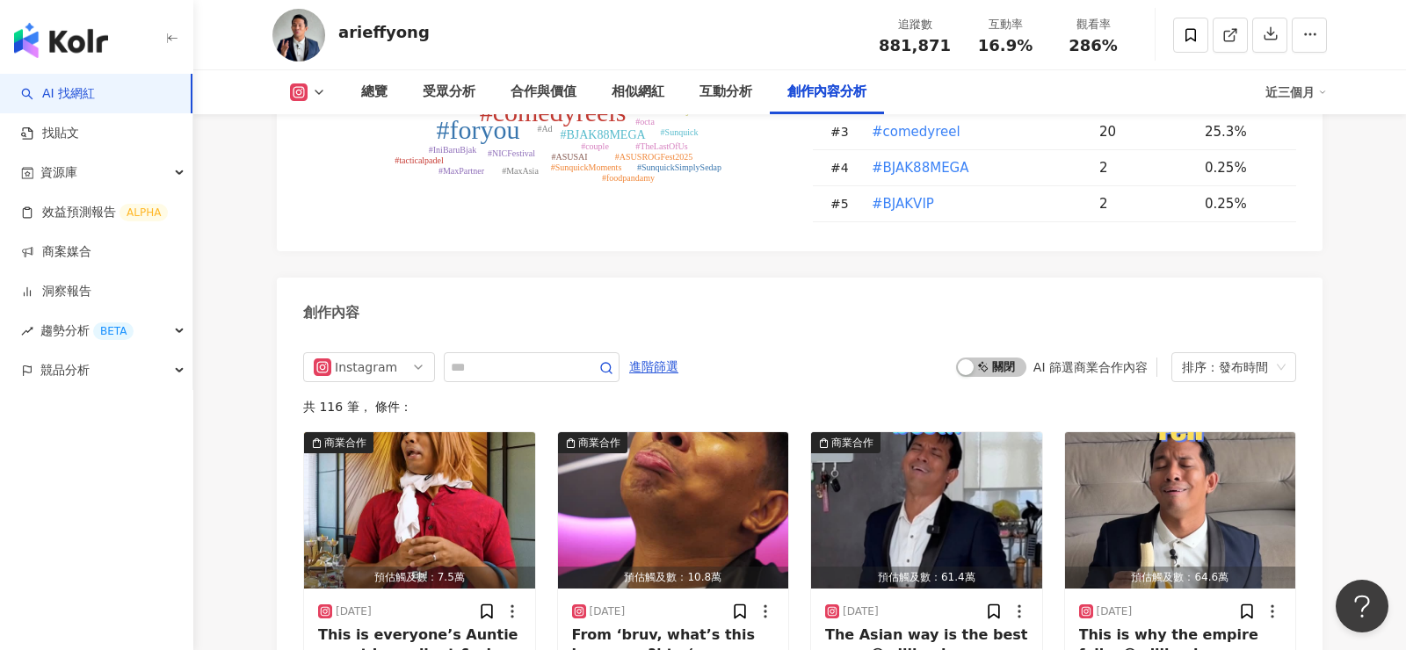
scroll to position [5440, 0]
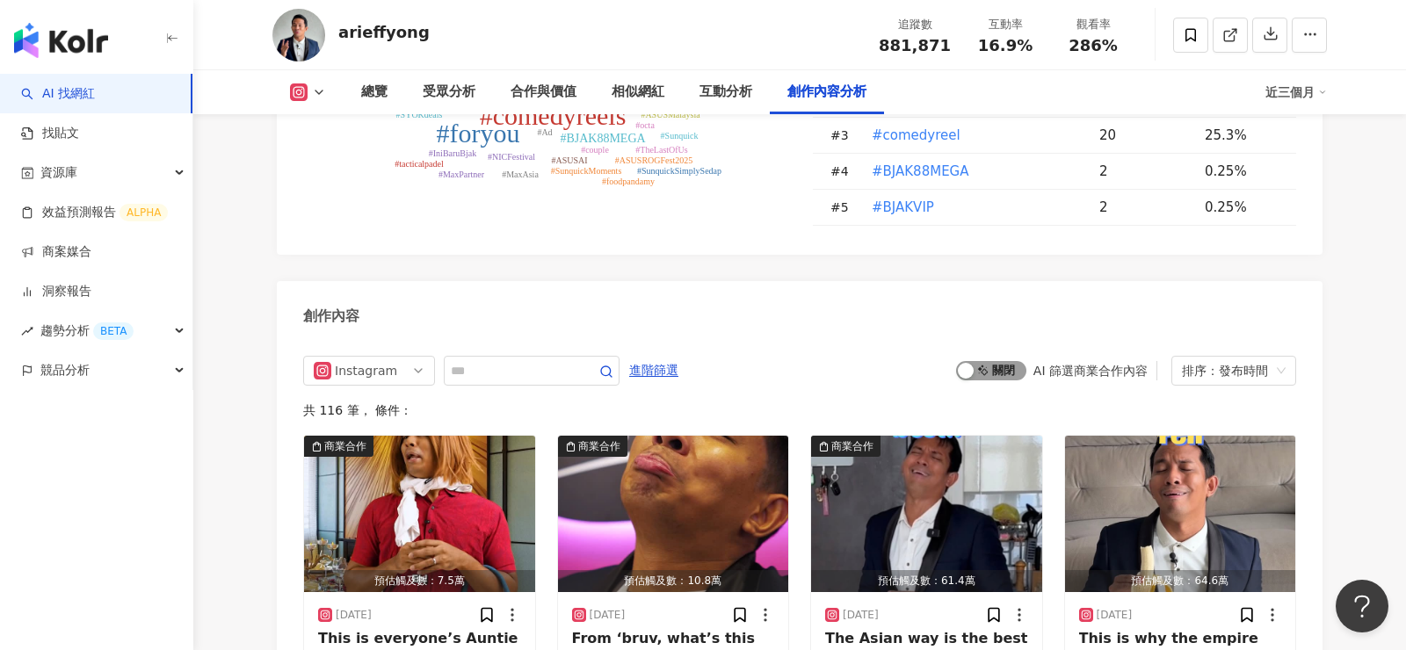
click at [994, 361] on span "啟動 關閉" at bounding box center [991, 370] width 70 height 19
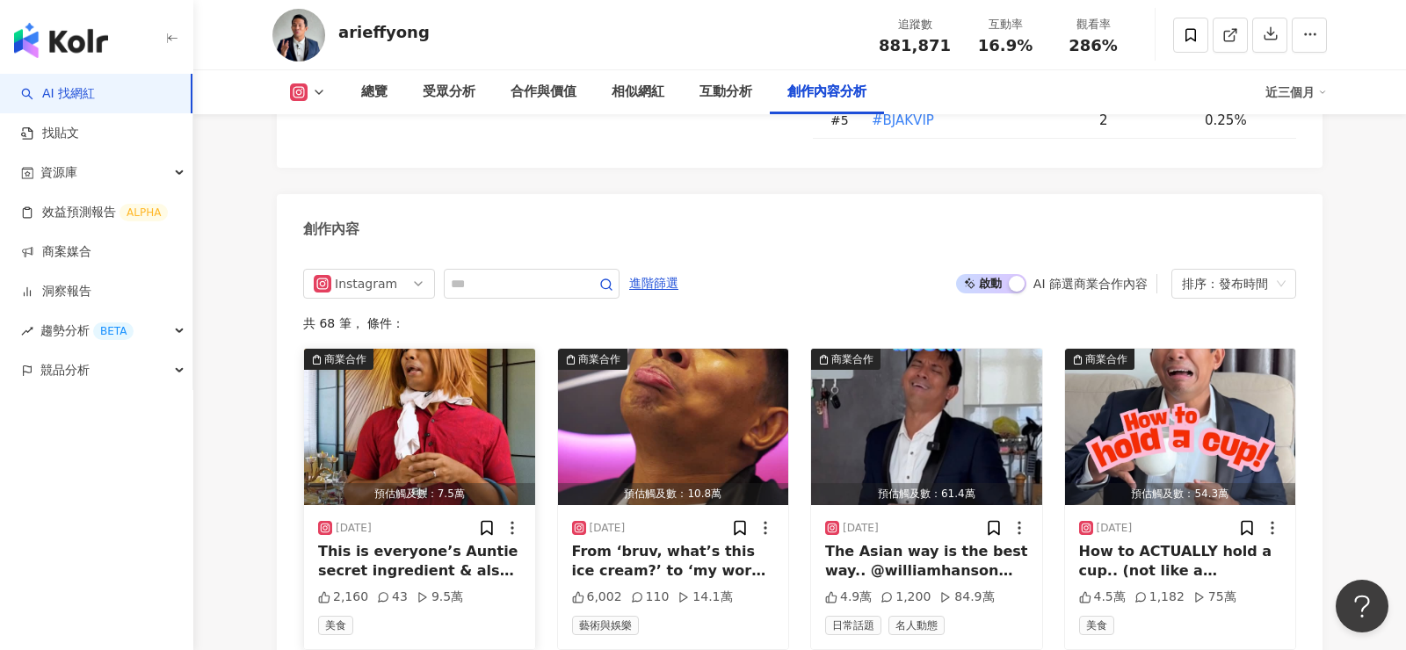
click at [469, 349] on img "button" at bounding box center [419, 427] width 231 height 156
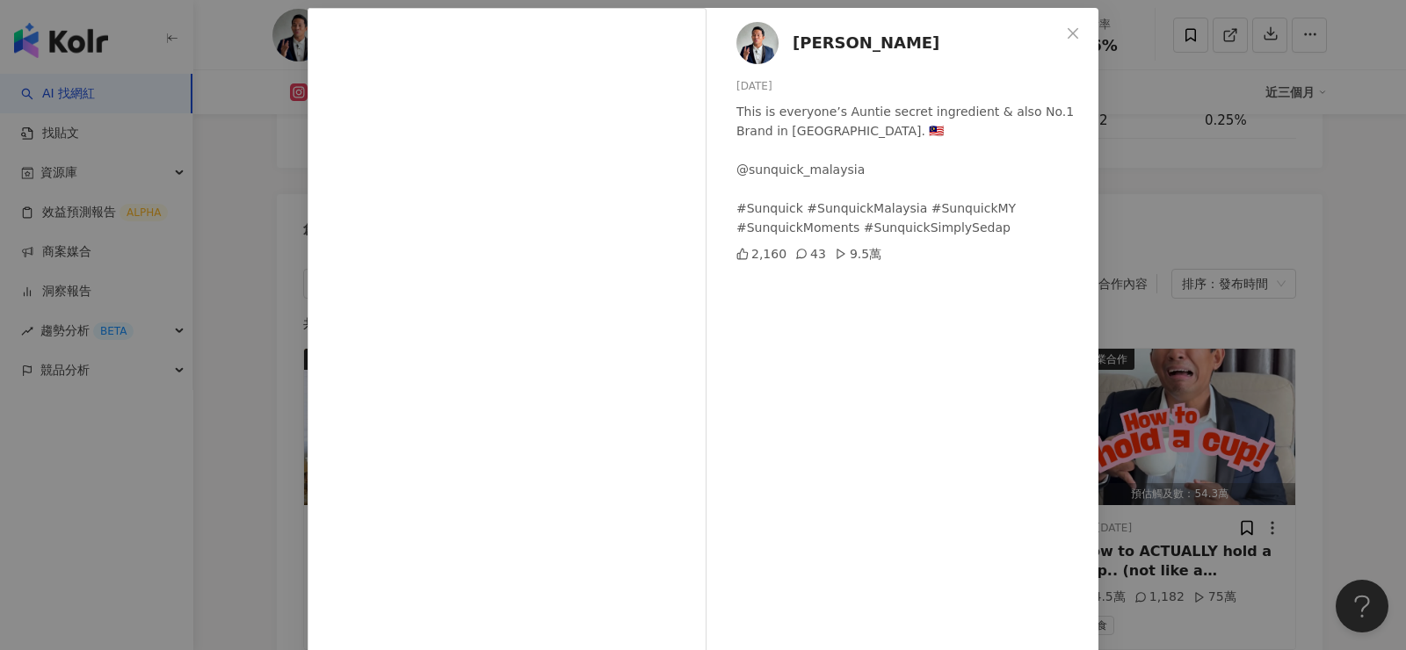
scroll to position [81, 0]
click at [812, 168] on div "This is everyone’s Auntie secret ingredient & also No.1 Brand in Malaysia. 🇲🇾 @…" at bounding box center [910, 168] width 348 height 135
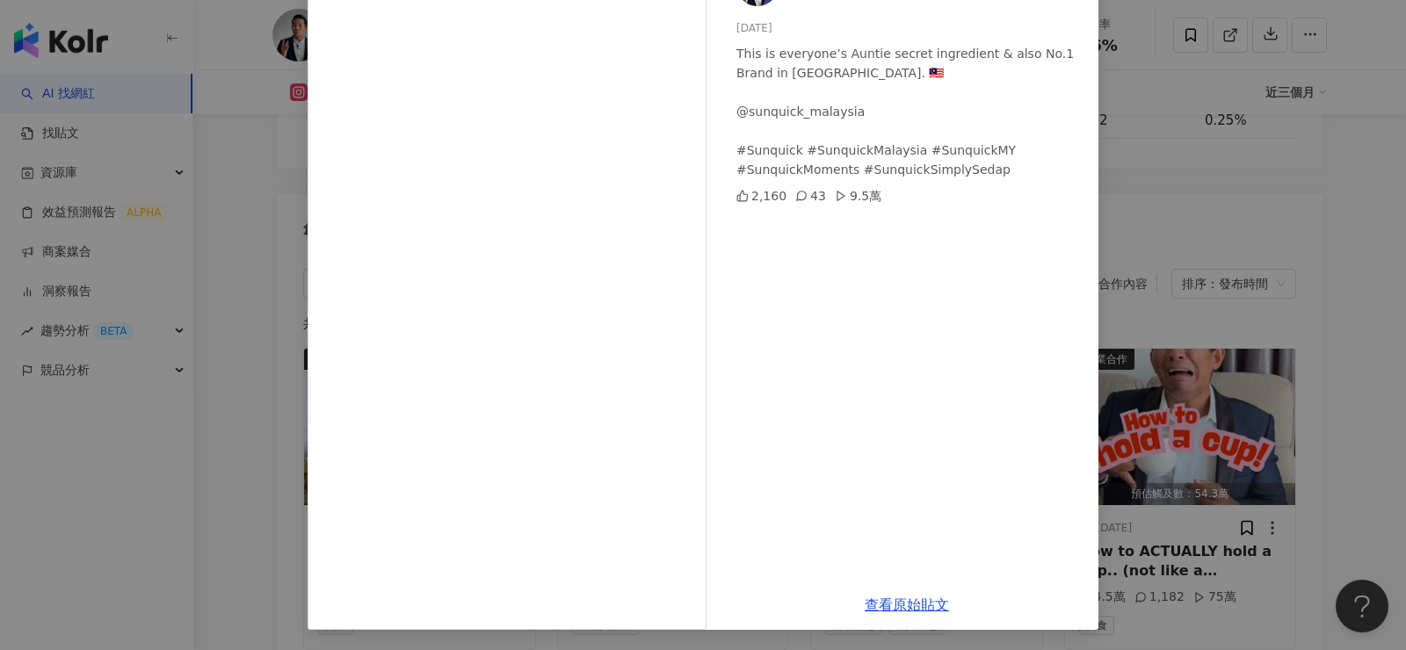
click at [872, 591] on div "查看原始貼文" at bounding box center [906, 605] width 383 height 50
click at [873, 597] on link "查看原始貼文" at bounding box center [907, 605] width 84 height 17
click at [207, 359] on div "ARIEFF YONG 2025/8/30 This is everyone’s Auntie secret ingredient & also No.1 B…" at bounding box center [703, 325] width 1406 height 650
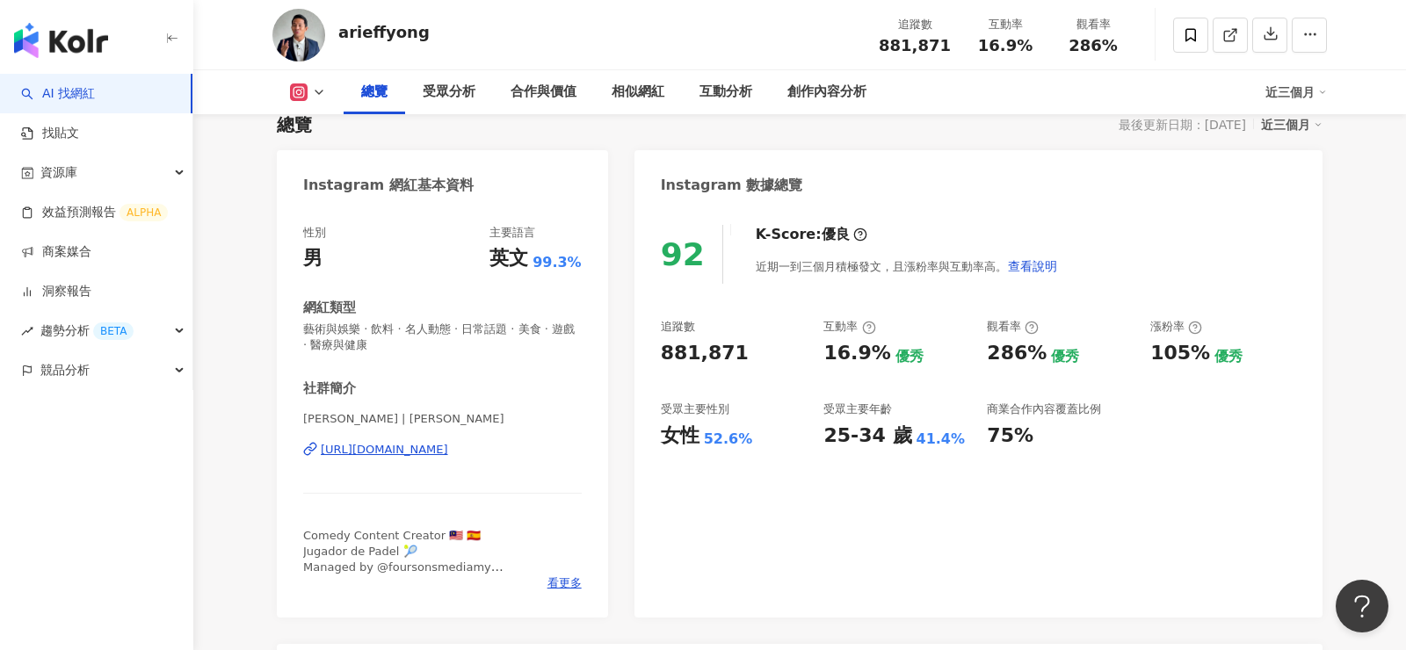
scroll to position [0, 0]
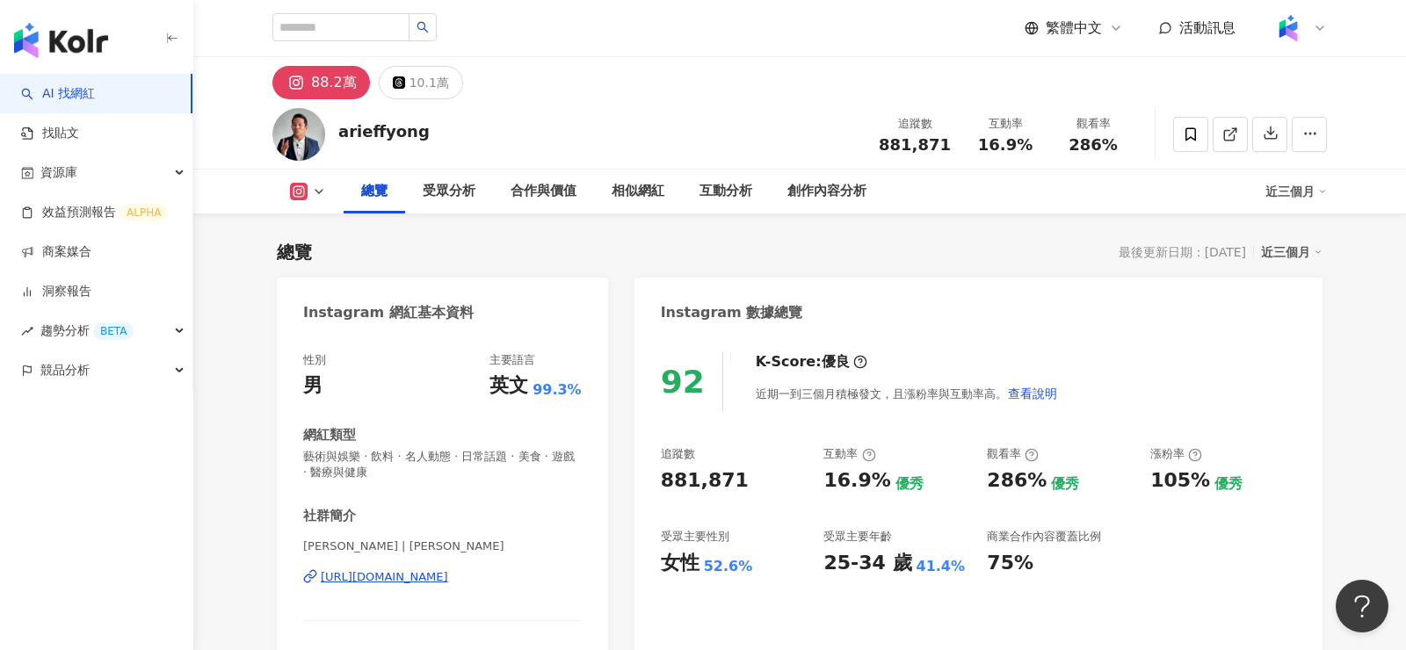
click at [445, 574] on div "https://www.instagram.com/arieffyong/" at bounding box center [384, 577] width 127 height 16
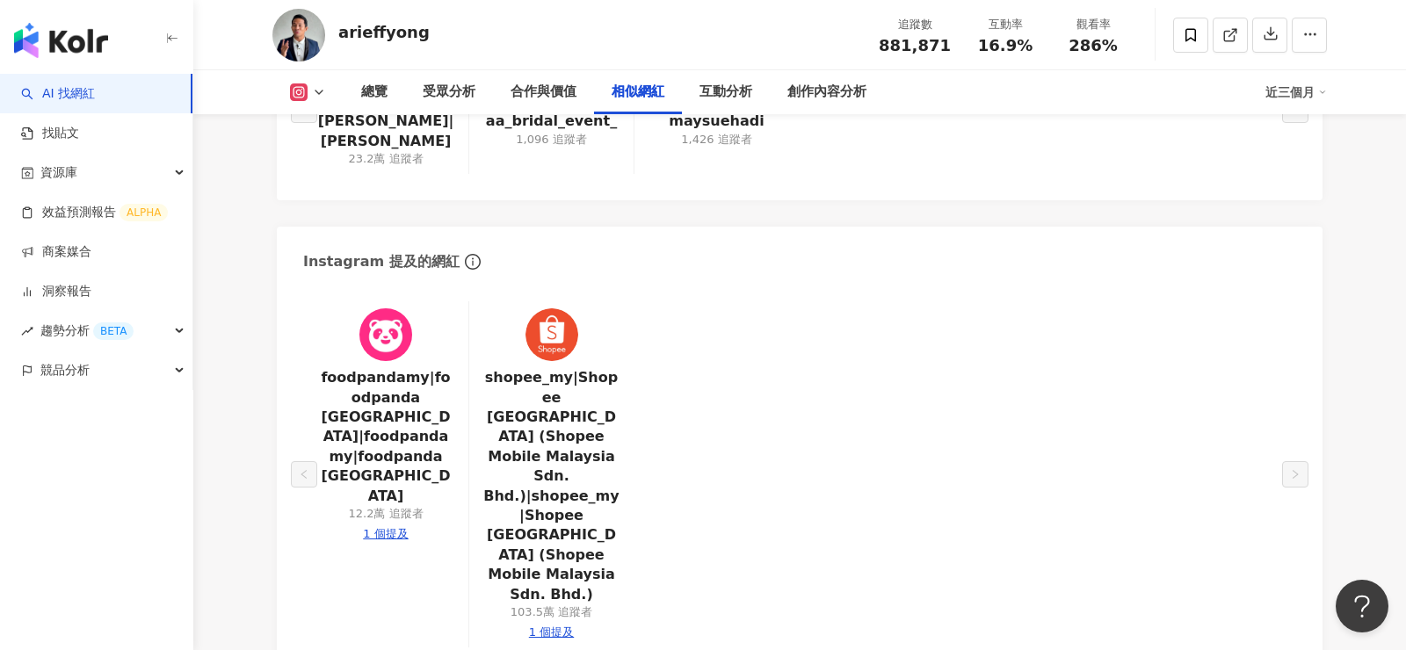
scroll to position [3447, 0]
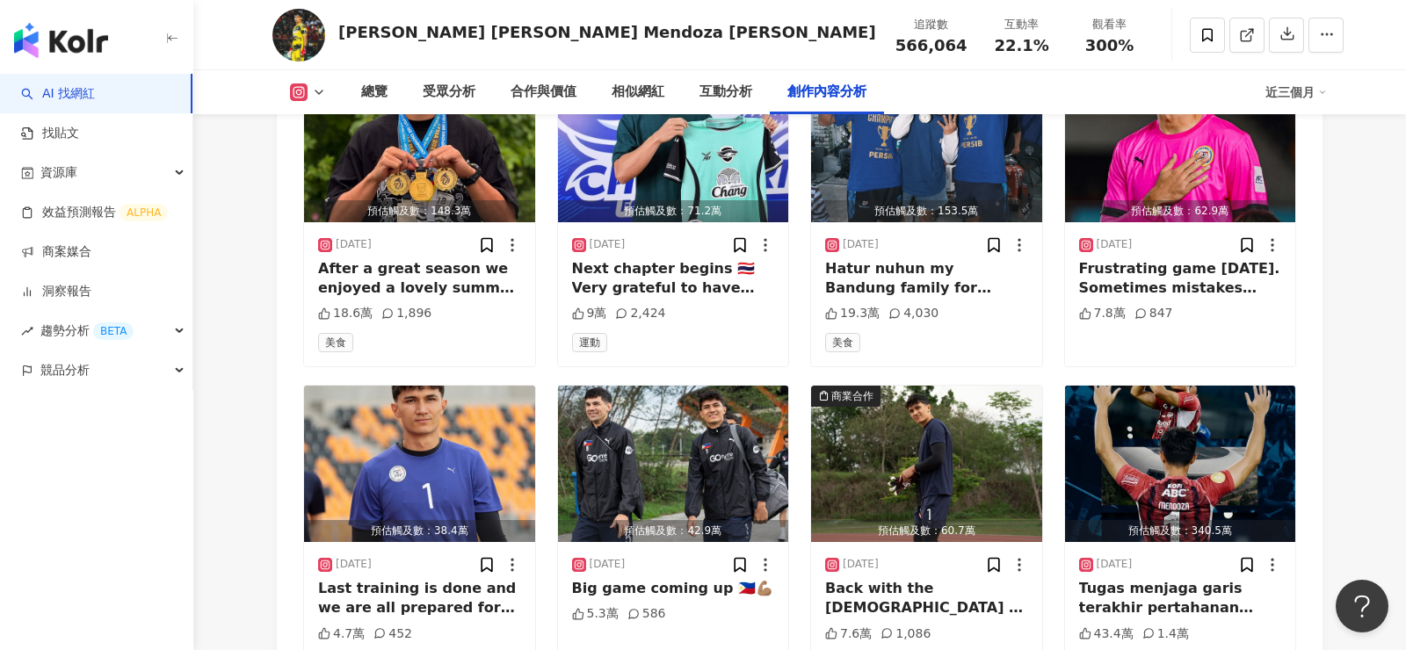
scroll to position [6128, 0]
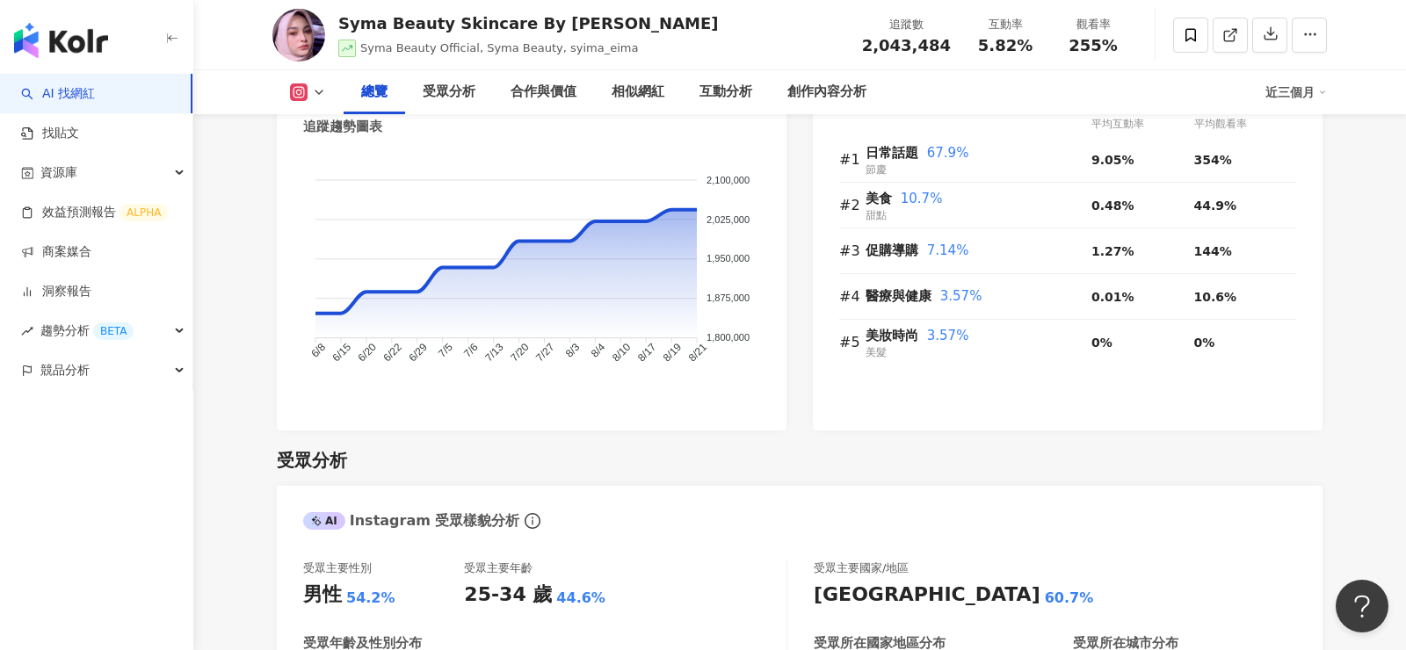
scroll to position [1494, 0]
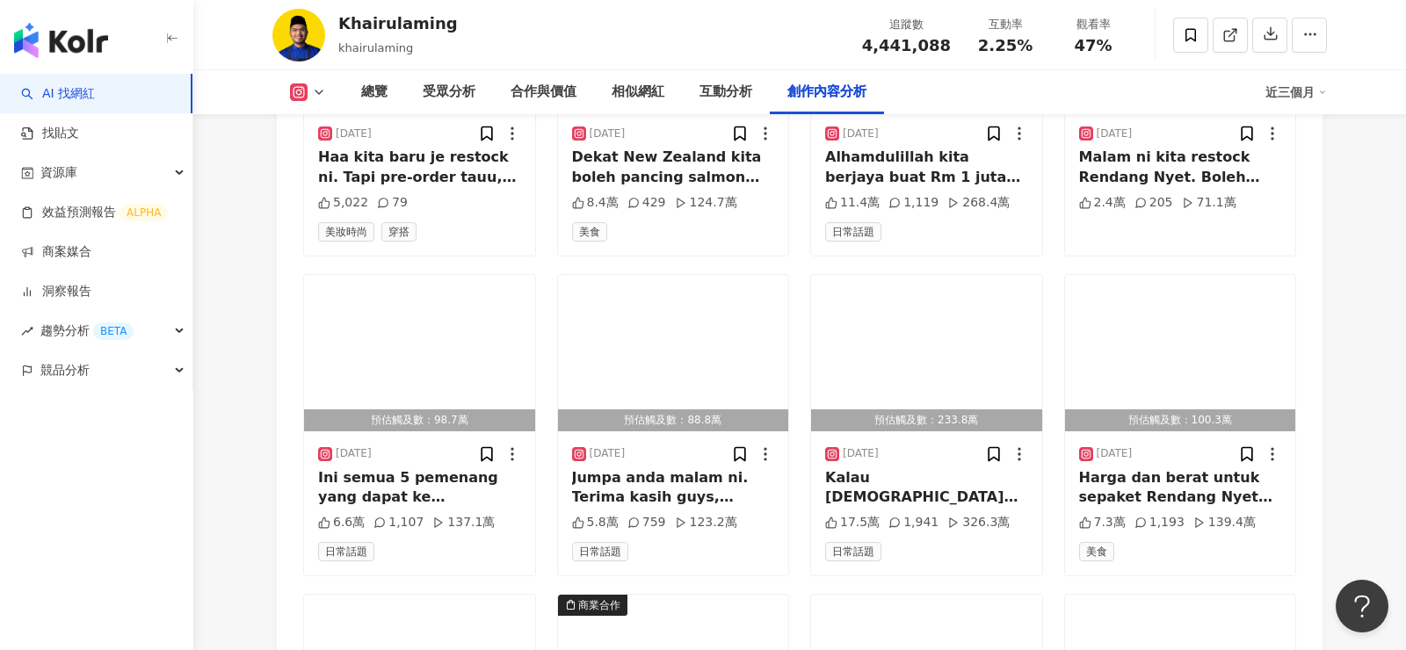
scroll to position [5902, 0]
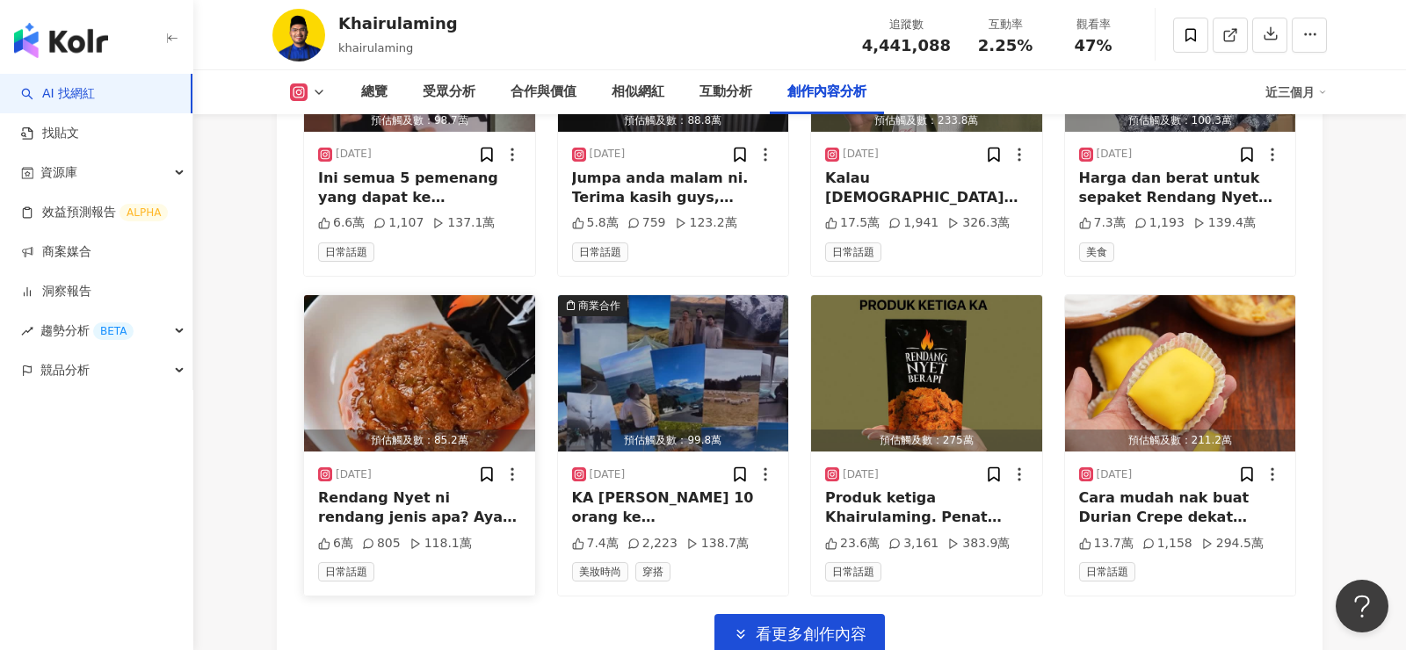
click at [338, 368] on img "button" at bounding box center [419, 373] width 231 height 156
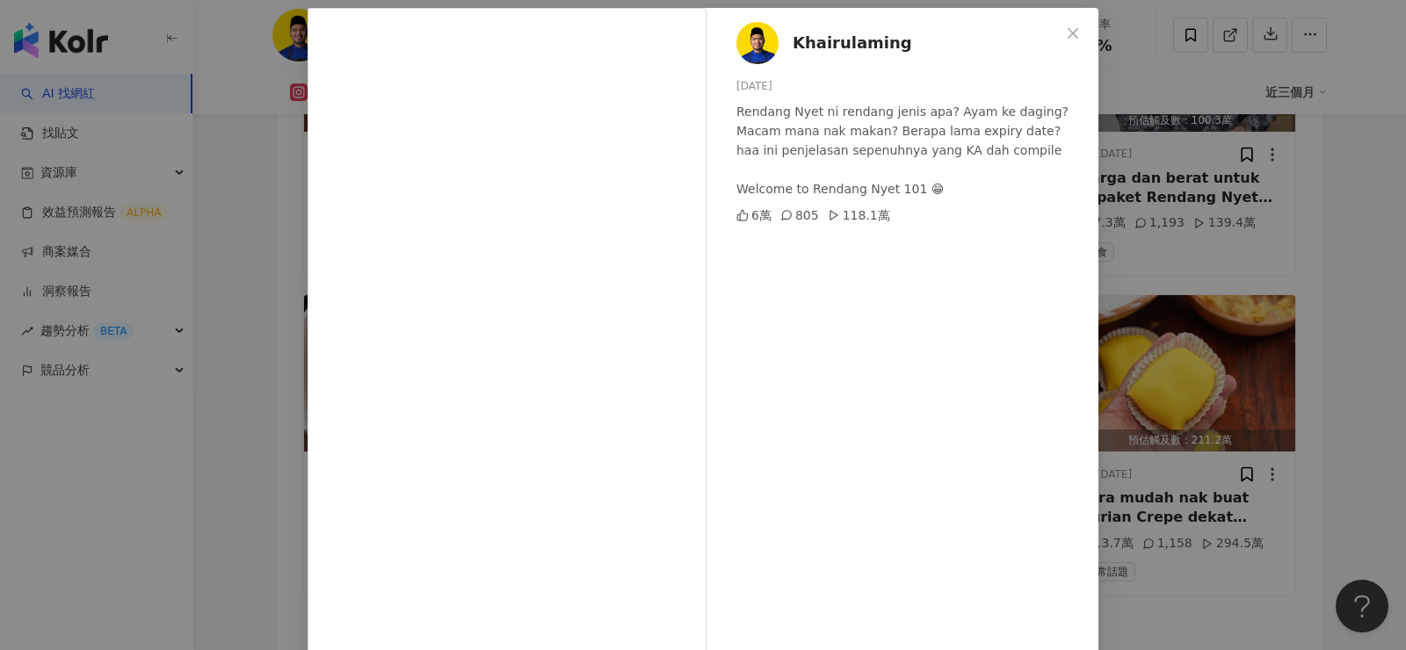
scroll to position [84, 0]
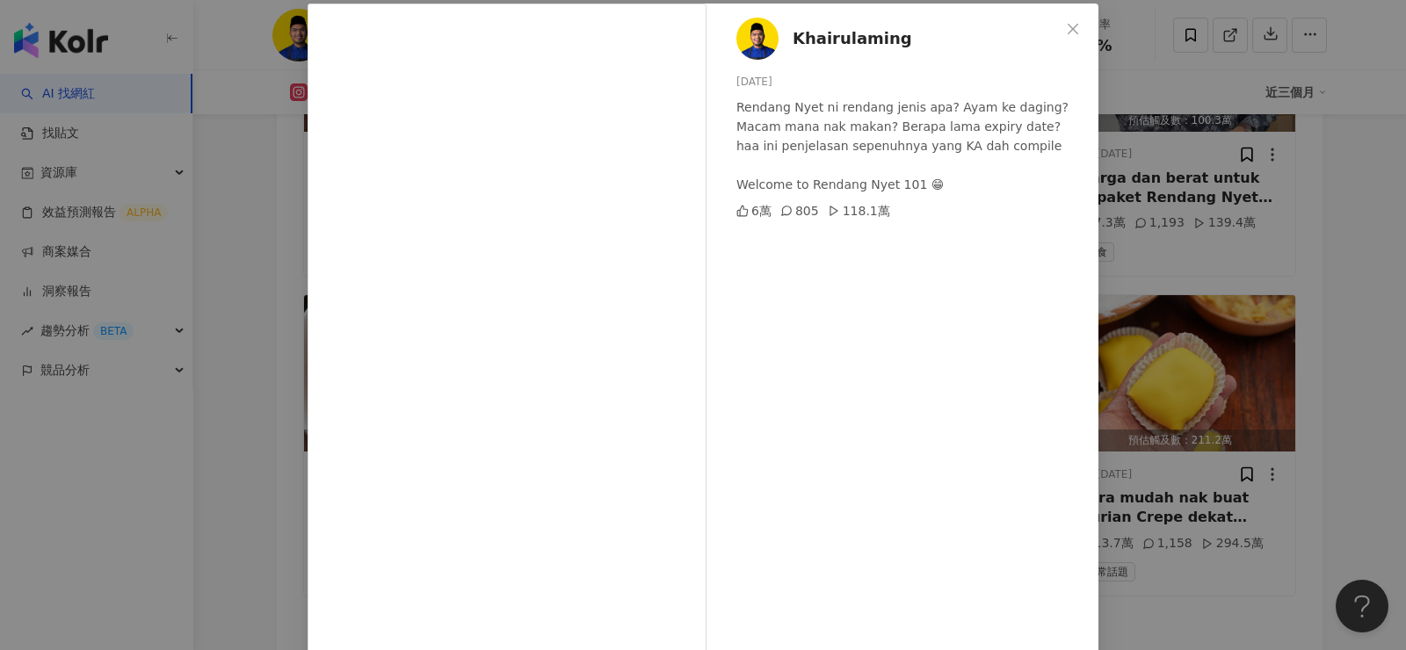
click at [264, 529] on div "Khairulaming [DATE] Rendang Nyet ni rendang jenis apa? Ayam ke daging? Macam ma…" at bounding box center [703, 325] width 1406 height 650
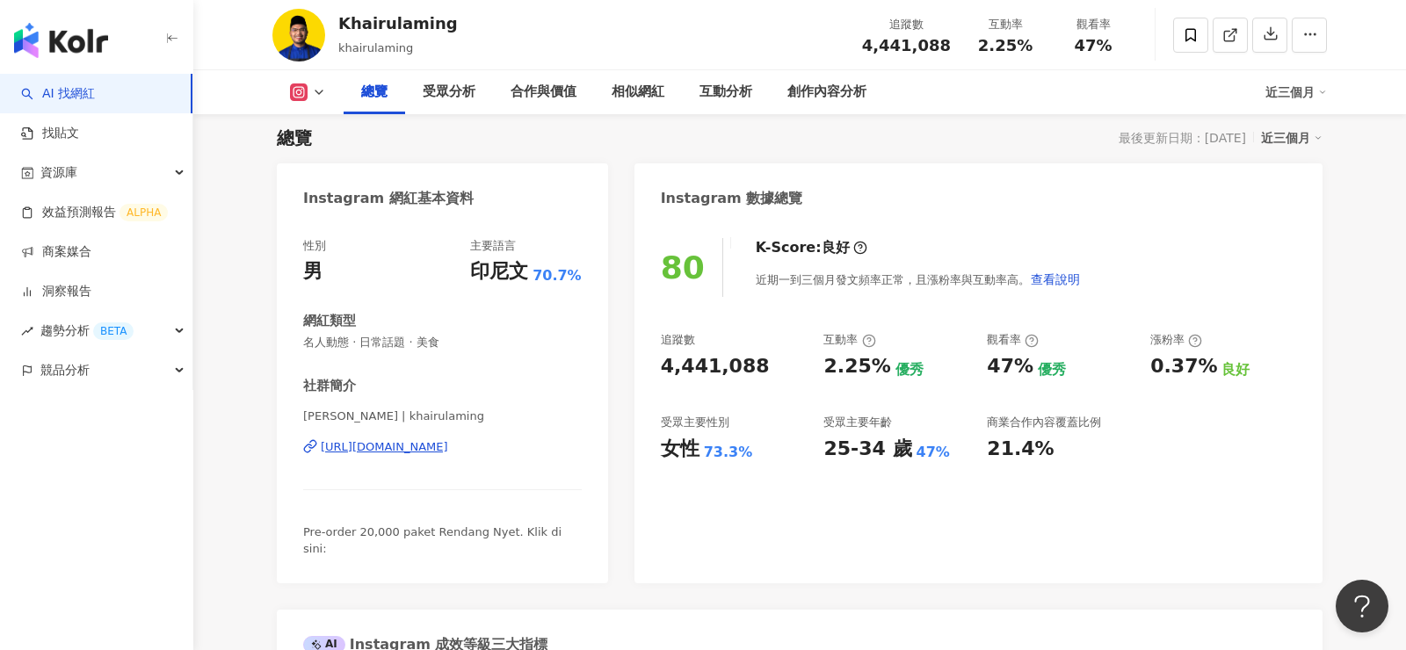
scroll to position [125, 0]
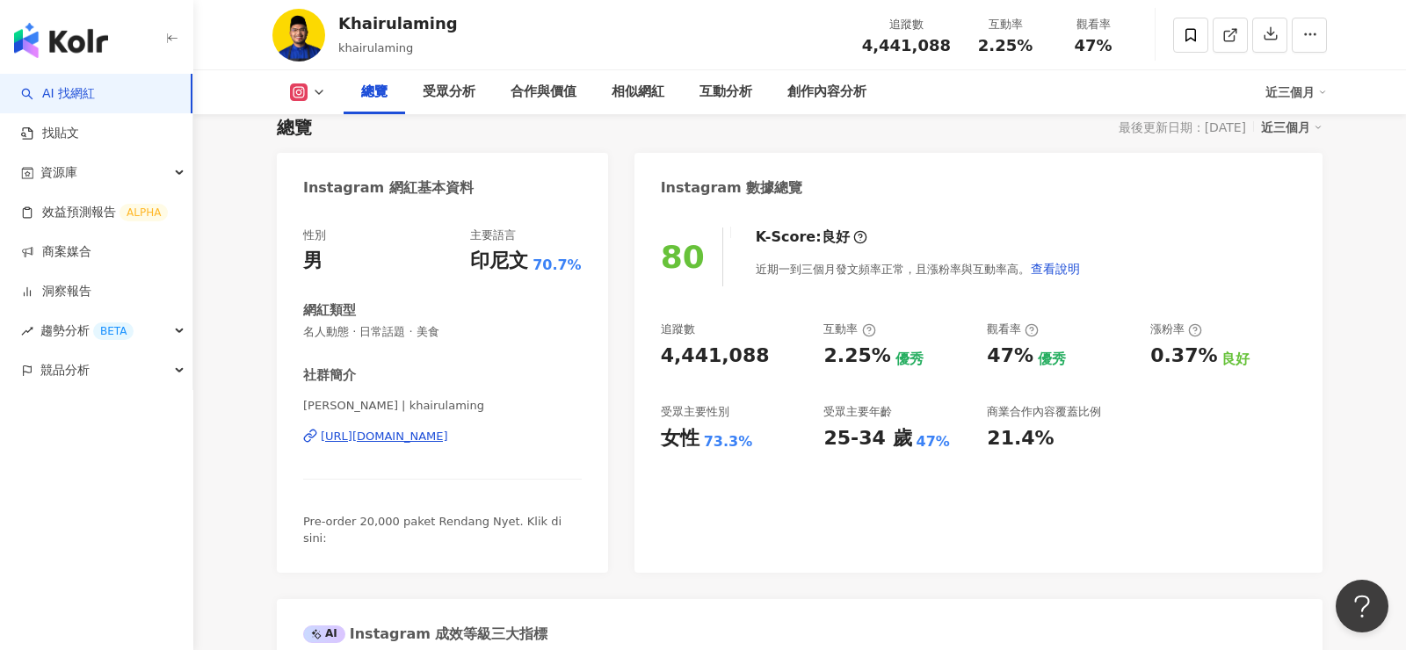
click at [448, 432] on div "[URL][DOMAIN_NAME]" at bounding box center [384, 437] width 127 height 16
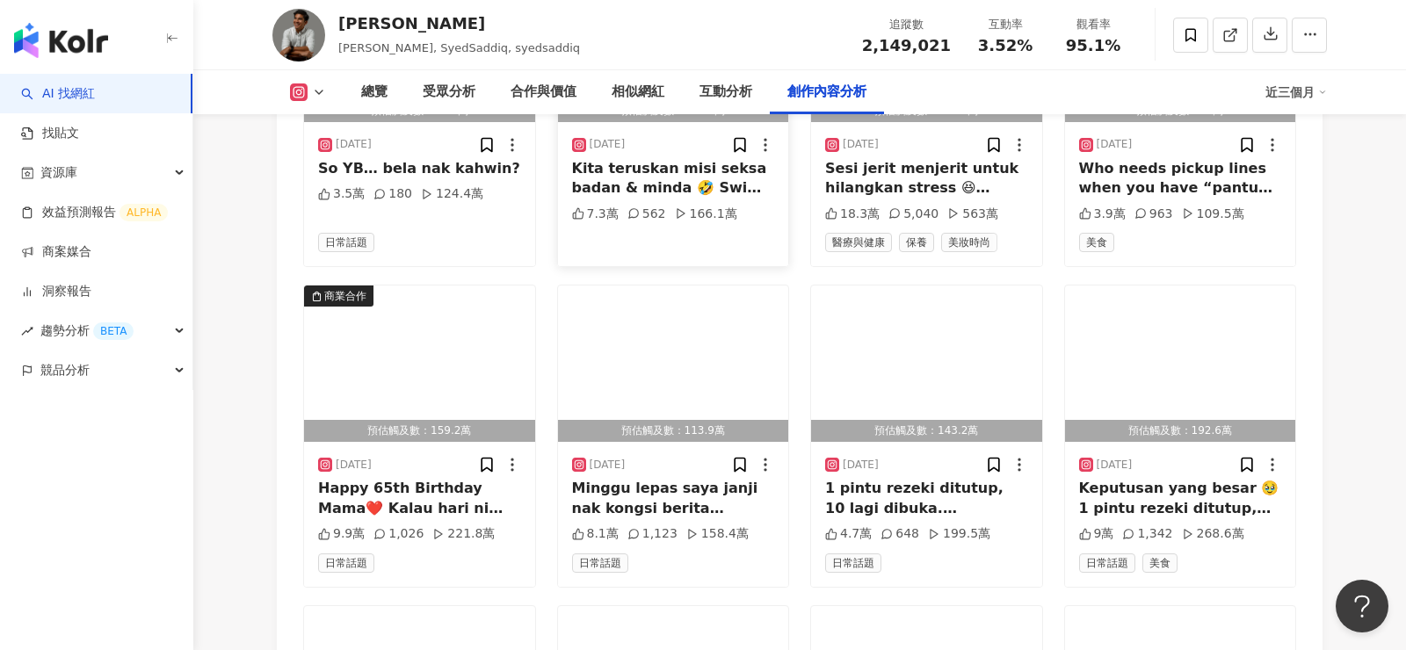
scroll to position [6017, 0]
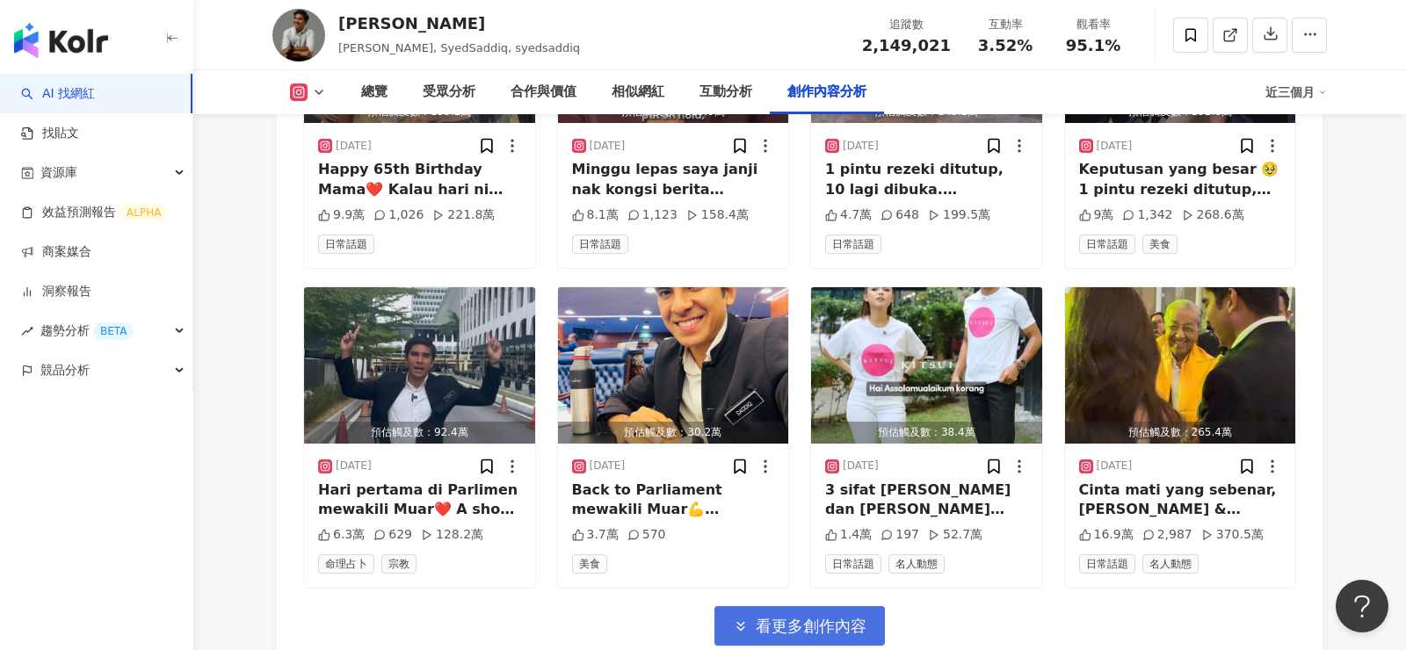
click at [804, 617] on span "看更多創作內容" at bounding box center [811, 626] width 111 height 19
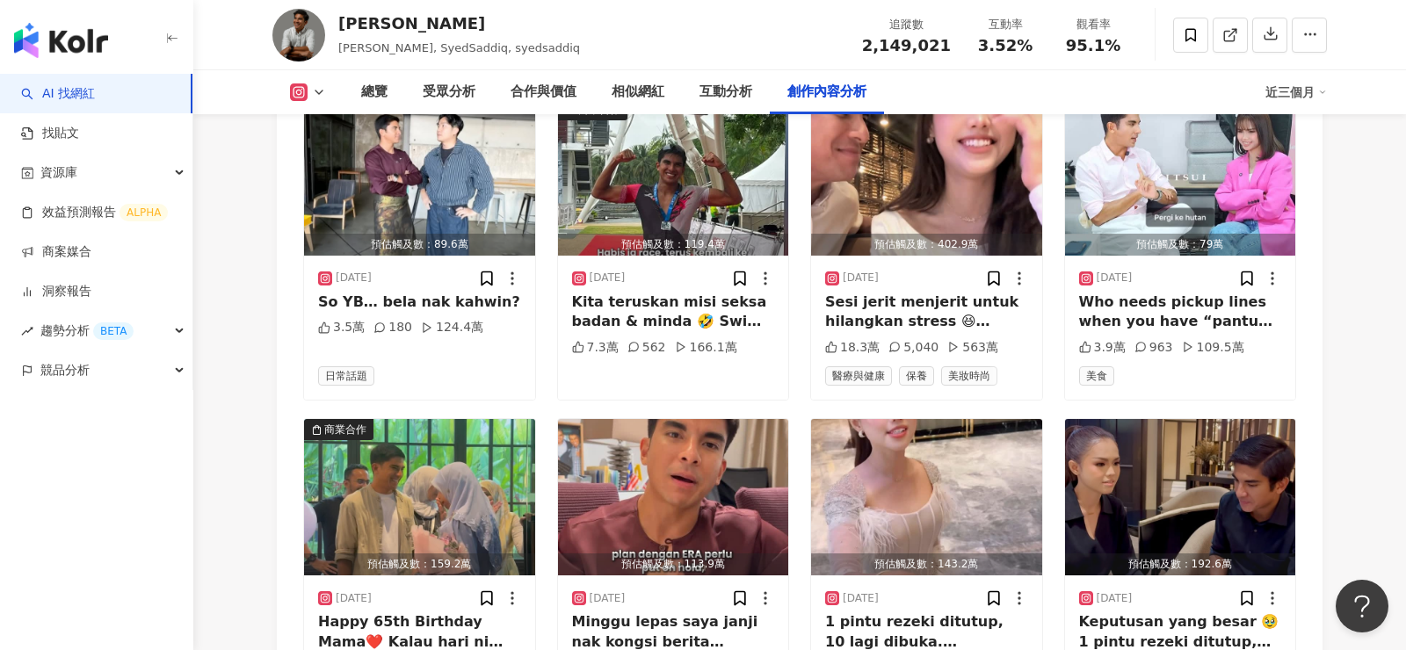
scroll to position [5257, 0]
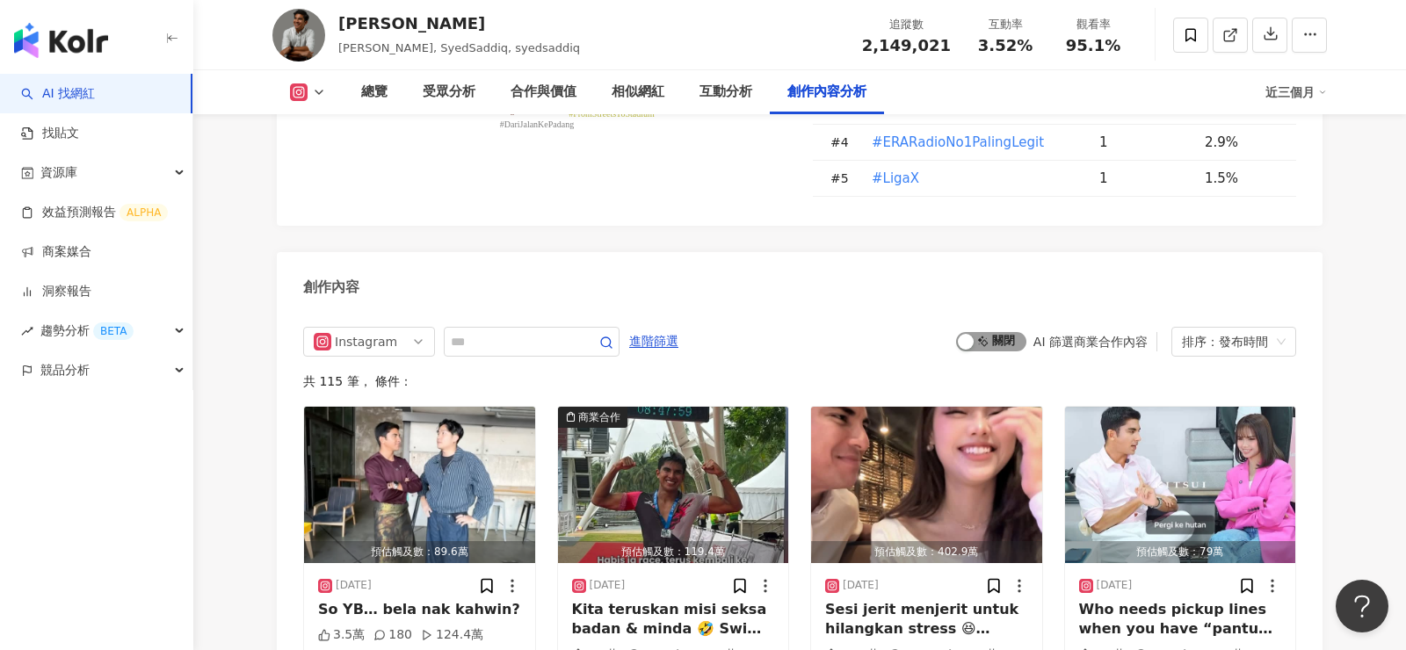
click at [998, 332] on span "啟動 關閉" at bounding box center [991, 341] width 70 height 19
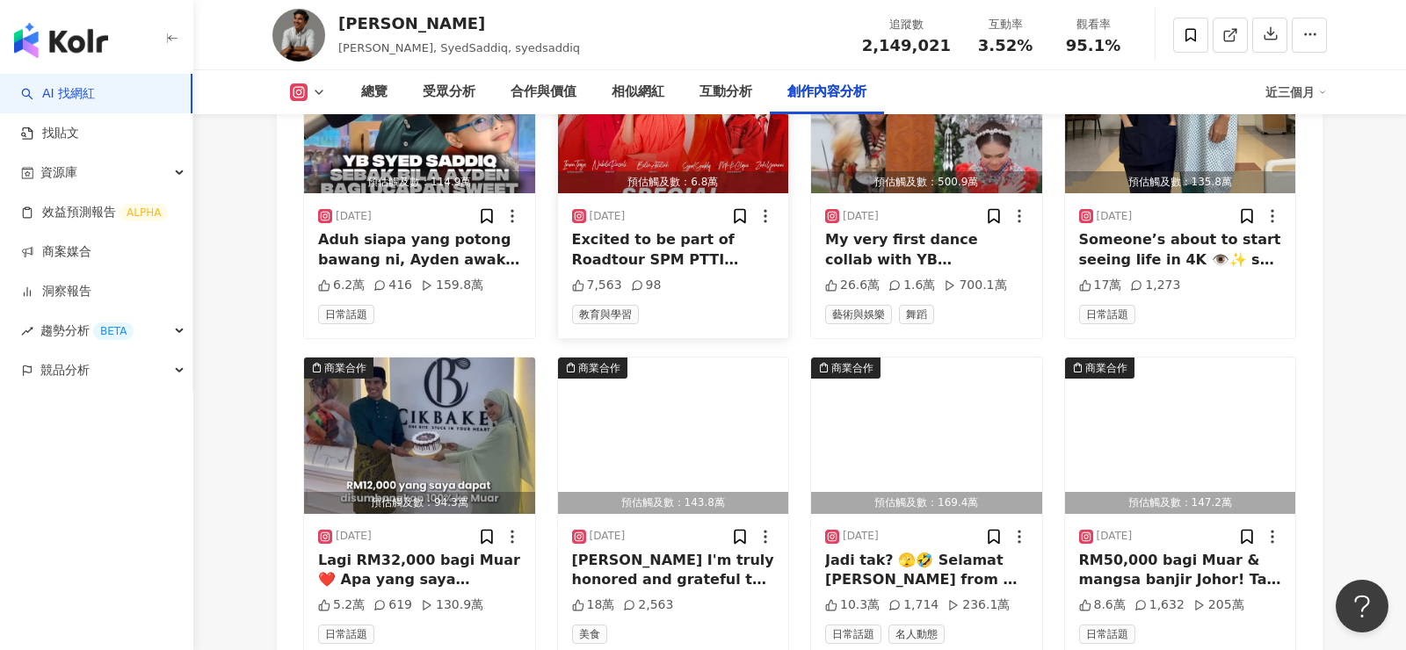
scroll to position [6200, 0]
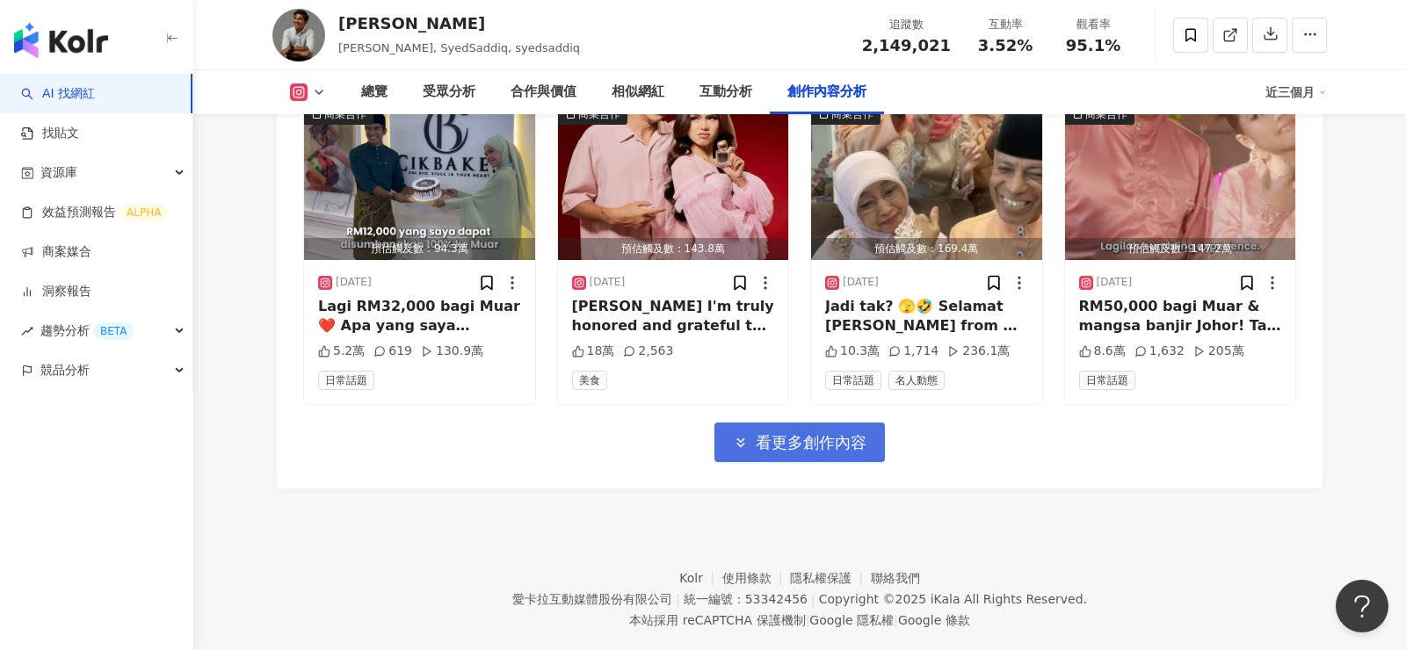
click at [804, 433] on span "看更多創作內容" at bounding box center [811, 442] width 111 height 19
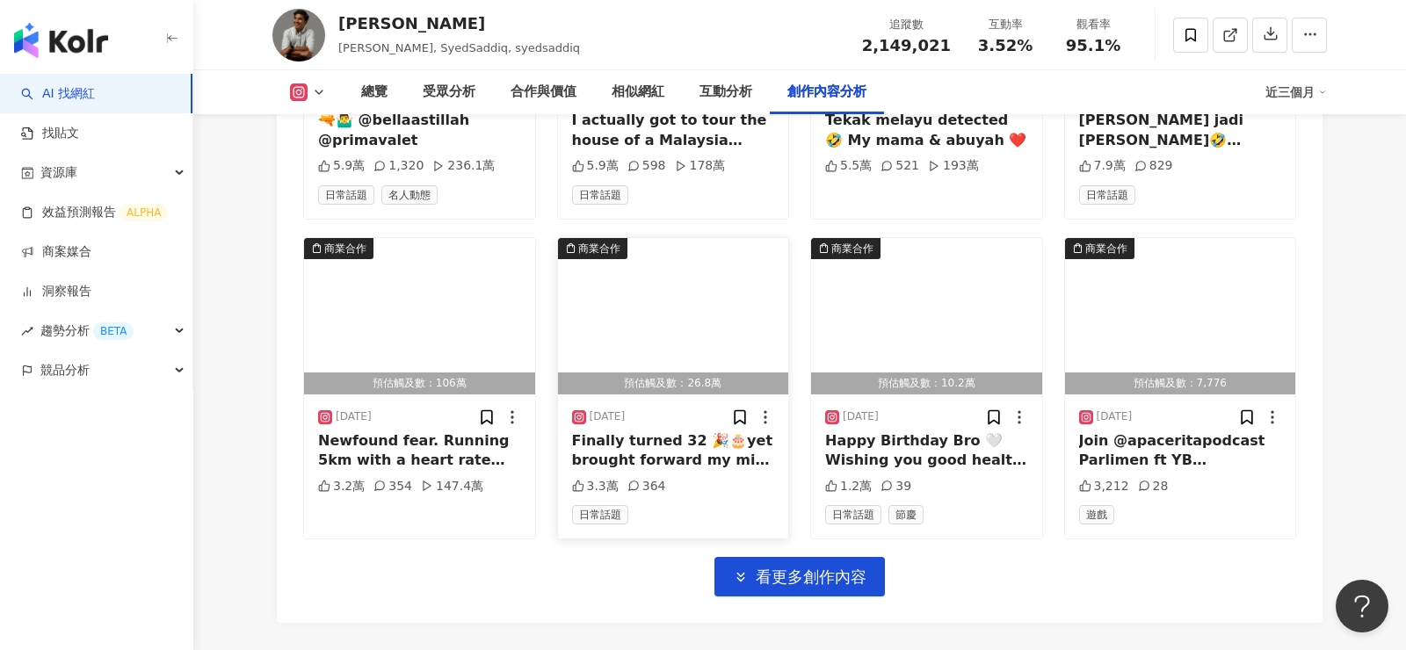
scroll to position [7029, 0]
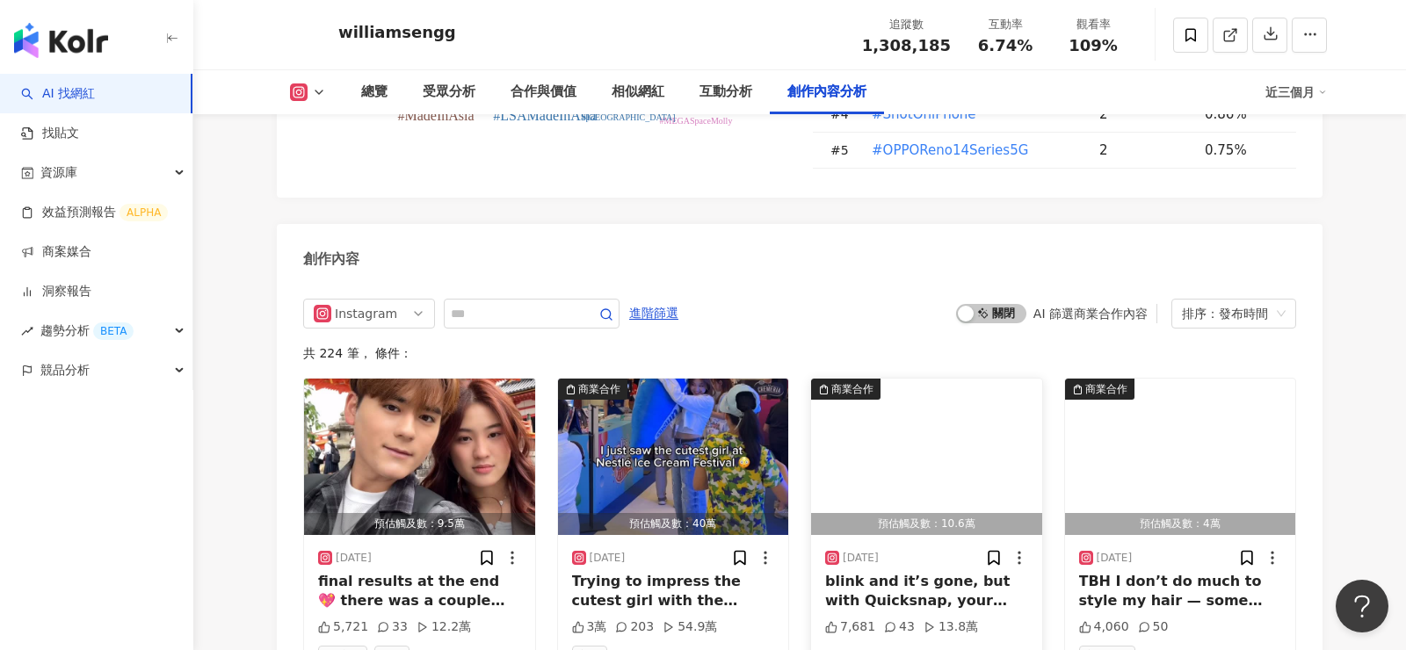
scroll to position [5323, 0]
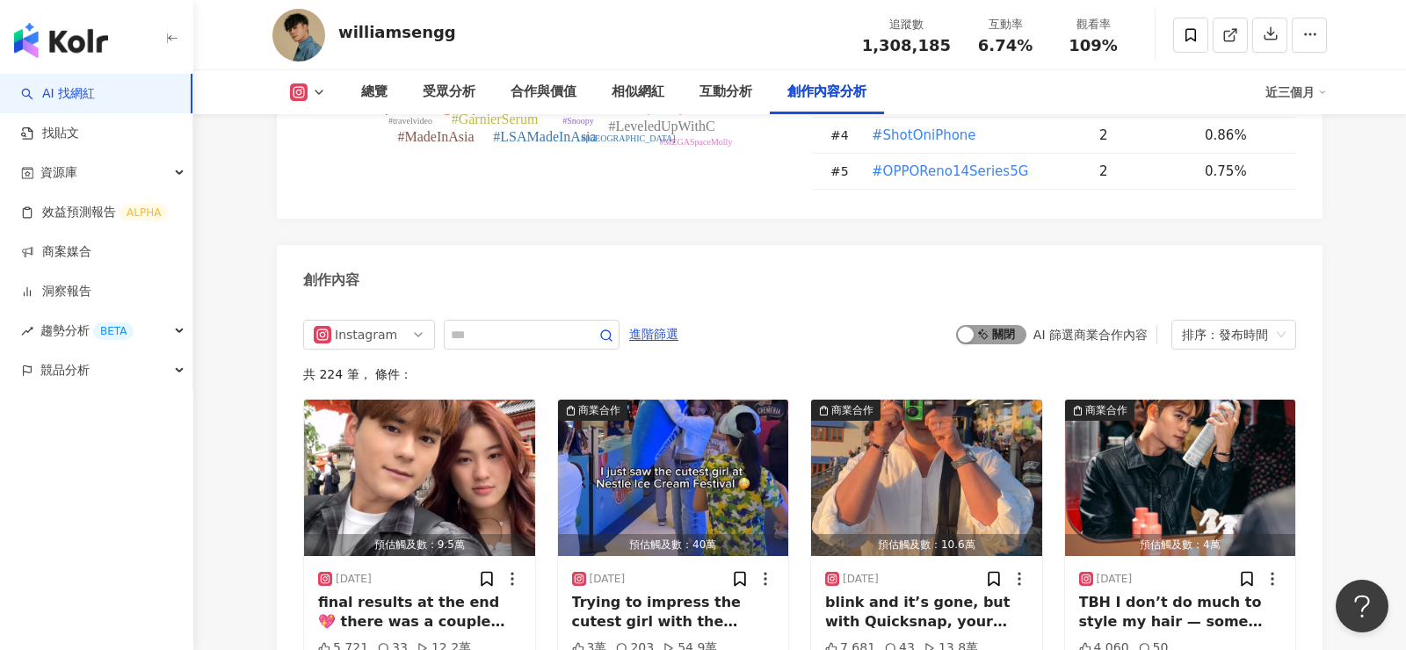
click at [983, 325] on span "啟動 關閉" at bounding box center [991, 334] width 70 height 19
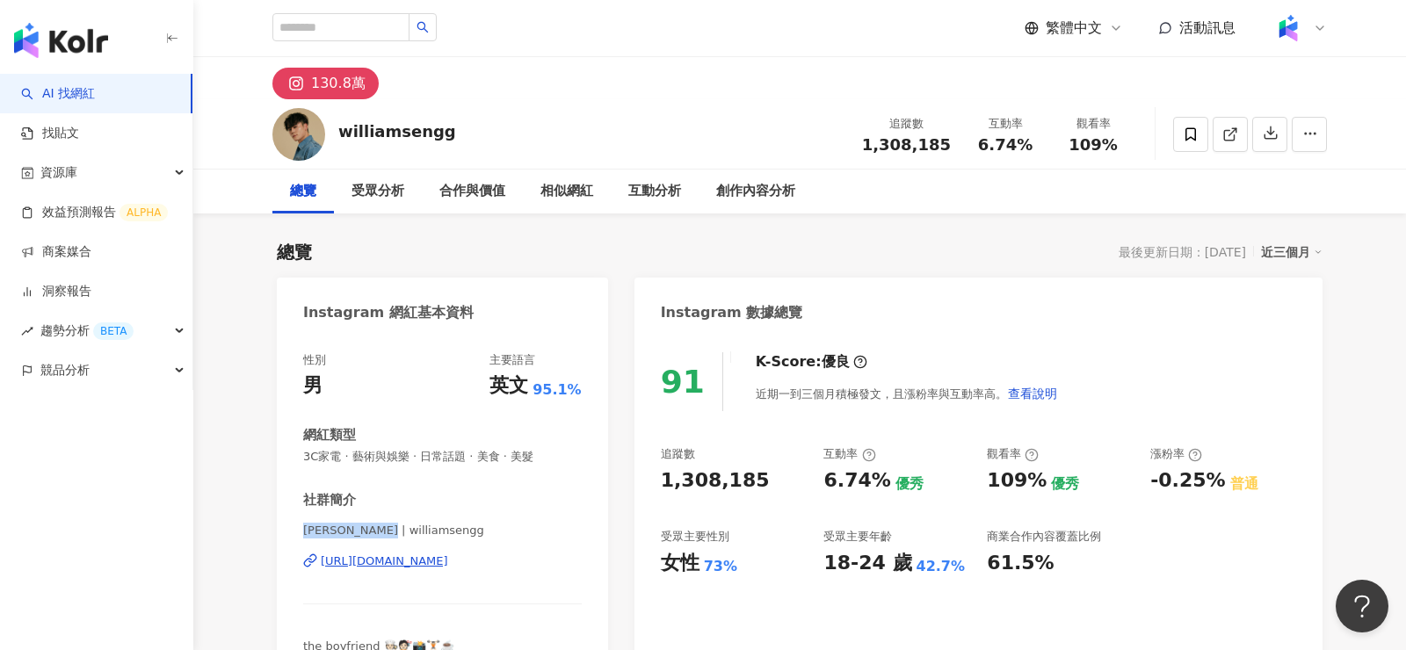
drag, startPoint x: 373, startPoint y: 531, endPoint x: 262, endPoint y: 529, distance: 111.6
copy span "[PERSON_NAME]"
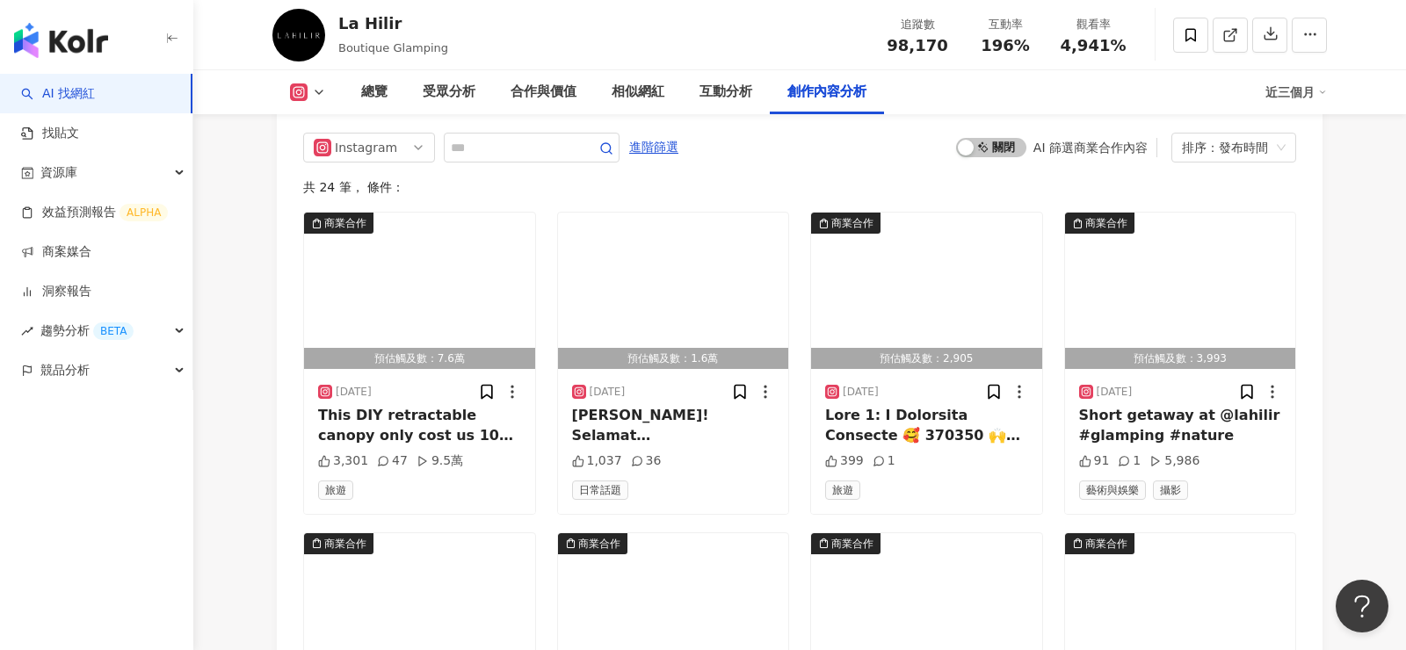
scroll to position [4961, 0]
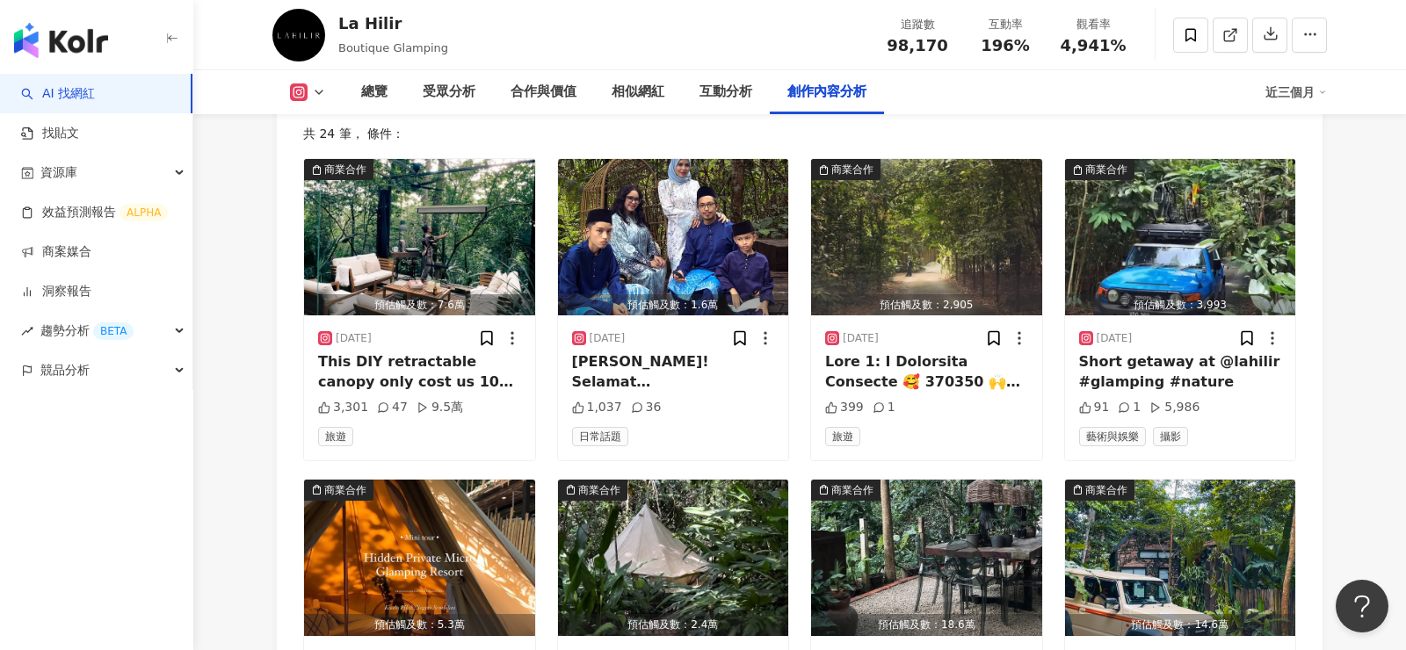
click at [797, 414] on div "商業合作 預估觸及數：7.6萬 2025/4/13 This DIY retractable canopy only cost us 10% of what …" at bounding box center [799, 629] width 993 height 943
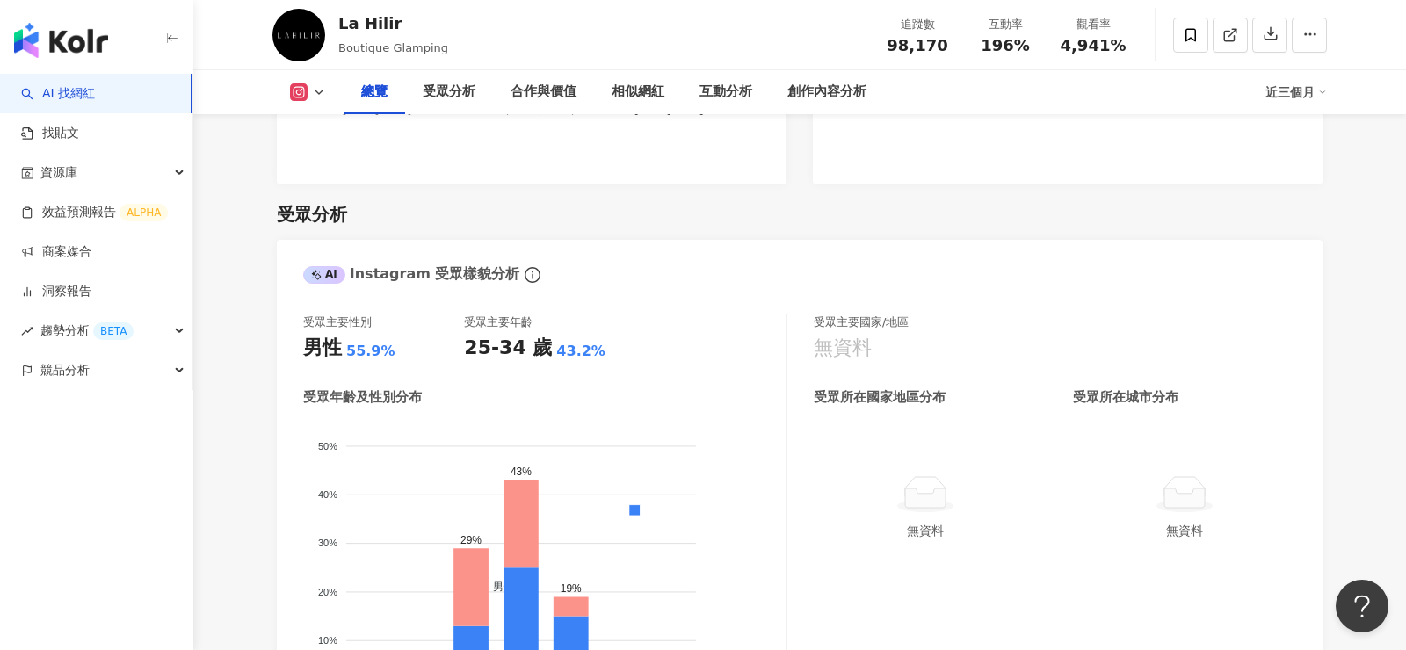
scroll to position [1442, 0]
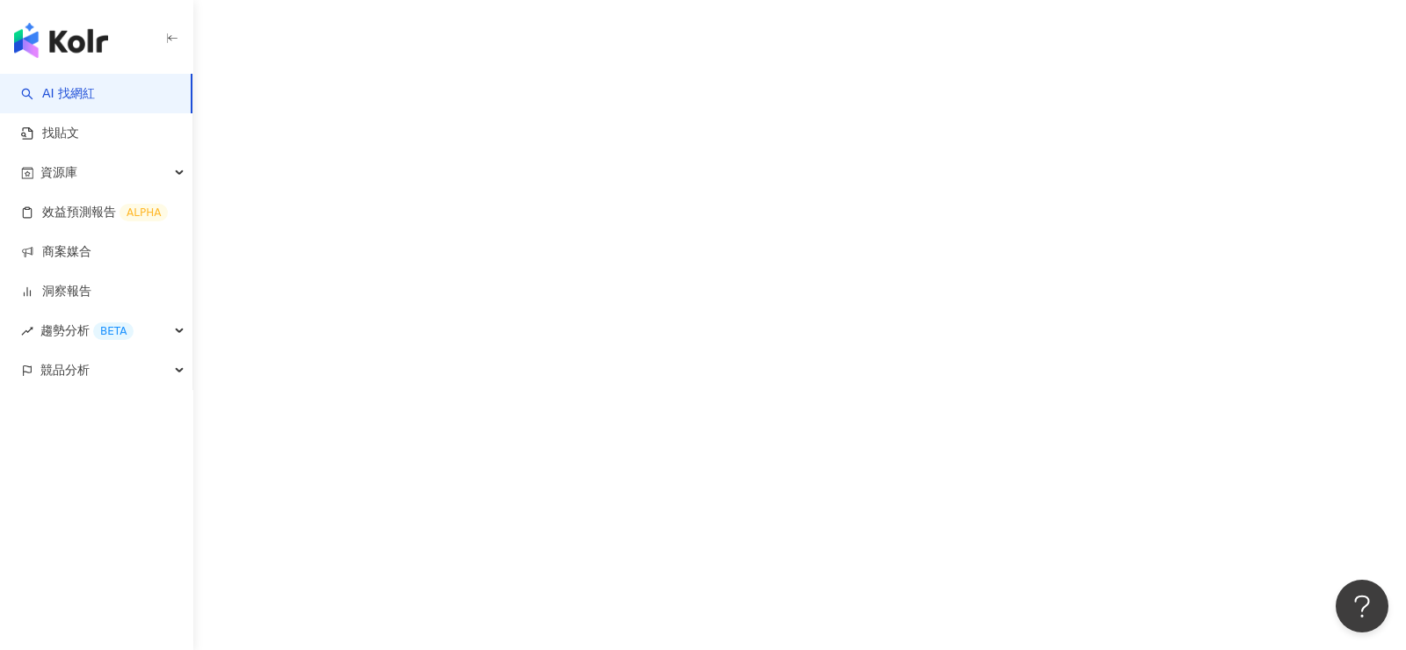
scroll to position [81, 0]
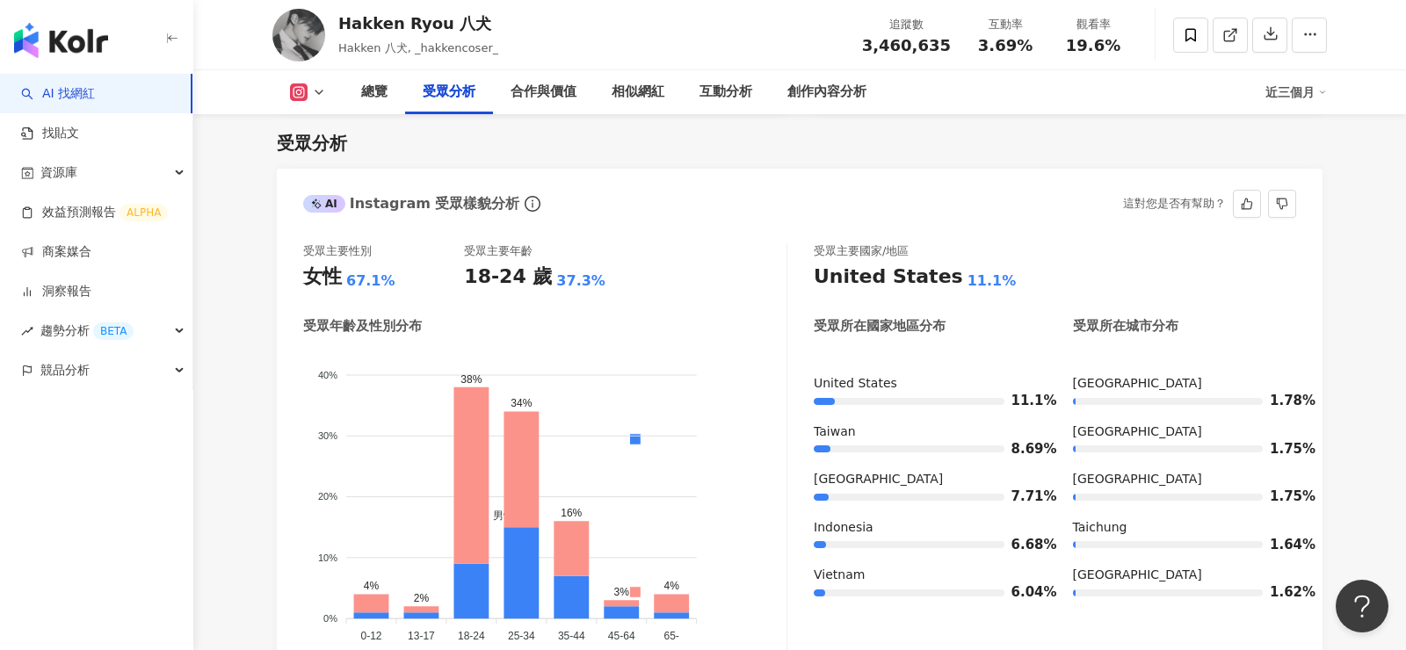
scroll to position [1551, 0]
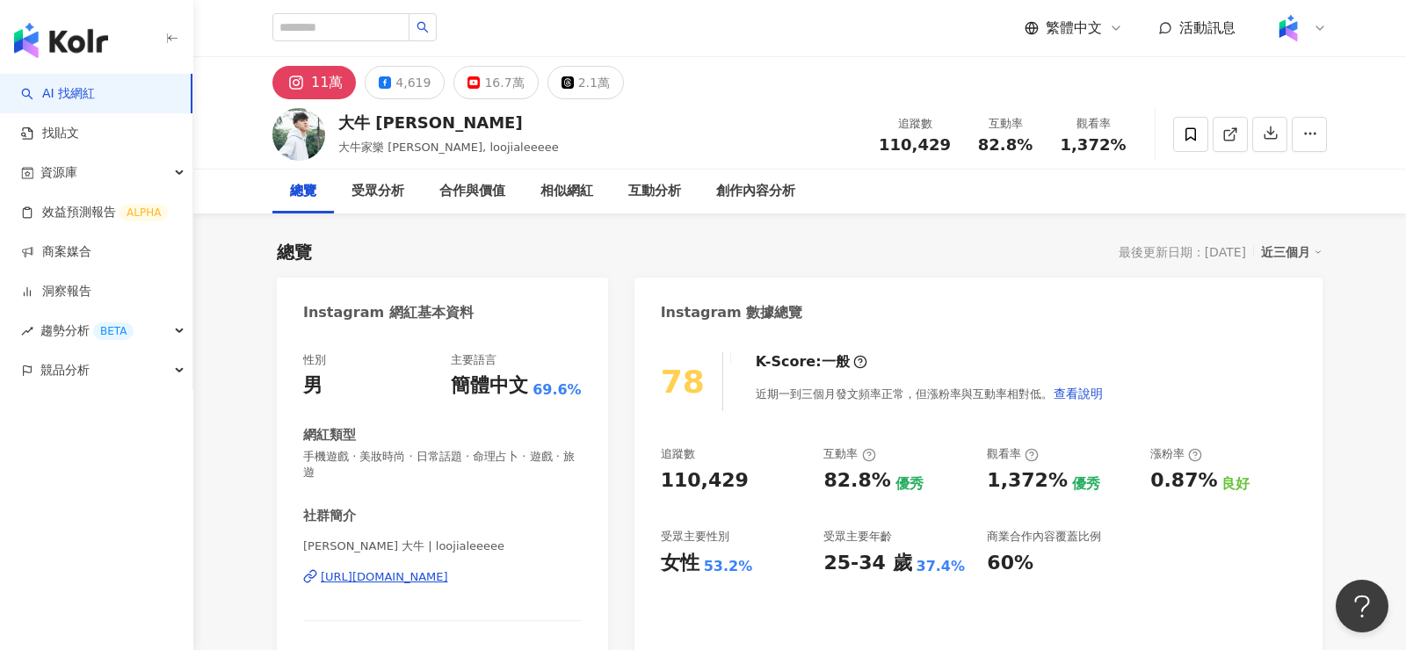
scroll to position [2, 0]
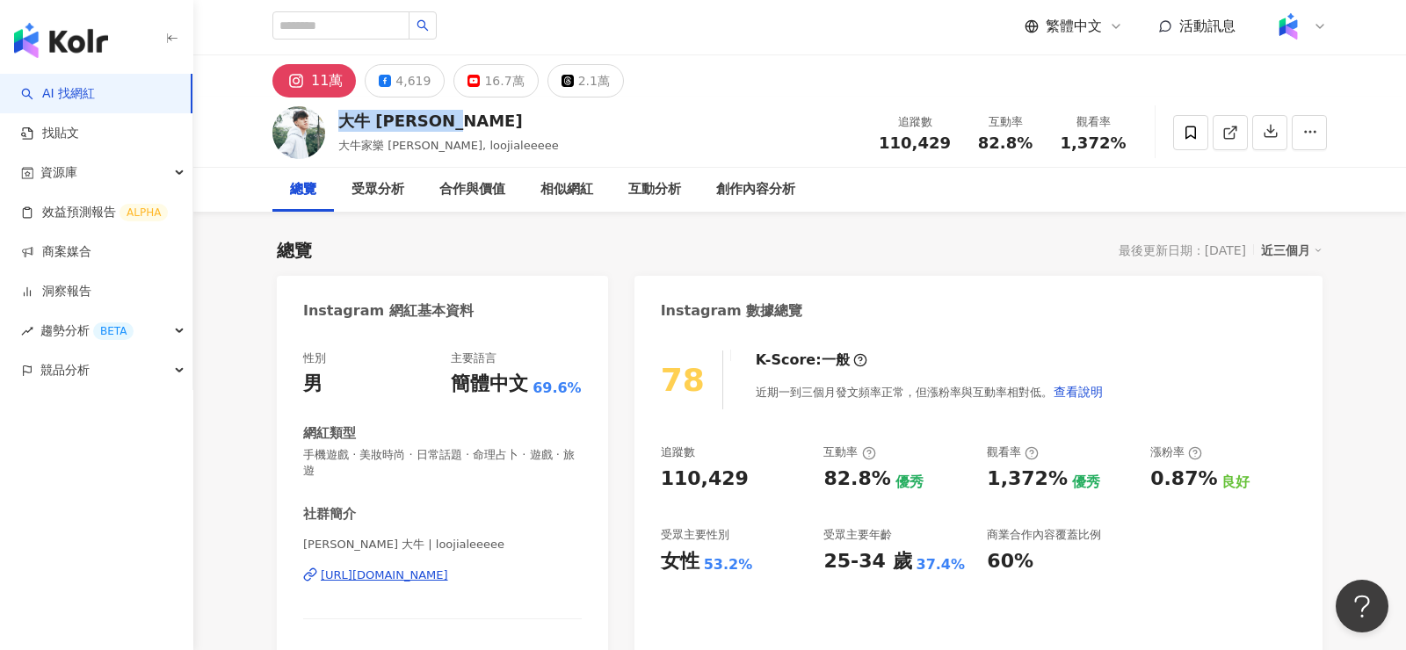
drag, startPoint x: 451, startPoint y: 122, endPoint x: 339, endPoint y: 122, distance: 111.6
click at [339, 122] on div "大牛 DanielLe" at bounding box center [448, 121] width 221 height 22
copy div "大牛 DanielLe"
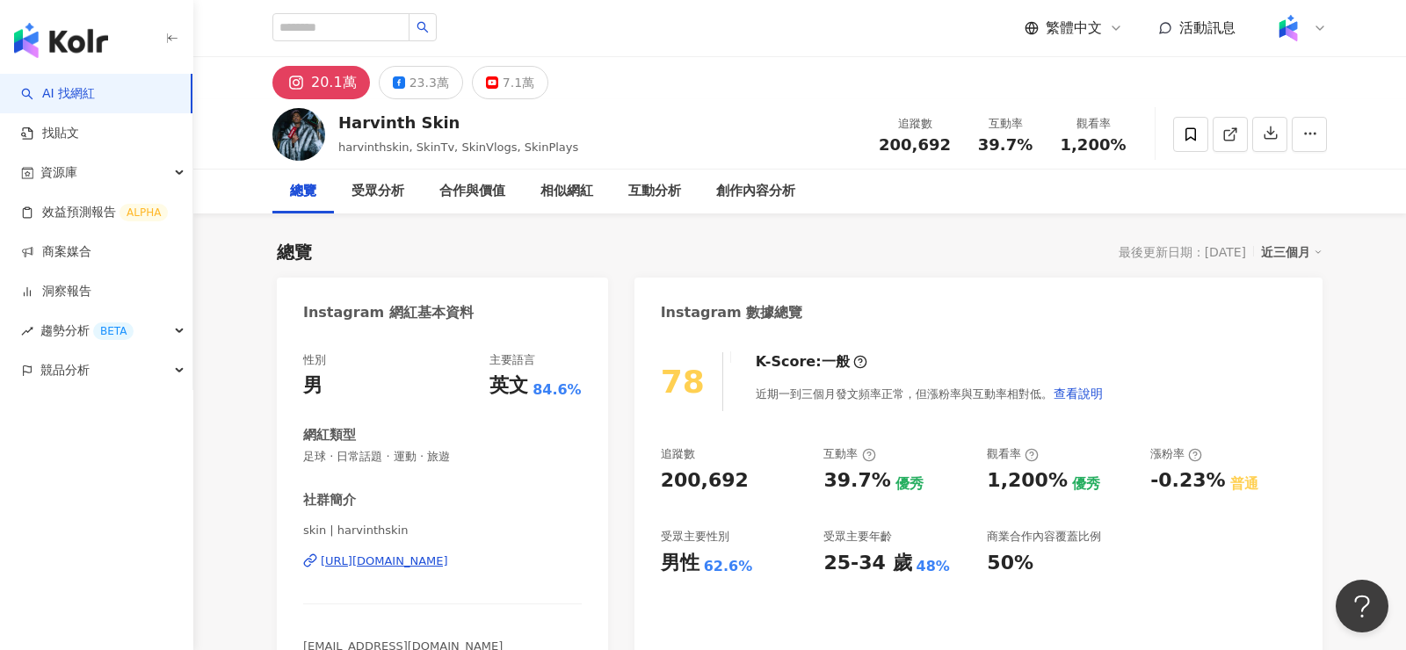
click at [293, 138] on img at bounding box center [298, 134] width 53 height 53
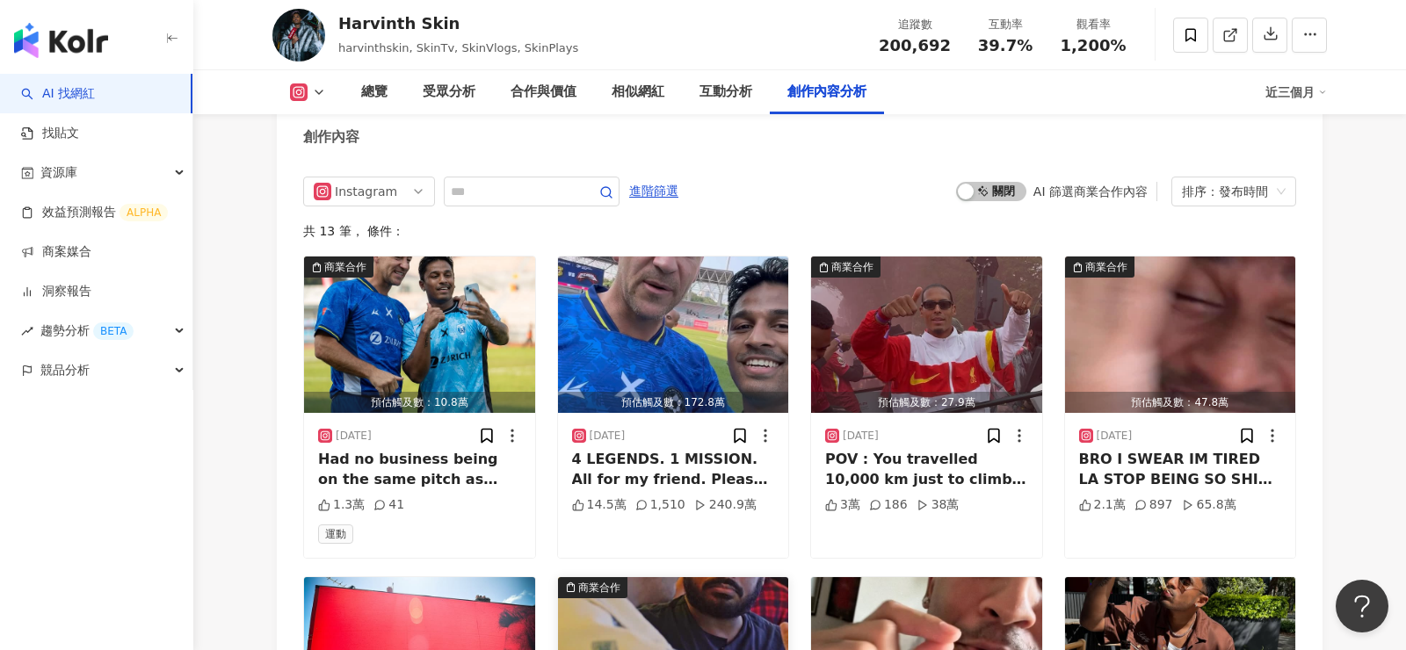
scroll to position [5223, 0]
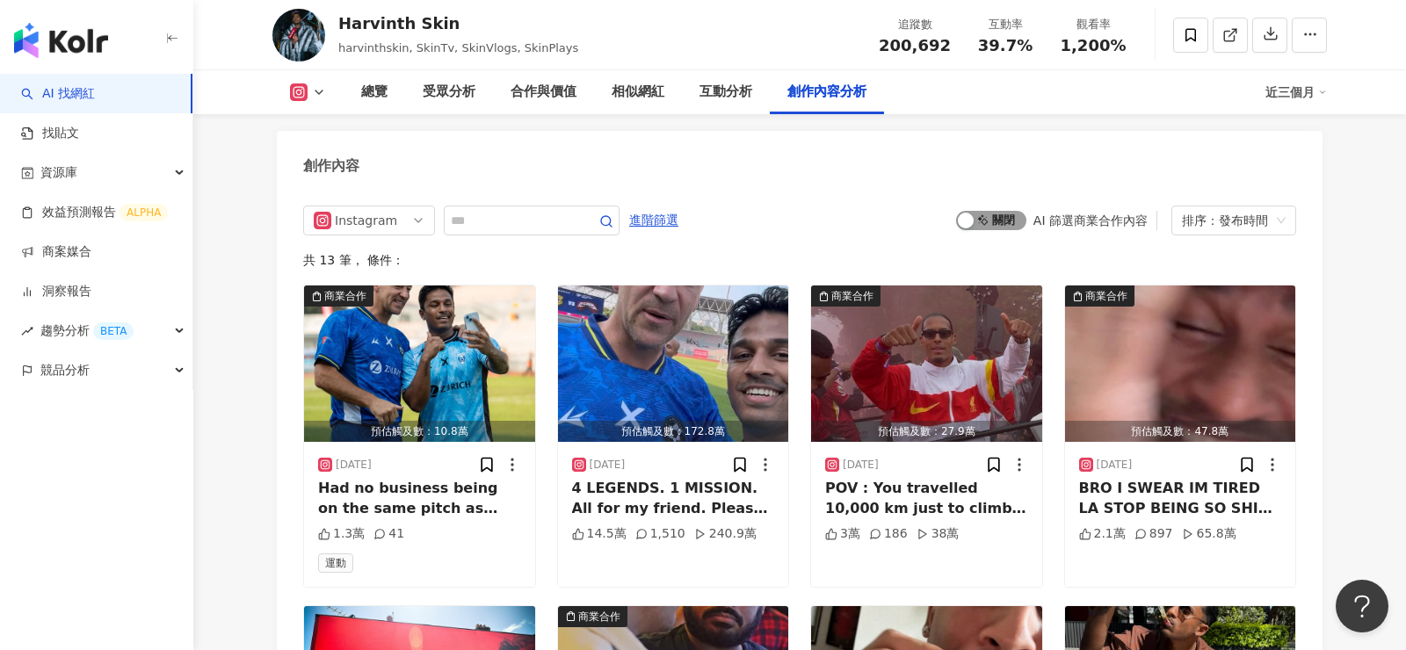
click at [1000, 211] on span "啟動 關閉" at bounding box center [991, 220] width 70 height 19
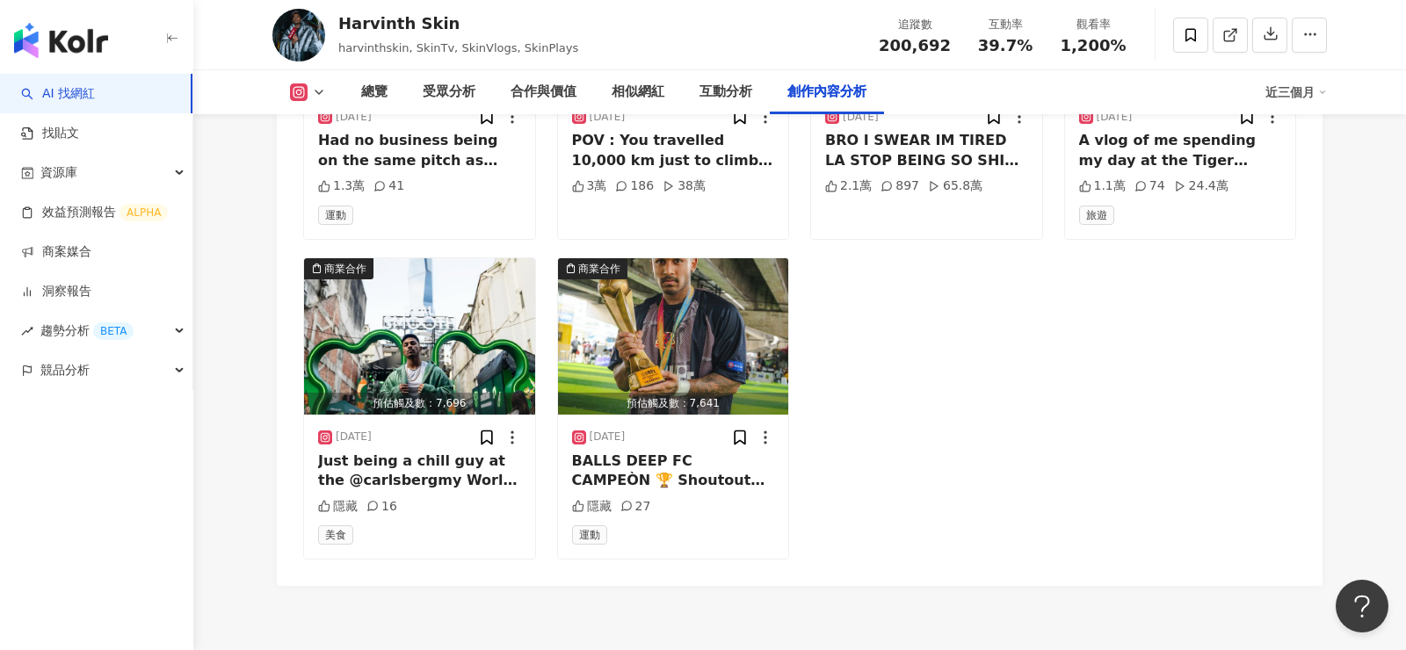
scroll to position [5572, 0]
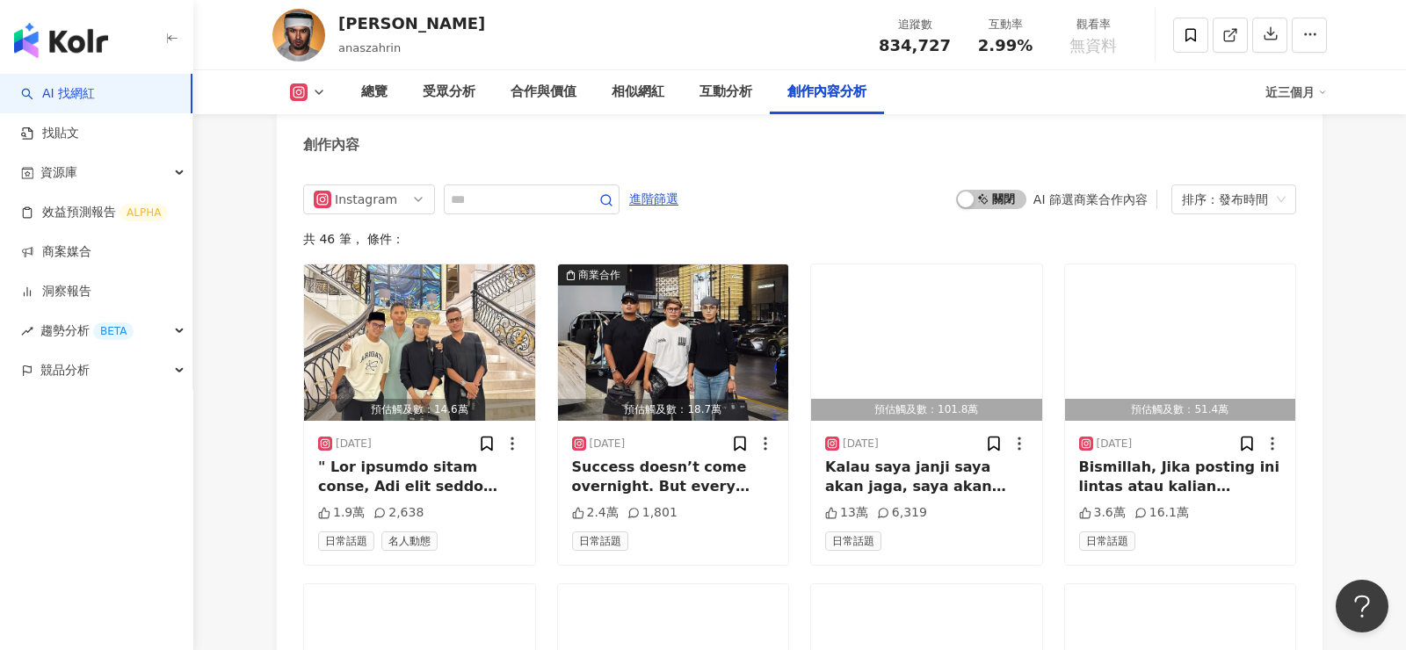
scroll to position [5187, 0]
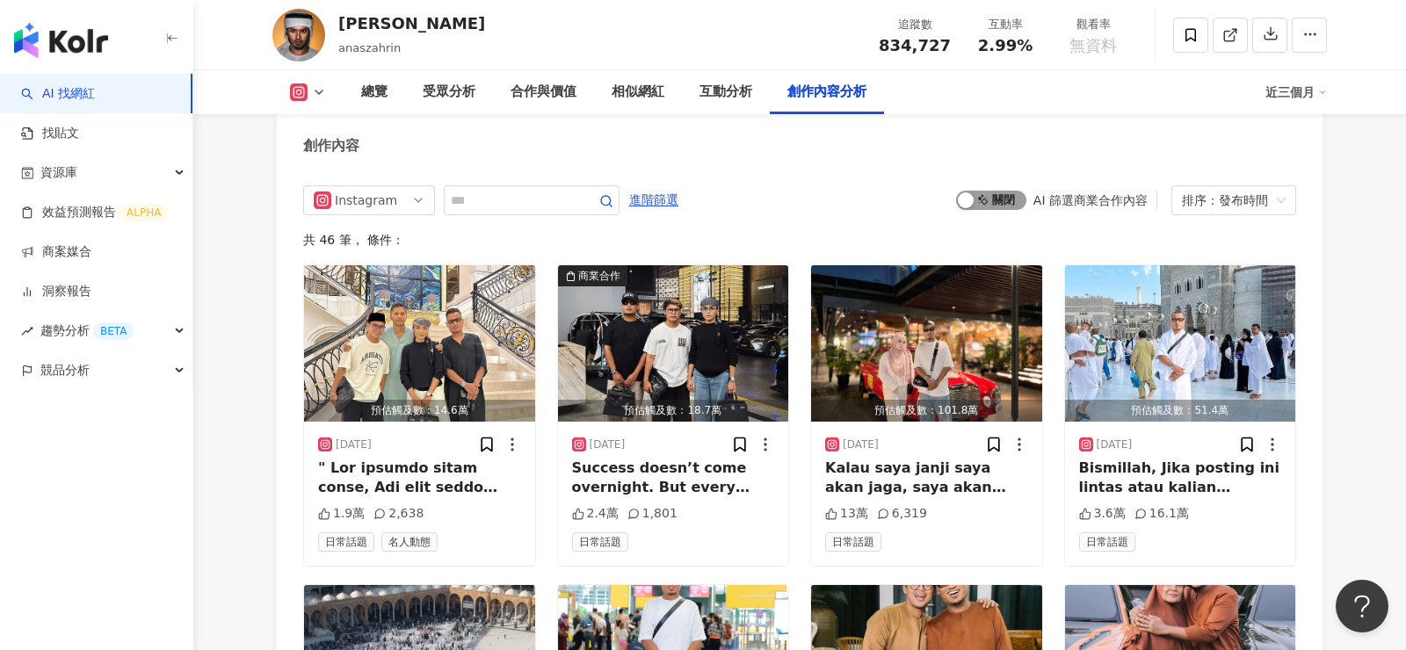
click at [998, 191] on span "啟動 關閉" at bounding box center [991, 200] width 70 height 19
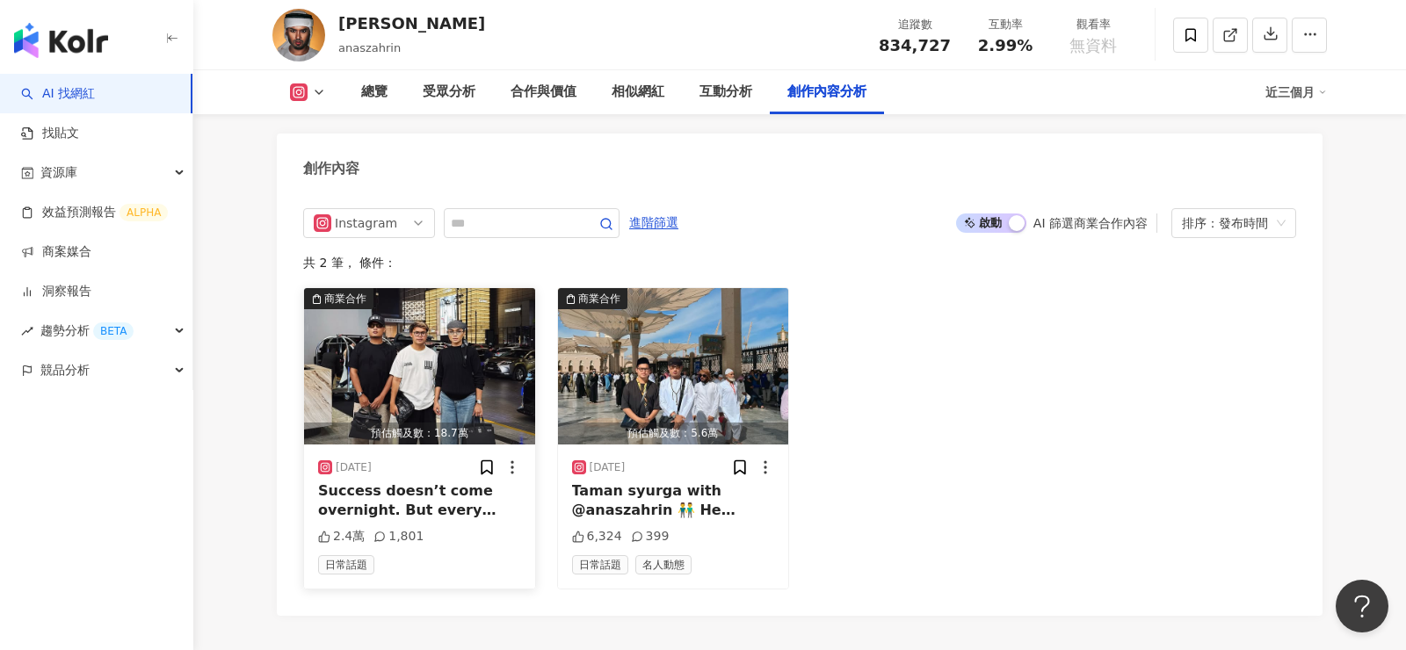
click at [433, 348] on img "button" at bounding box center [419, 366] width 231 height 156
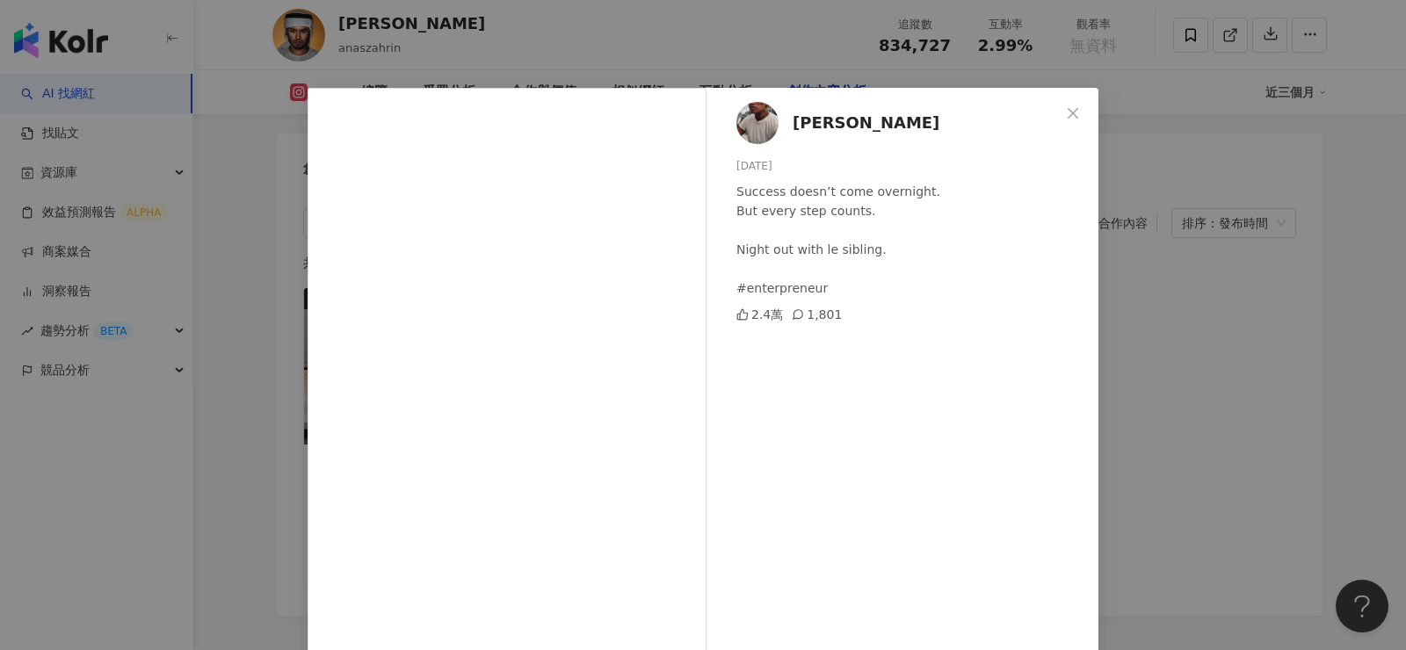
click at [1161, 325] on div "[PERSON_NAME] [DATE] Success doesn’t come overnight. But every step counts. Nig…" at bounding box center [703, 325] width 1406 height 650
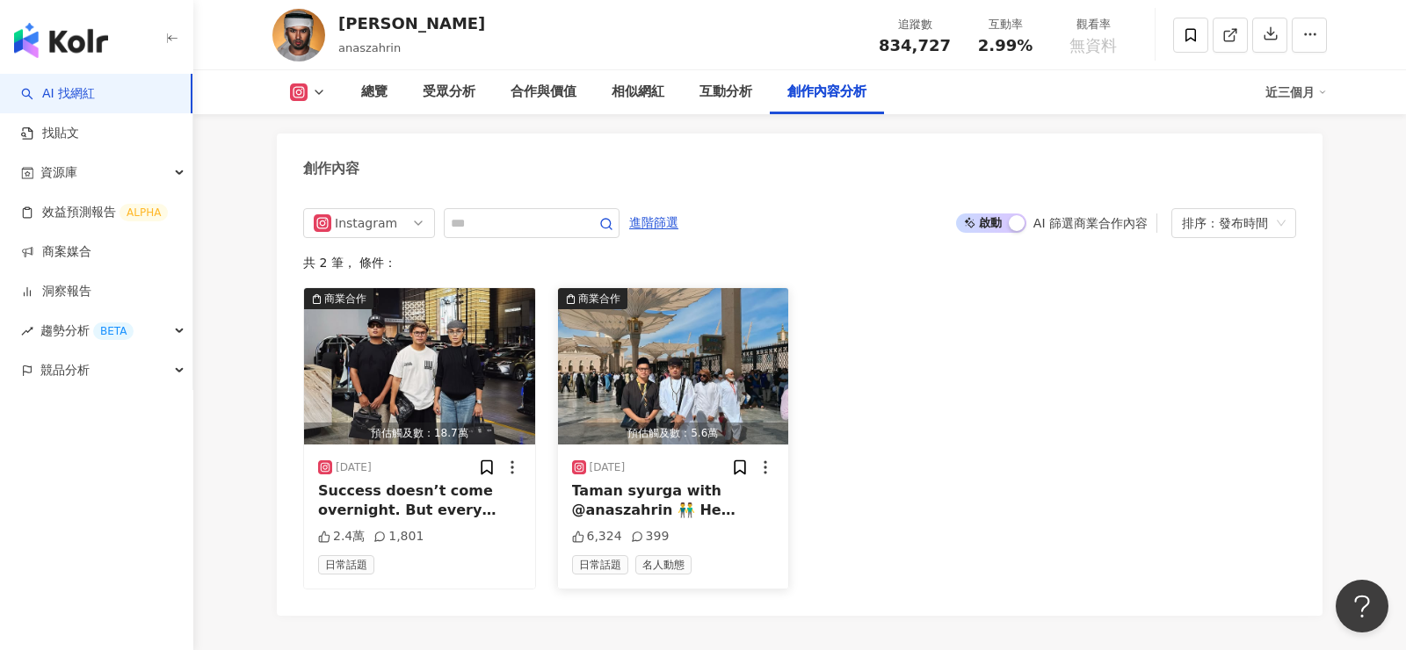
click at [681, 373] on img "button" at bounding box center [673, 366] width 231 height 156
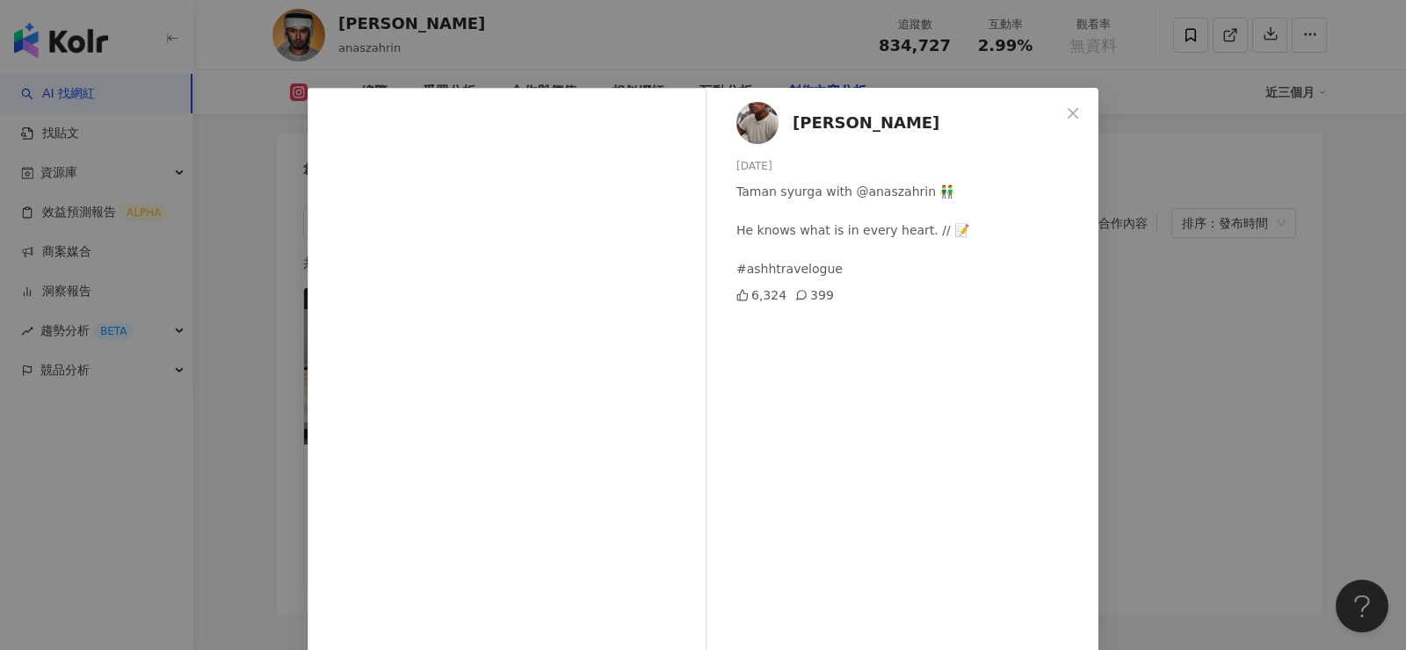
click at [1181, 363] on div "Ashhry Atan 2025/2/21 Taman syurga with @anaszahrin 👬 He knows what is in every…" at bounding box center [703, 325] width 1406 height 650
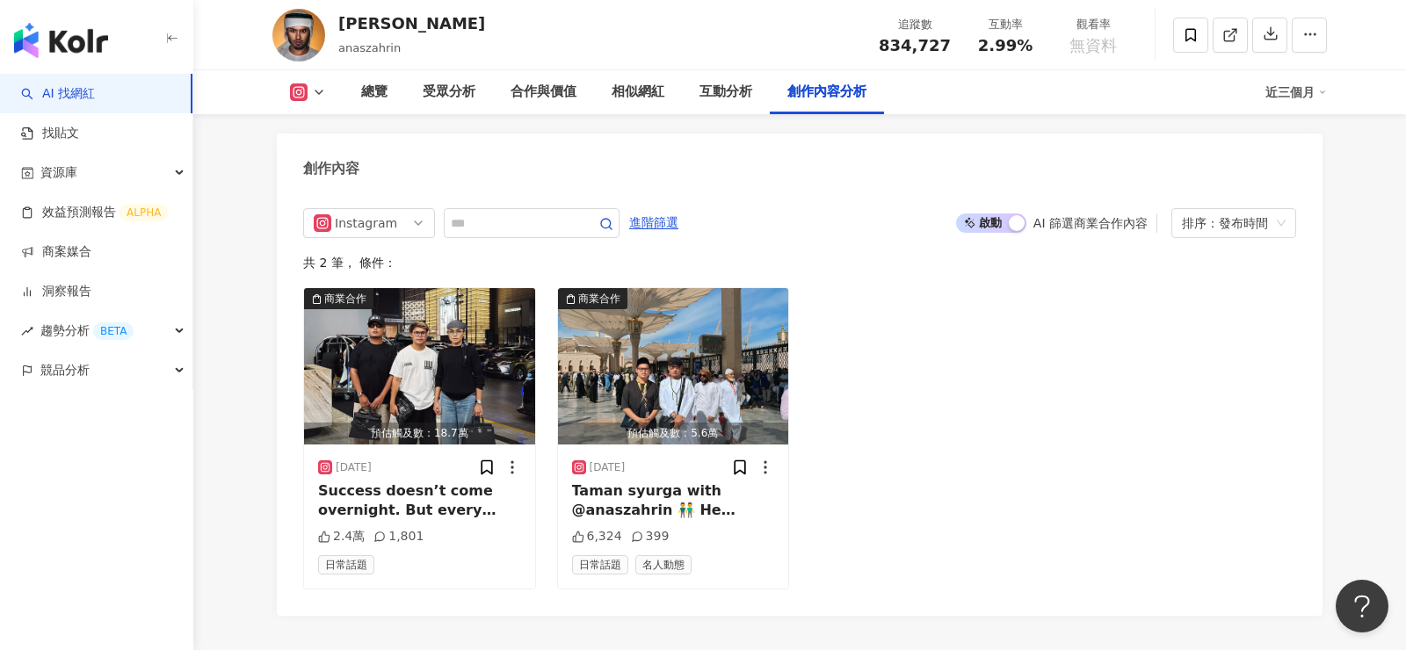
click at [963, 213] on span "啟動 關閉" at bounding box center [991, 222] width 70 height 19
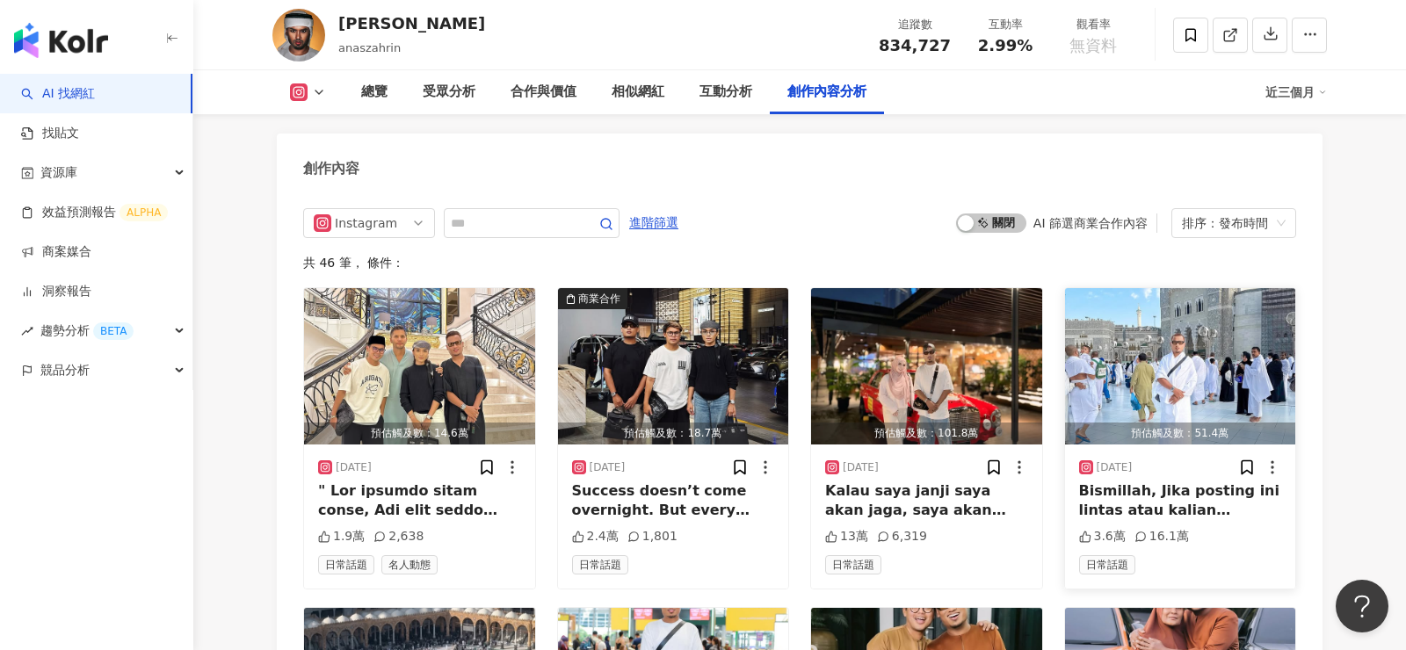
click at [1160, 335] on img "button" at bounding box center [1180, 366] width 231 height 156
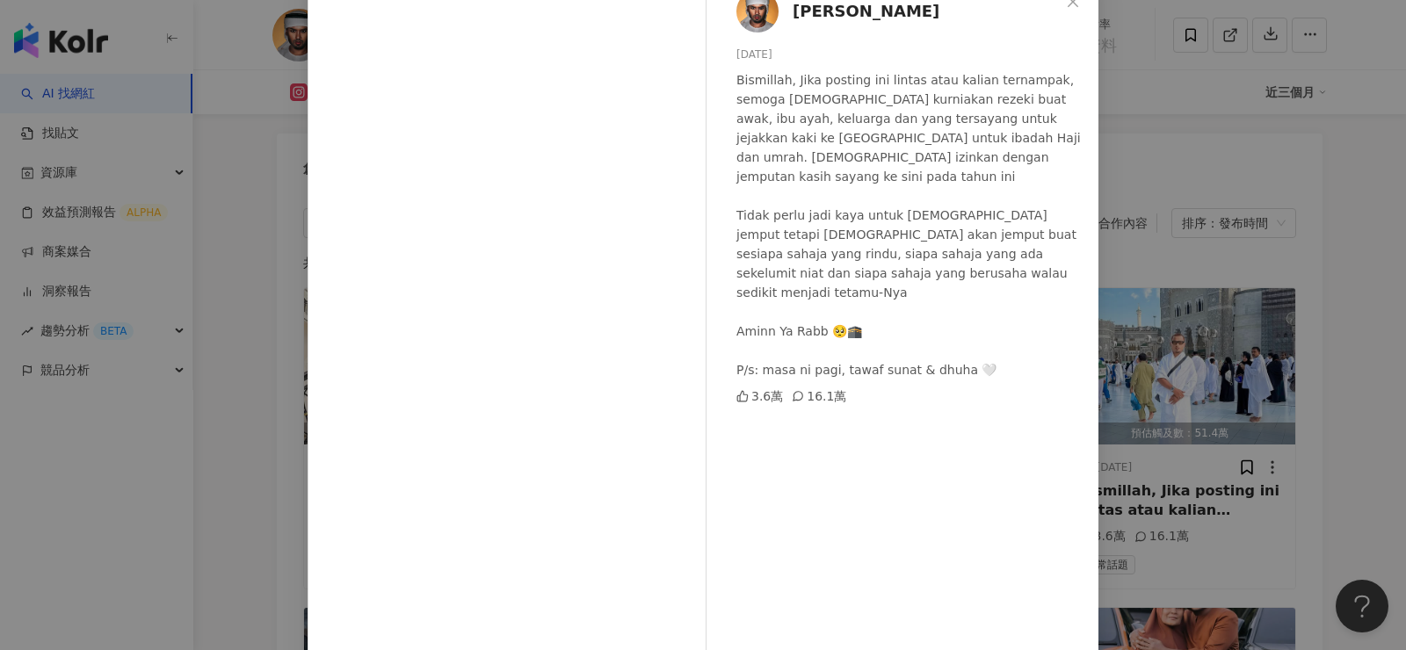
scroll to position [118, 0]
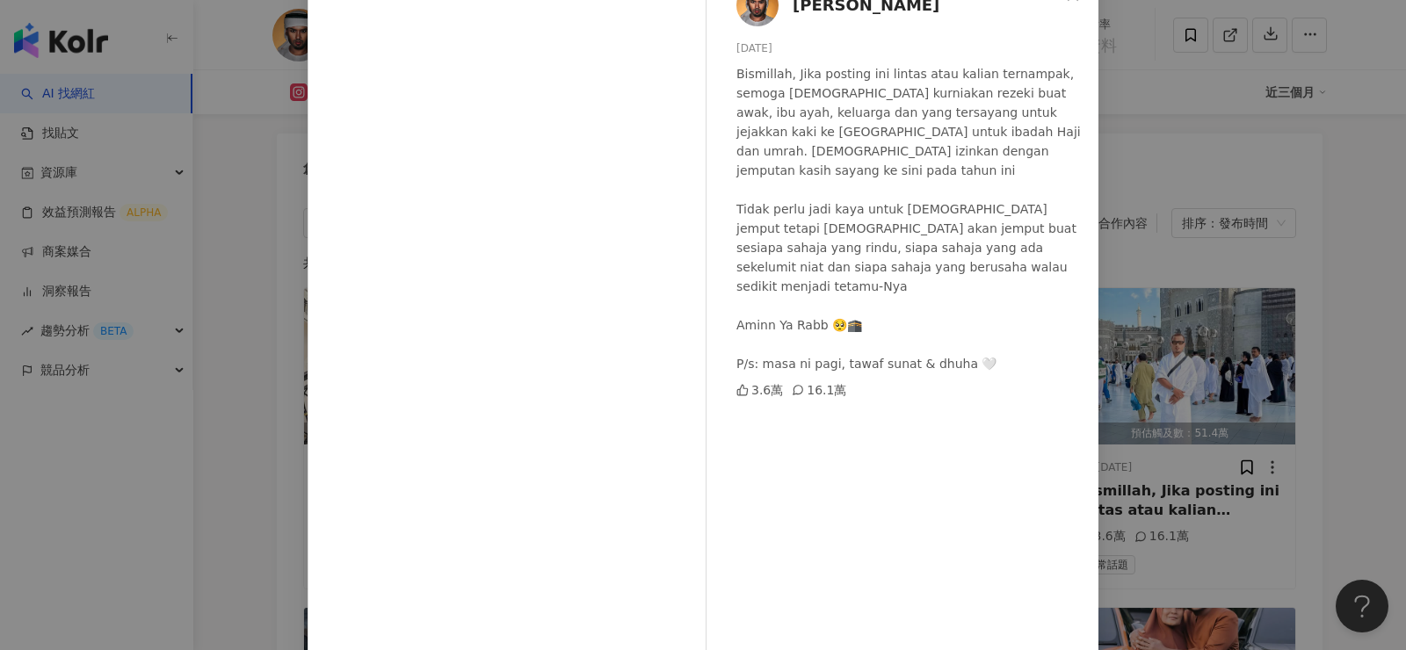
click at [301, 527] on div "ANAS Zahrin 2025/4/13 Bismillah, Jika posting ini lintas atau kalian ternampak,…" at bounding box center [703, 325] width 1406 height 650
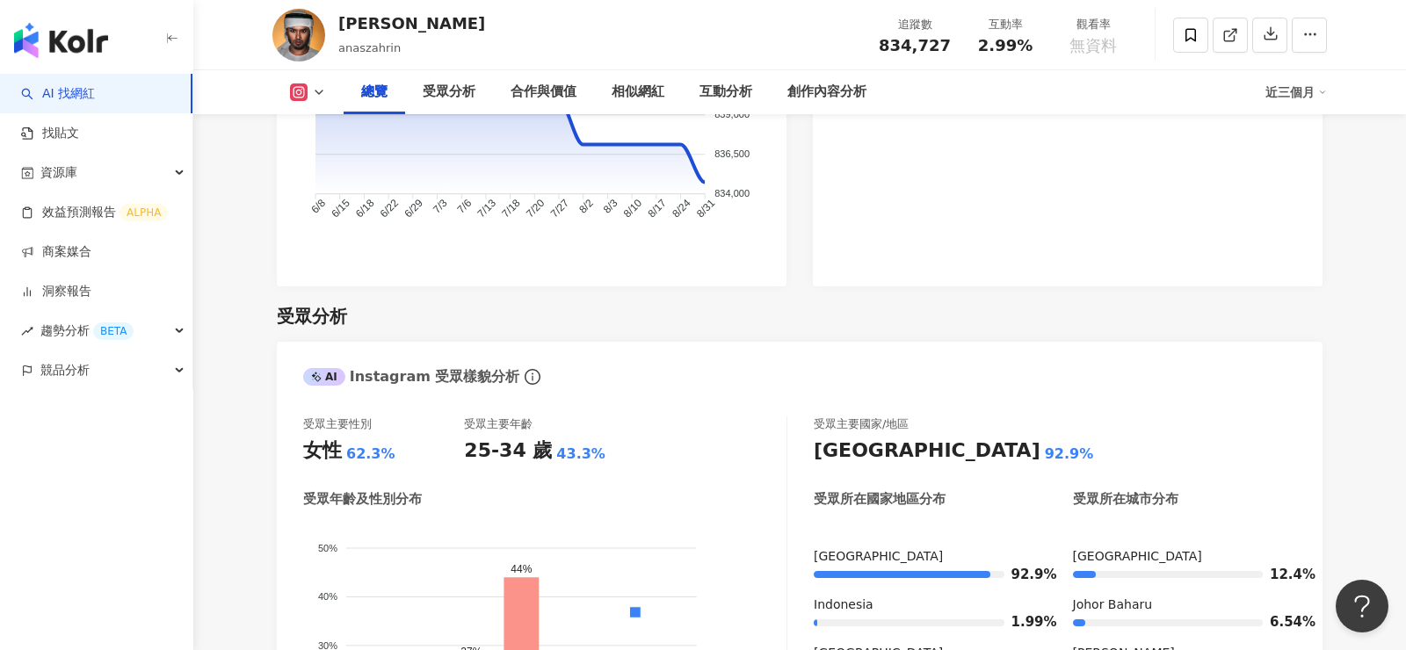
scroll to position [0, 0]
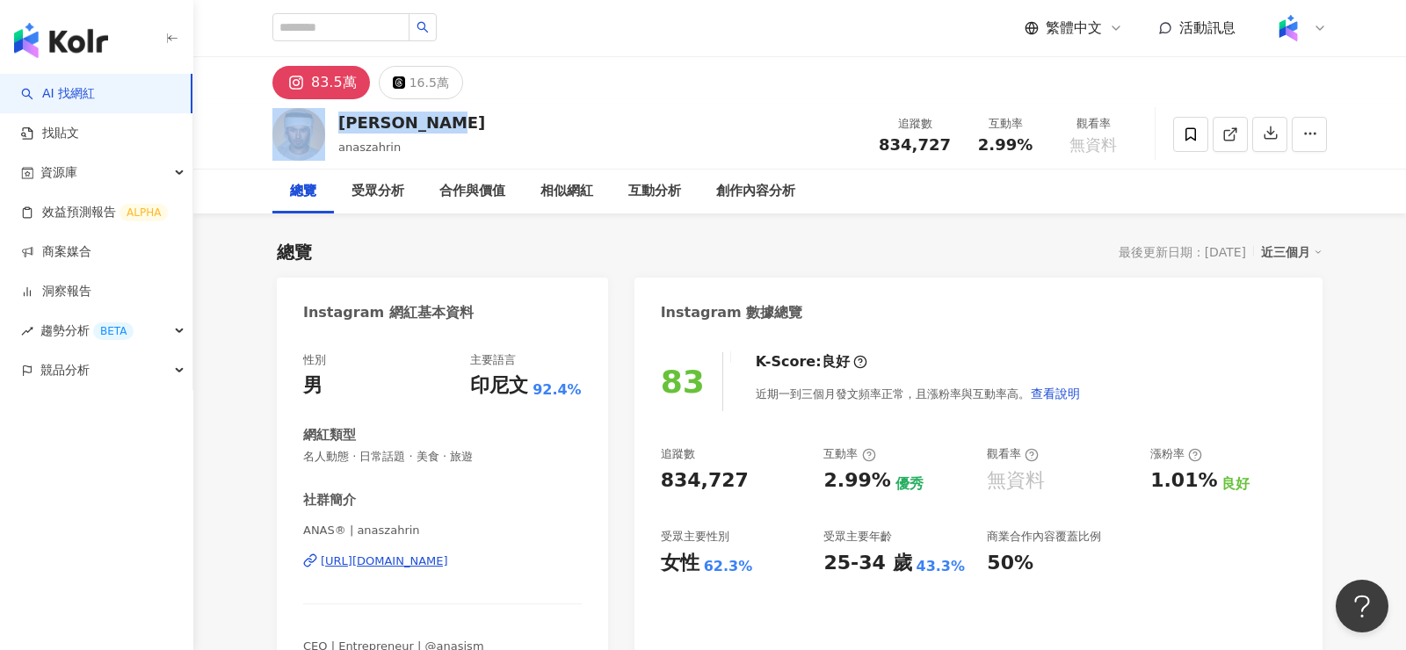
drag, startPoint x: 432, startPoint y: 130, endPoint x: 328, endPoint y: 127, distance: 104.6
click at [328, 127] on div "ANAS Zahrin anaszahrin 追蹤數 834,727 互動率 2.99% 觀看率 無資料" at bounding box center [799, 133] width 1125 height 69
copy div "ANAS Zahrin"
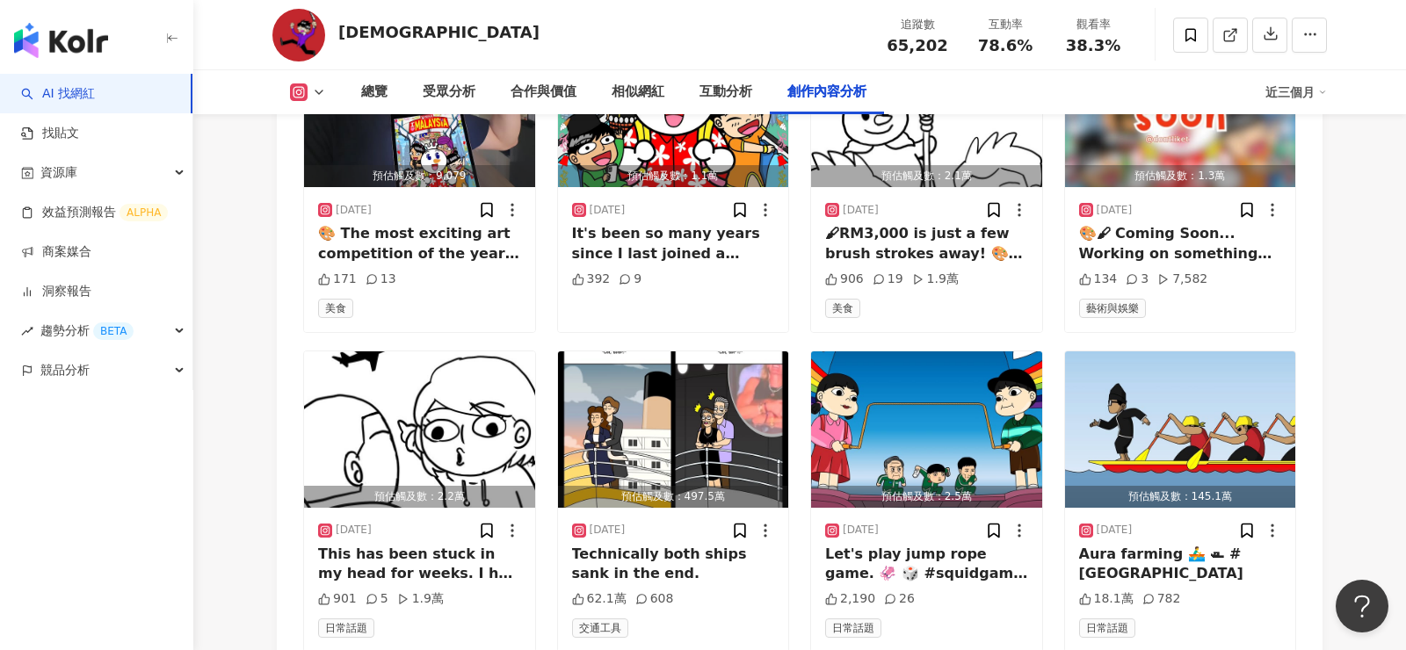
scroll to position [5967, 0]
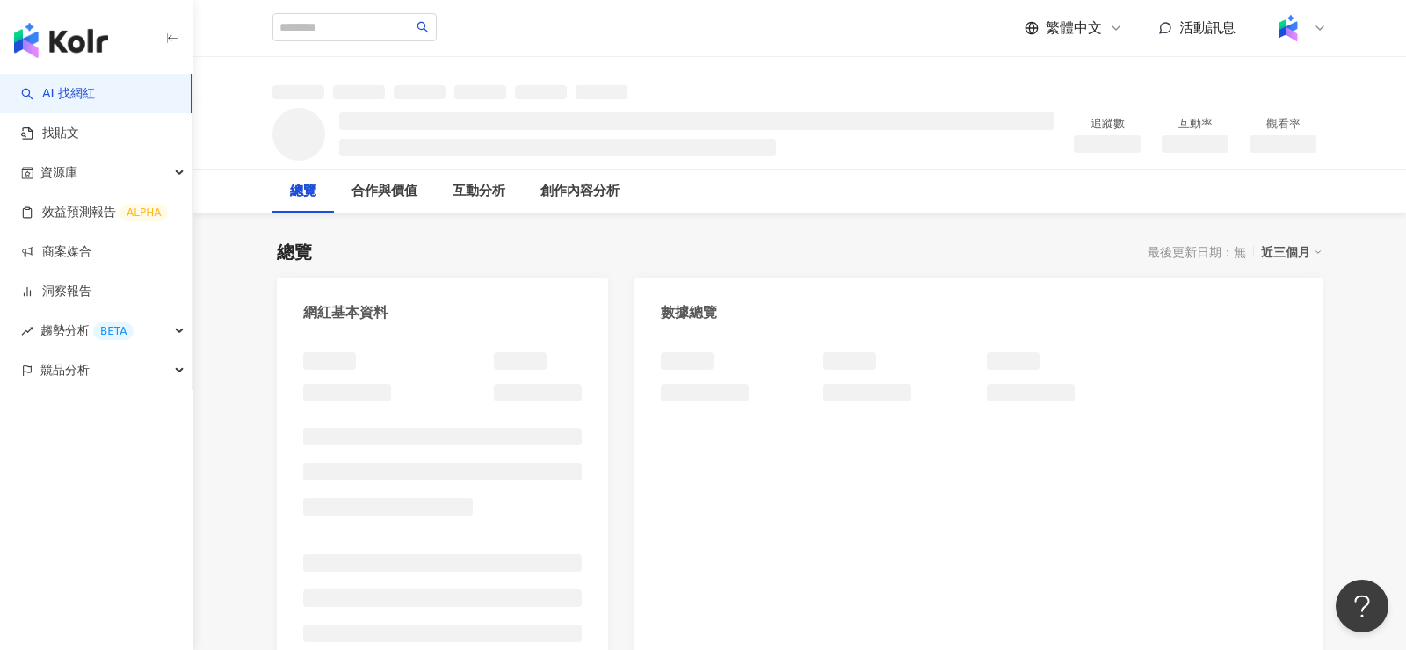
scroll to position [40, 0]
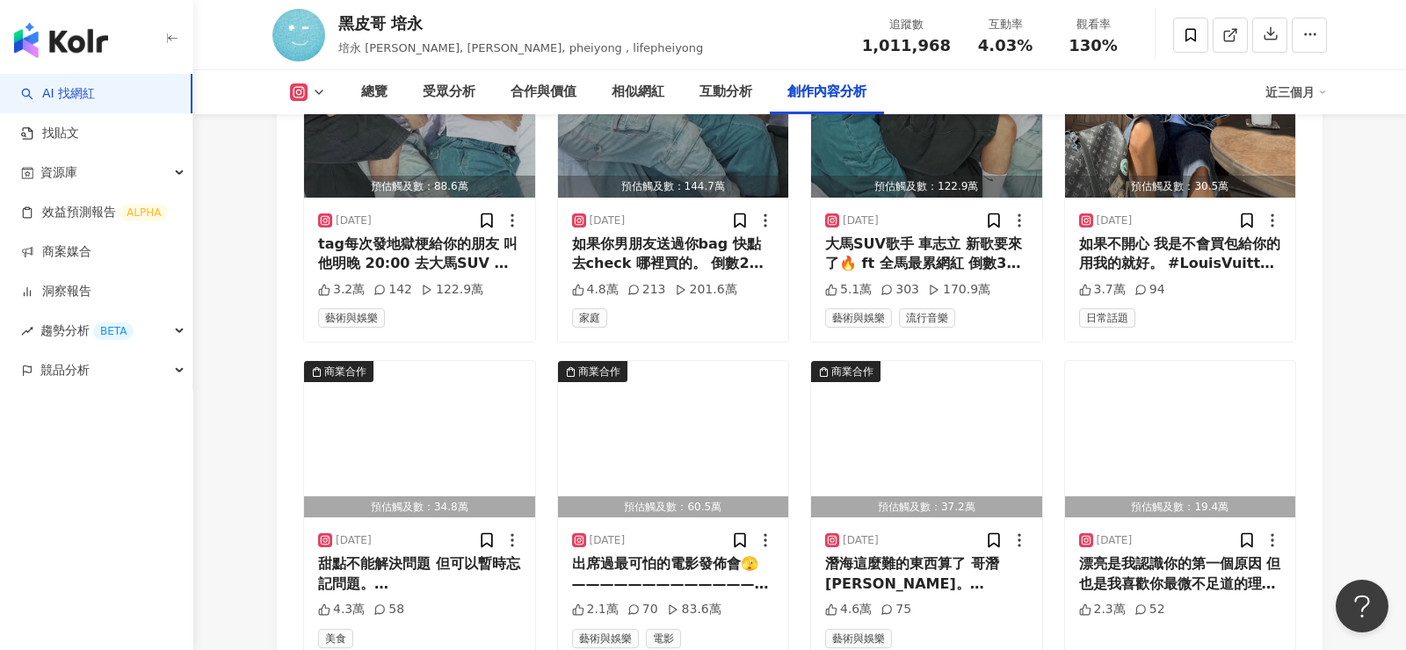
scroll to position [6356, 0]
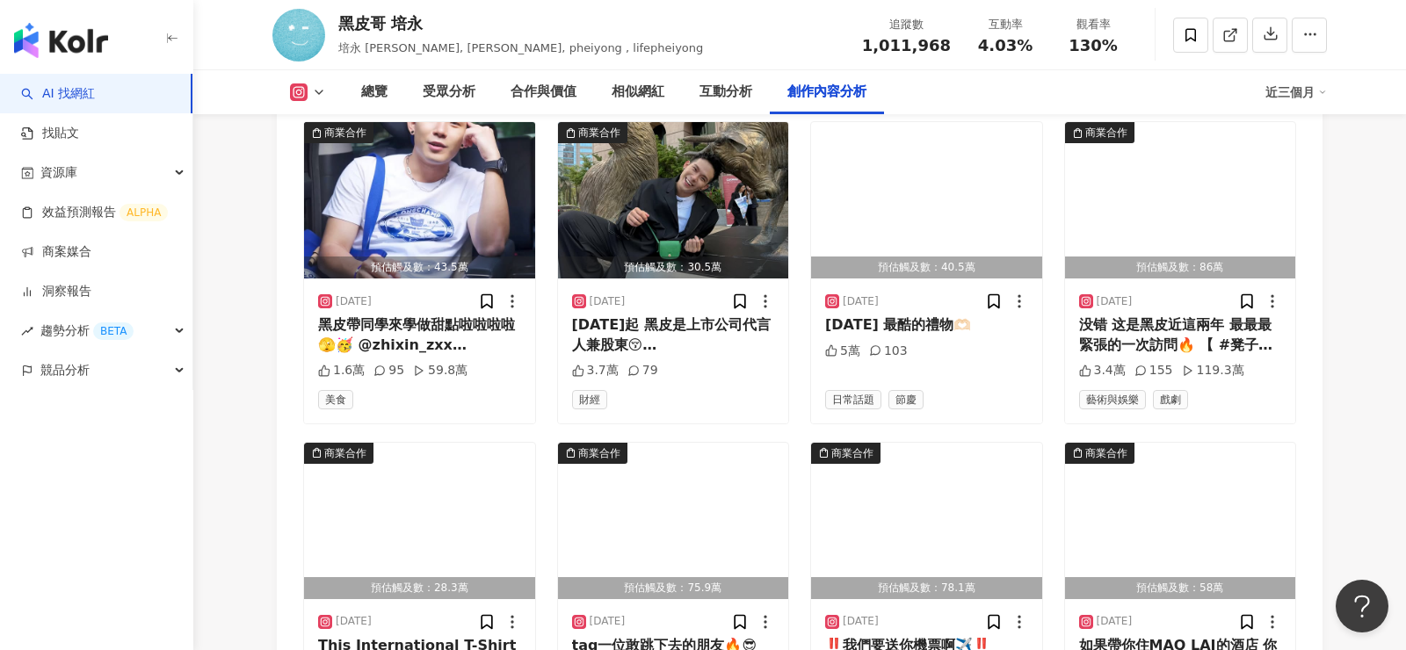
scroll to position [7266, 0]
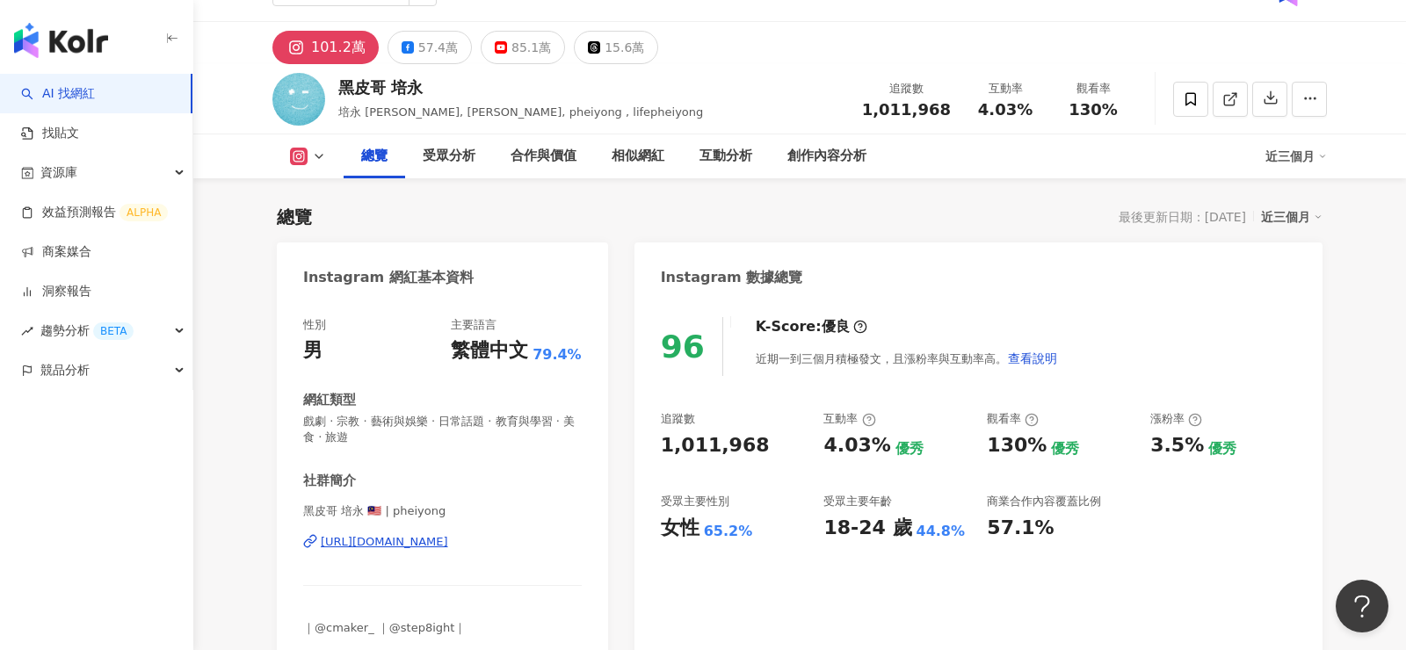
scroll to position [0, 0]
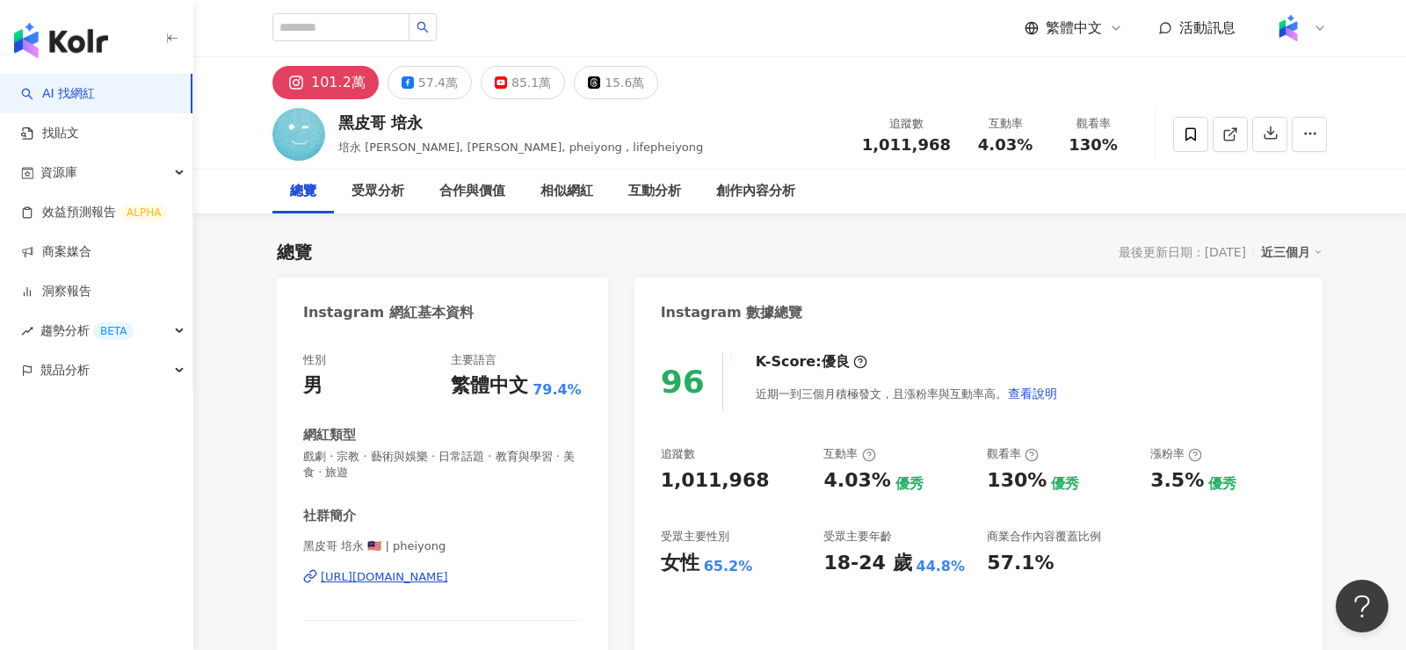
click at [448, 575] on div "[URL][DOMAIN_NAME]" at bounding box center [384, 577] width 127 height 16
drag, startPoint x: 434, startPoint y: 119, endPoint x: 342, endPoint y: 119, distance: 92.3
click at [342, 119] on div "黑皮哥 培永" at bounding box center [520, 123] width 365 height 22
copy div "黑皮哥 培永"
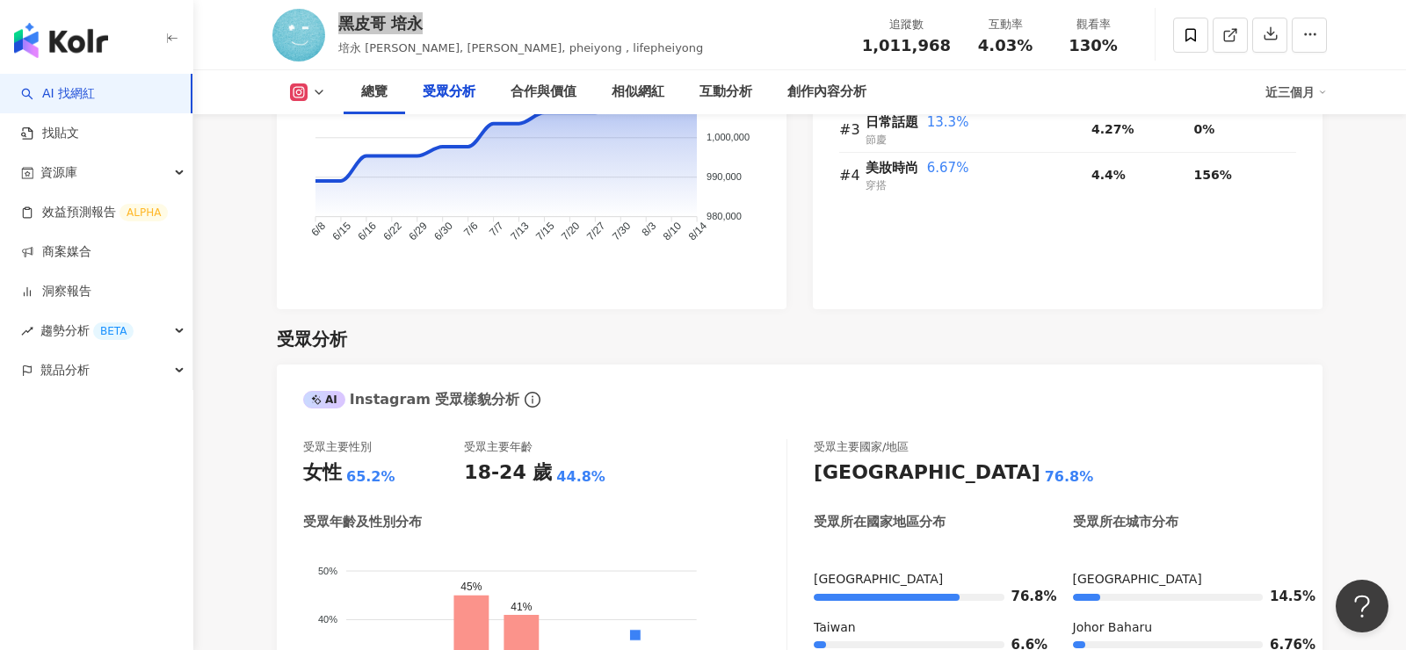
scroll to position [1924, 0]
